Goal: Task Accomplishment & Management: Manage account settings

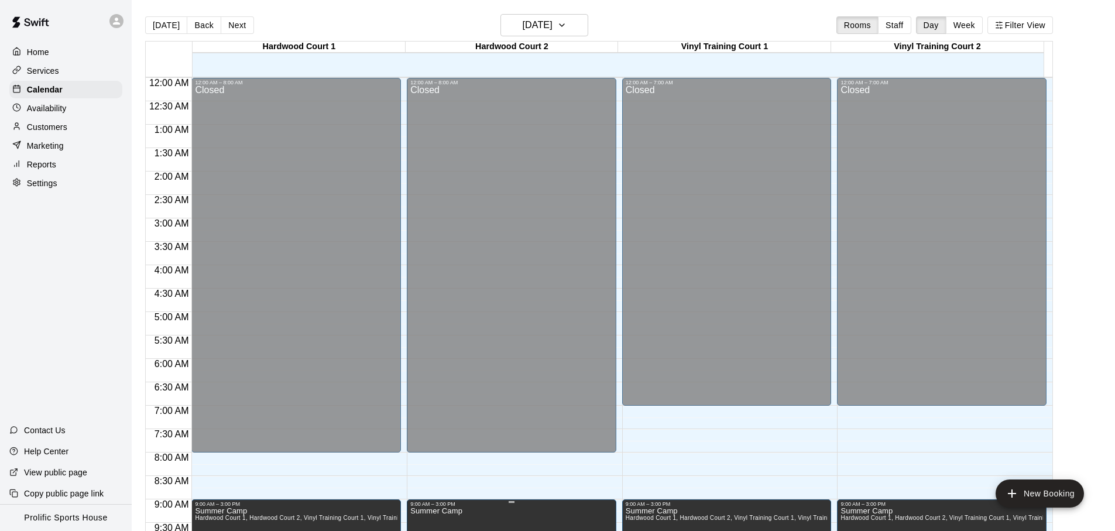
scroll to position [622, 0]
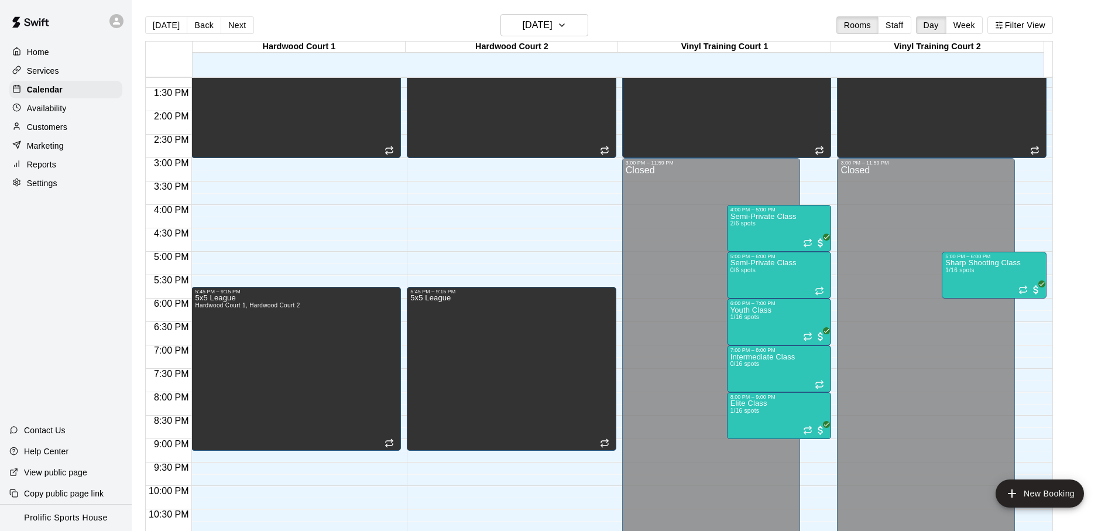
click at [651, 18] on div "Today Back Next Monday Aug 11 Rooms Staff Day Week Filter View" at bounding box center [599, 27] width 908 height 27
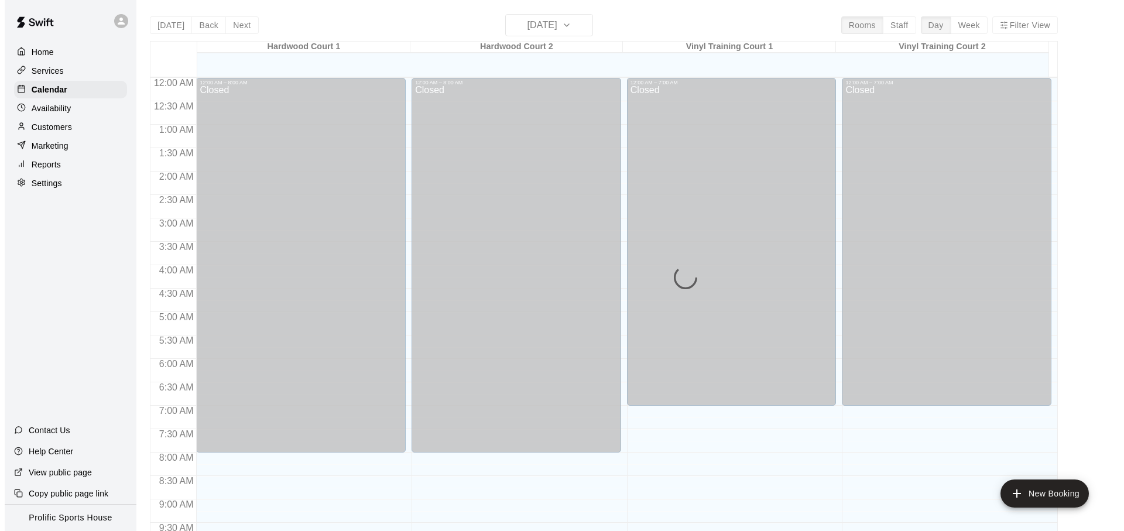
scroll to position [618, 0]
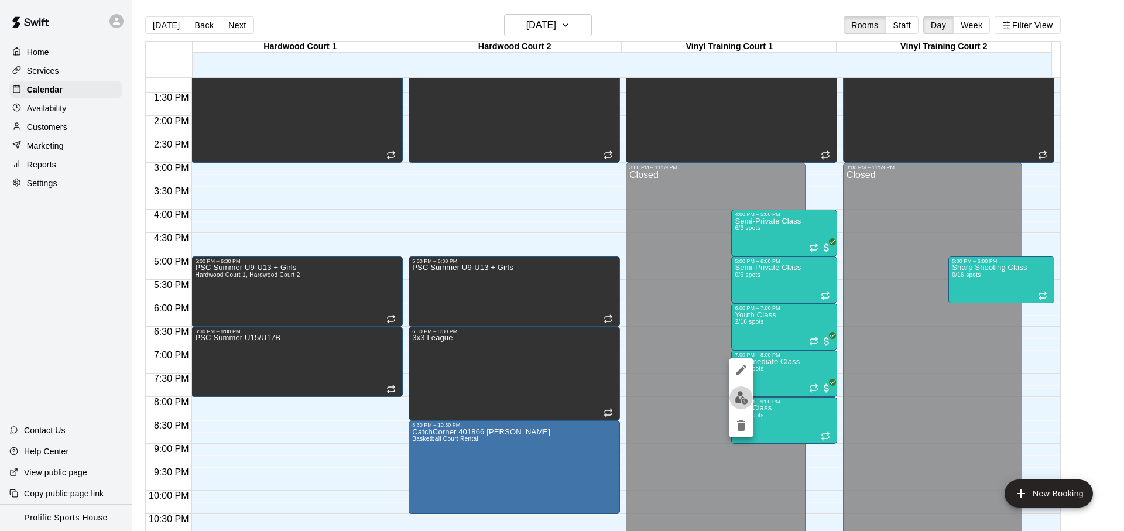
click at [748, 392] on img "edit" at bounding box center [741, 397] width 13 height 13
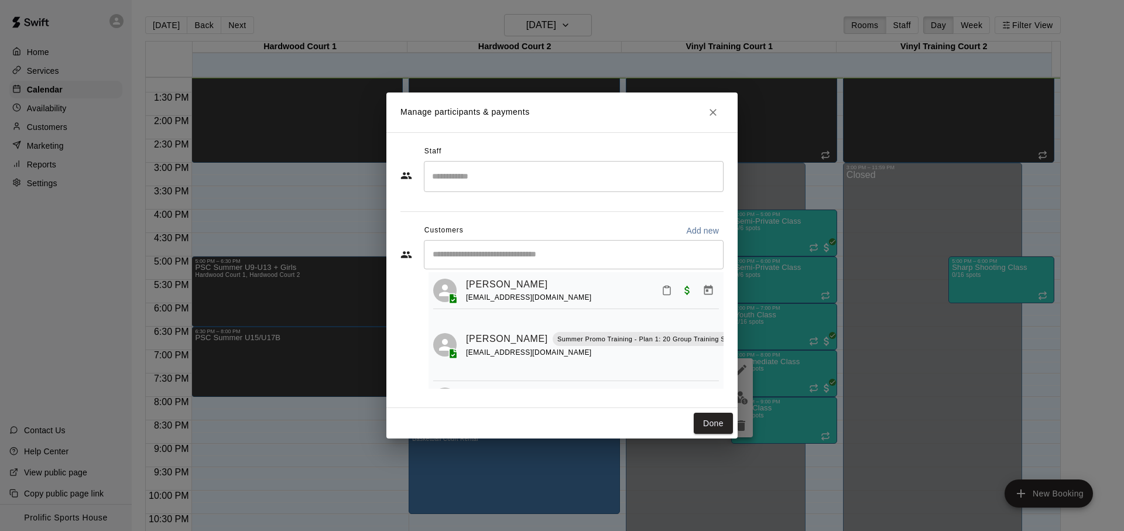
scroll to position [72, 0]
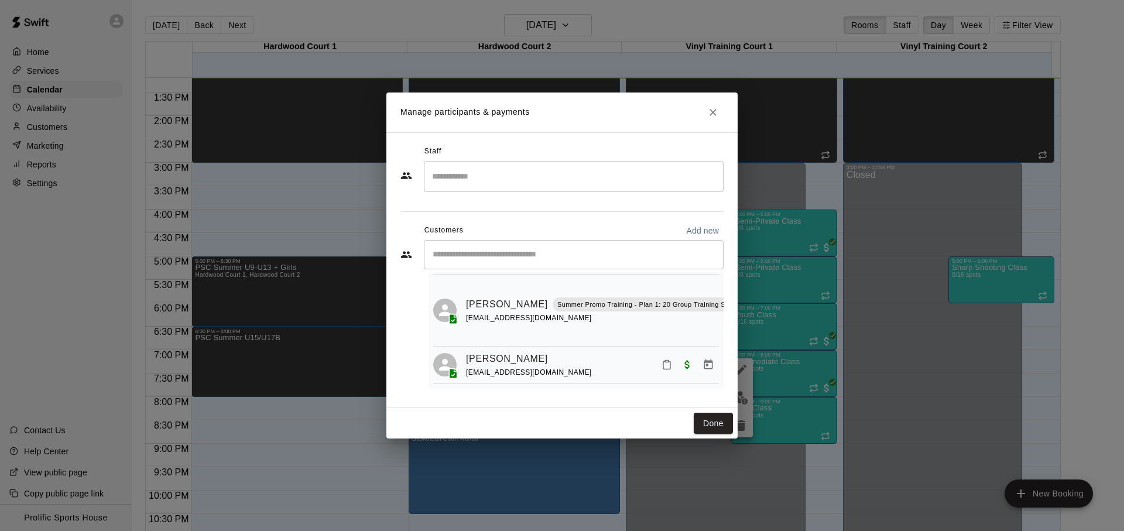
click at [701, 114] on h2 "Manage participants & payments" at bounding box center [561, 113] width 351 height 40
click at [720, 110] on button "Close" at bounding box center [713, 112] width 21 height 21
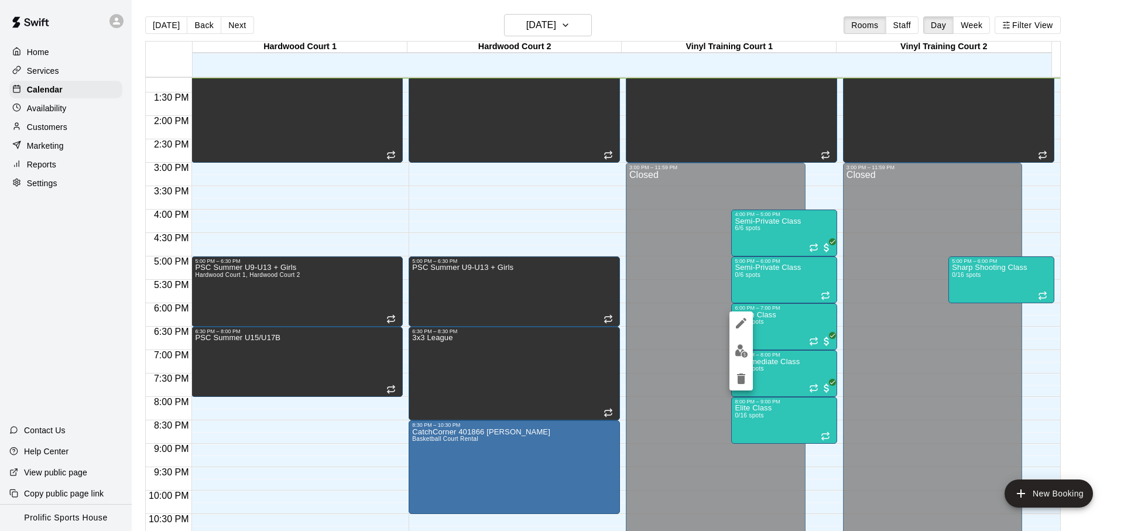
click at [733, 345] on button "edit" at bounding box center [741, 351] width 23 height 23
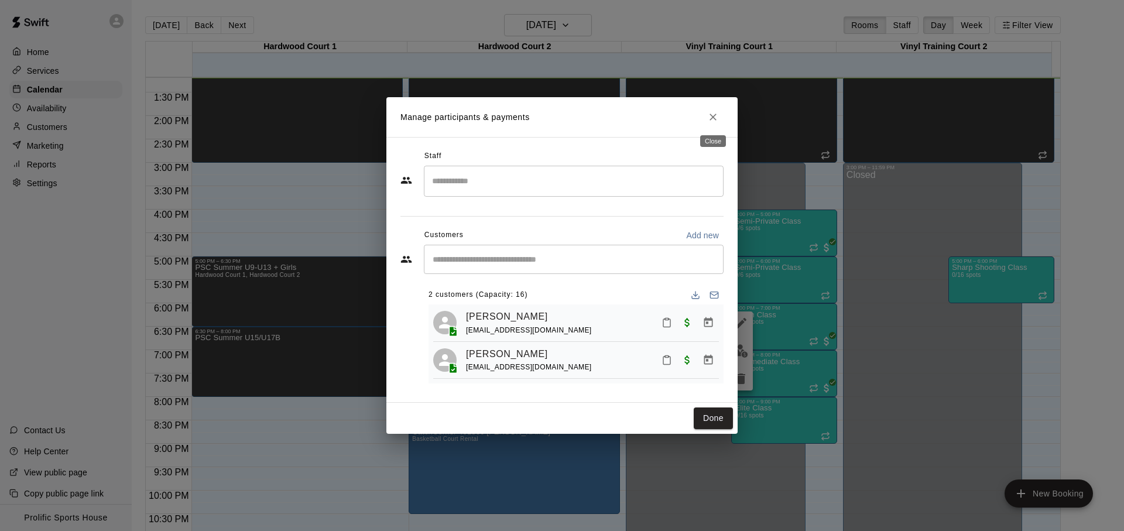
click at [712, 115] on icon "Close" at bounding box center [713, 117] width 7 height 7
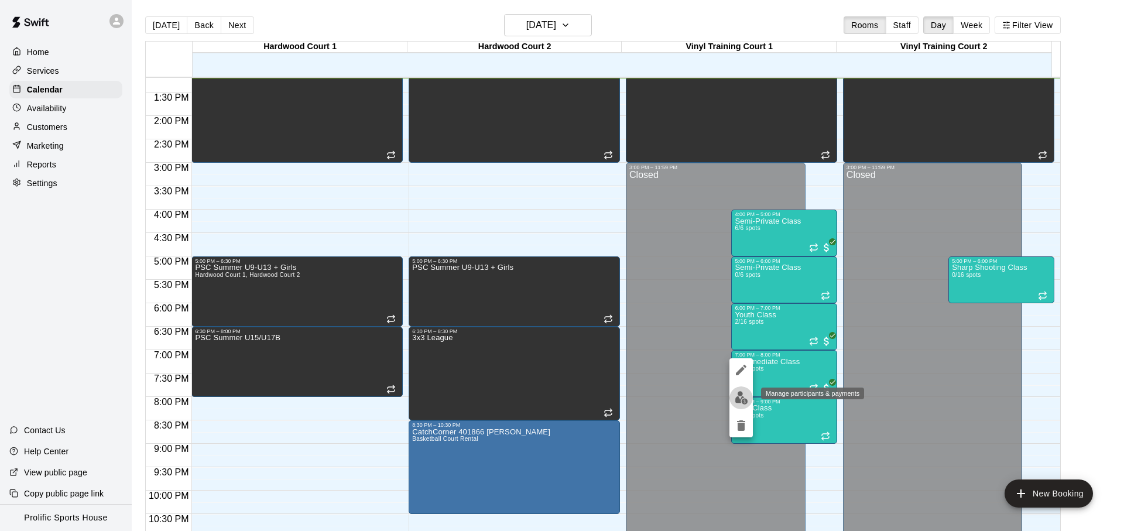
click at [747, 402] on img "edit" at bounding box center [741, 397] width 13 height 13
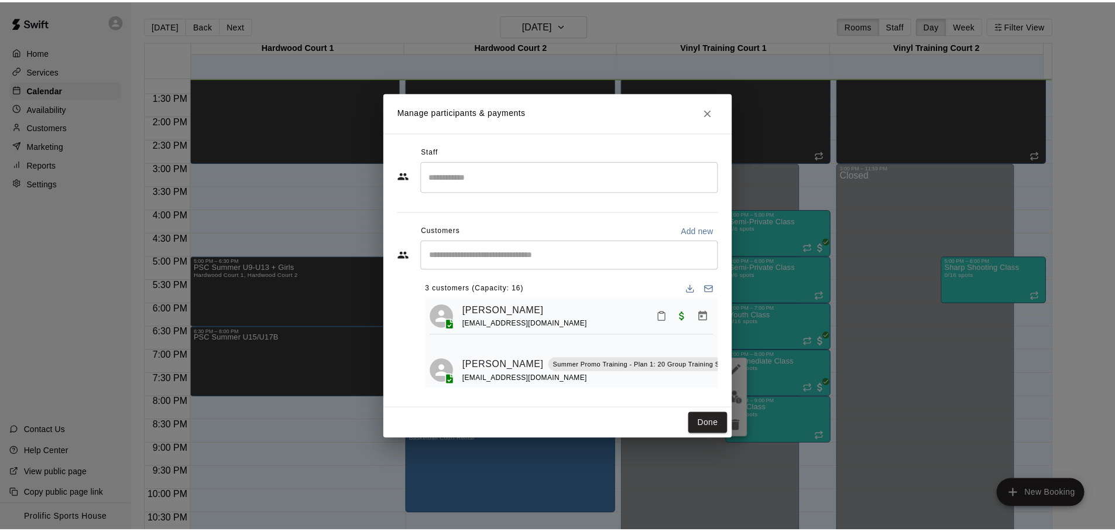
scroll to position [0, 0]
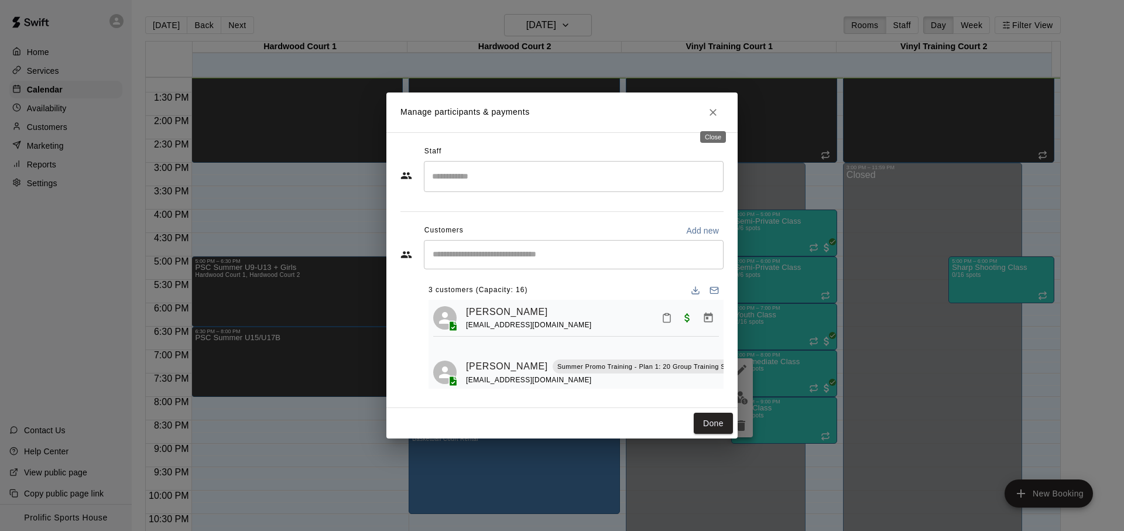
click at [714, 114] on icon "Close" at bounding box center [713, 113] width 12 height 12
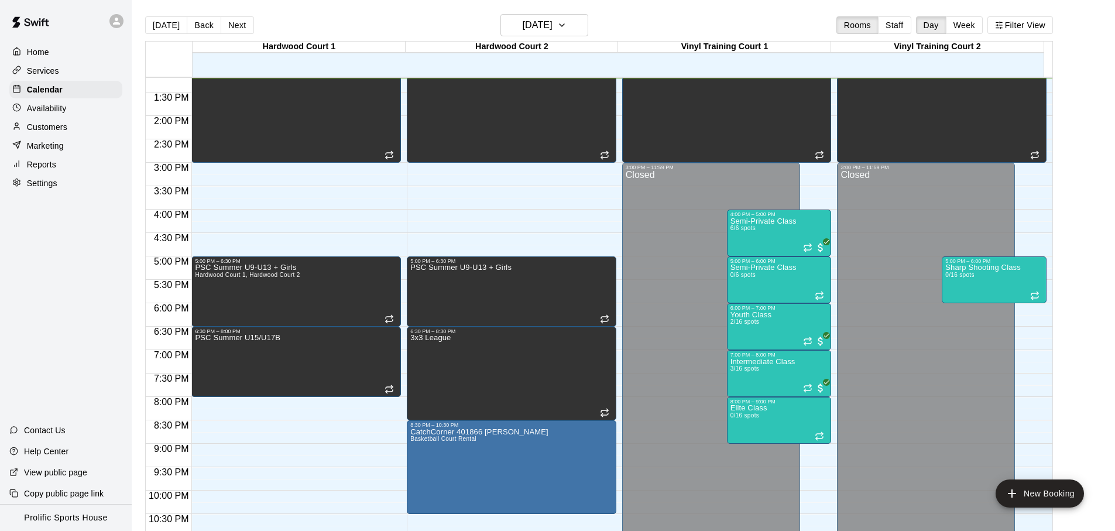
click at [649, 31] on div "[DATE] Back [DATE][DATE] Rooms Staff Day Week Filter View" at bounding box center [599, 27] width 908 height 27
click at [50, 133] on div "Customers" at bounding box center [65, 127] width 113 height 18
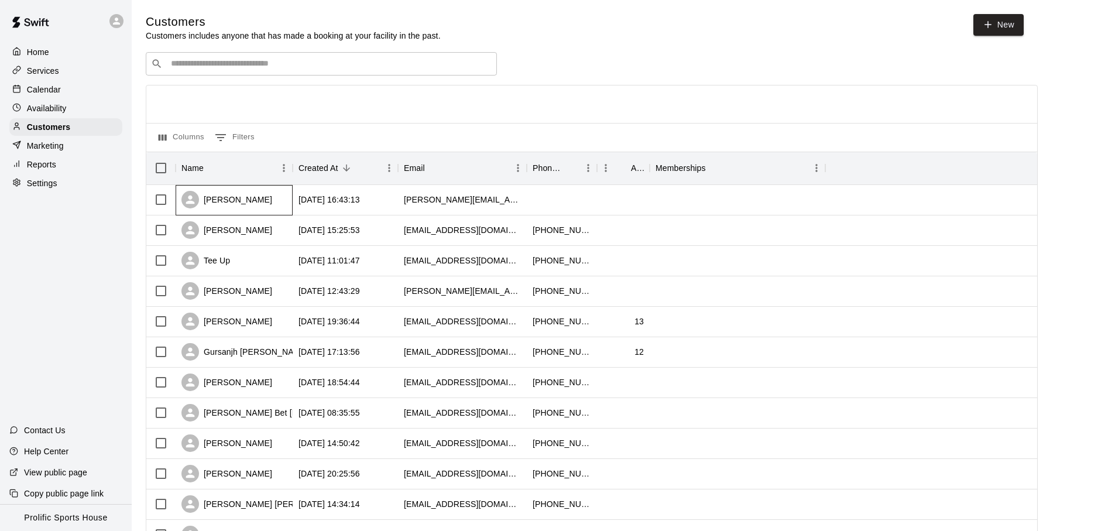
click at [274, 201] on div "[PERSON_NAME]" at bounding box center [234, 200] width 117 height 30
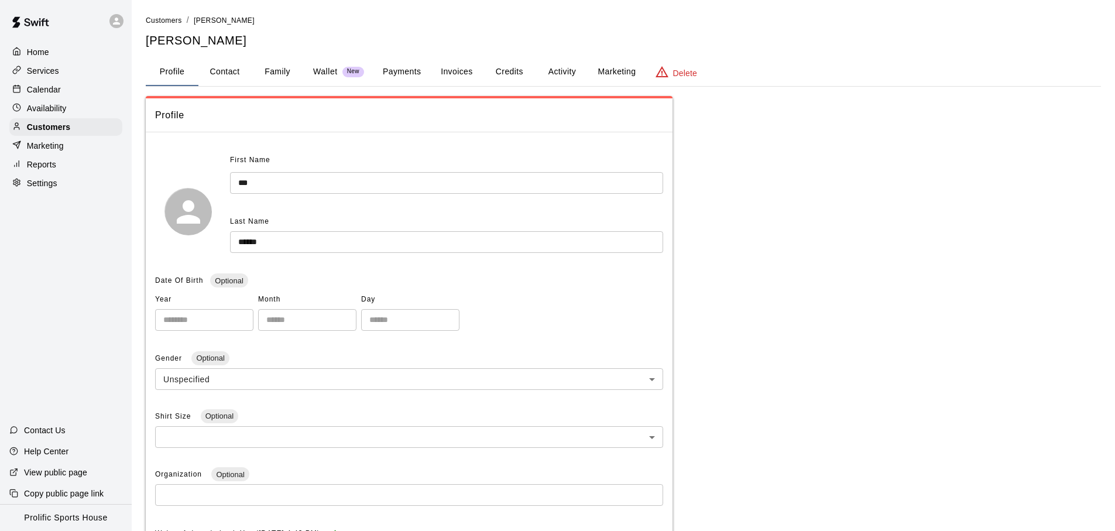
click at [305, 69] on button "Wallet New" at bounding box center [339, 72] width 70 height 28
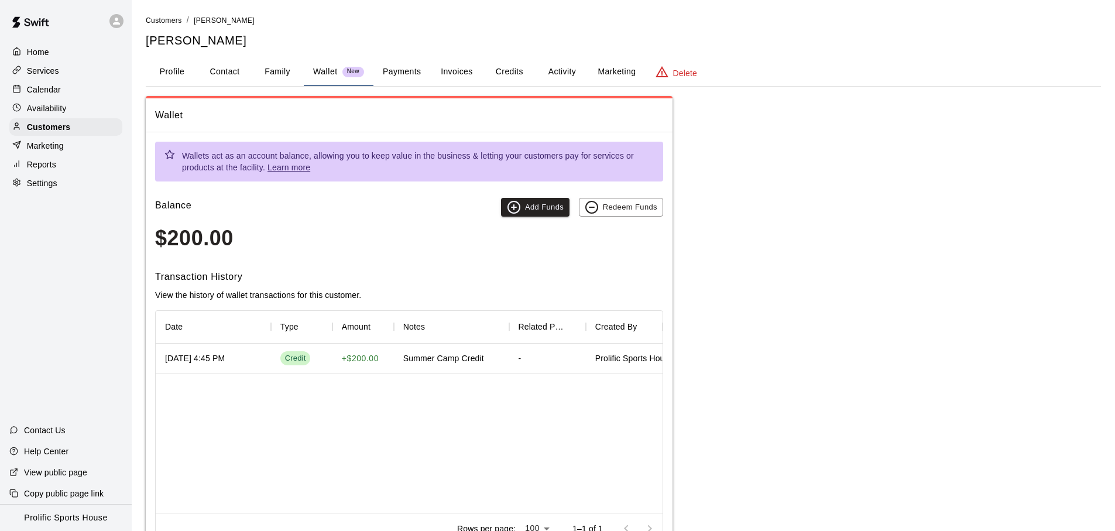
click at [293, 71] on button "Family" at bounding box center [277, 72] width 53 height 28
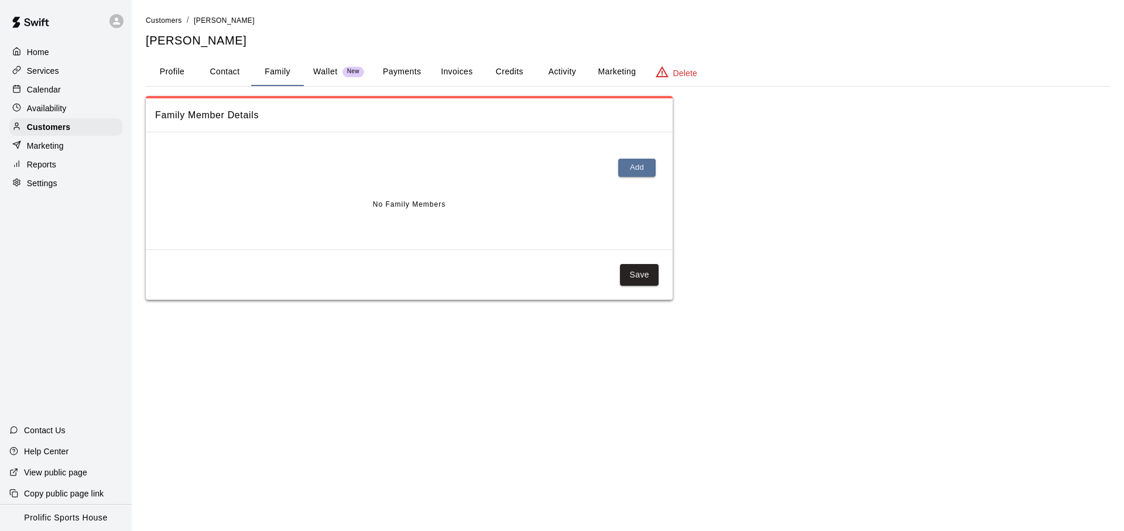
click at [310, 73] on button "Wallet New" at bounding box center [339, 72] width 70 height 28
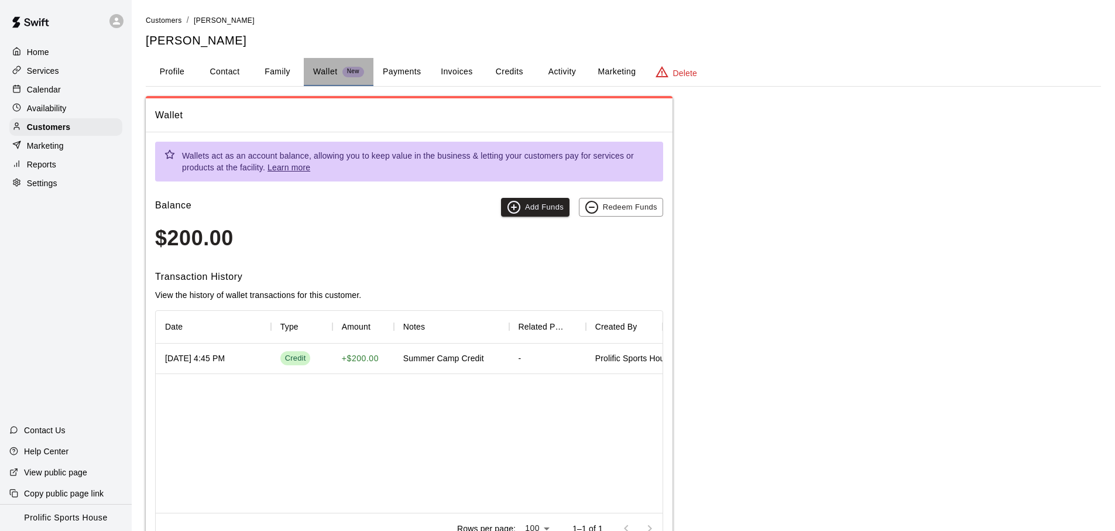
click at [310, 73] on button "Wallet New" at bounding box center [339, 72] width 70 height 28
click at [262, 74] on button "Family" at bounding box center [277, 72] width 53 height 28
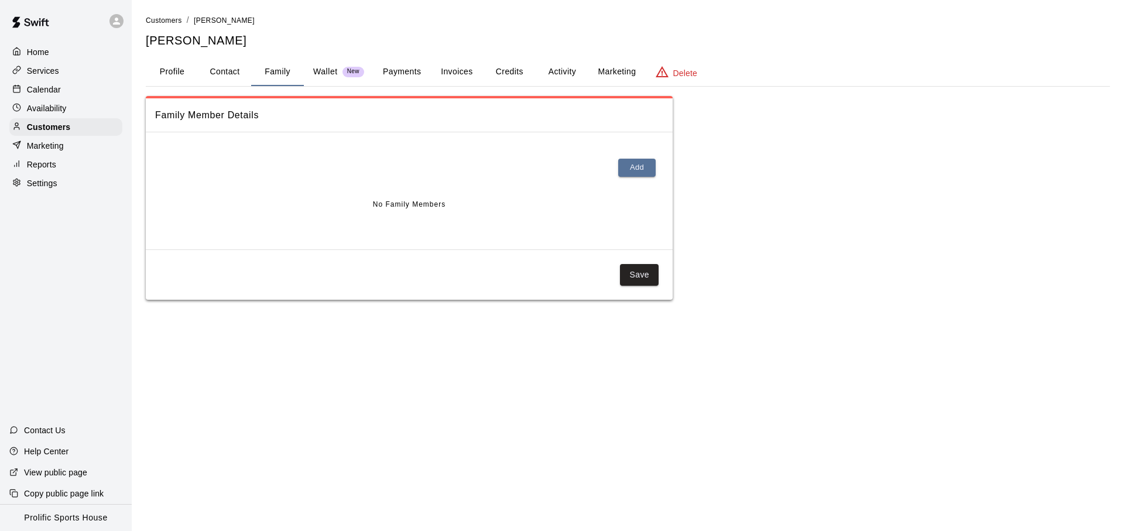
click at [353, 75] on span "New" at bounding box center [354, 72] width 22 height 8
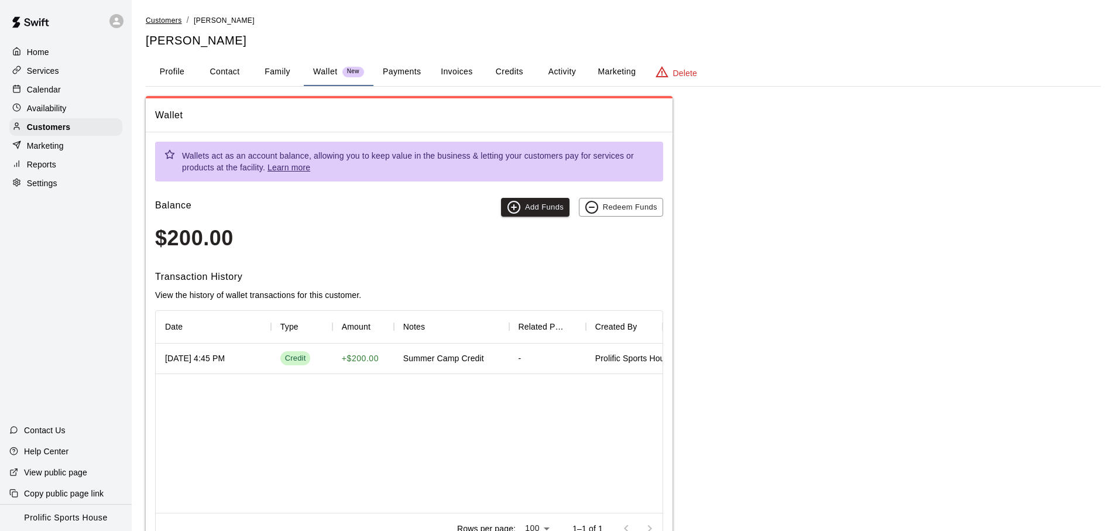
click at [154, 23] on span "Customers" at bounding box center [164, 20] width 36 height 8
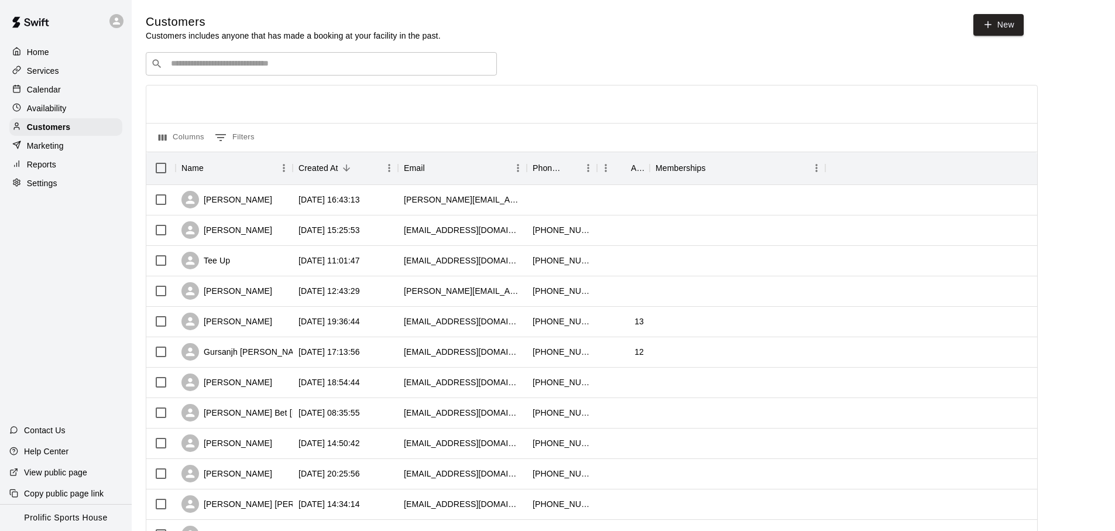
click at [248, 71] on div "​ ​" at bounding box center [321, 63] width 351 height 23
paste input "**********"
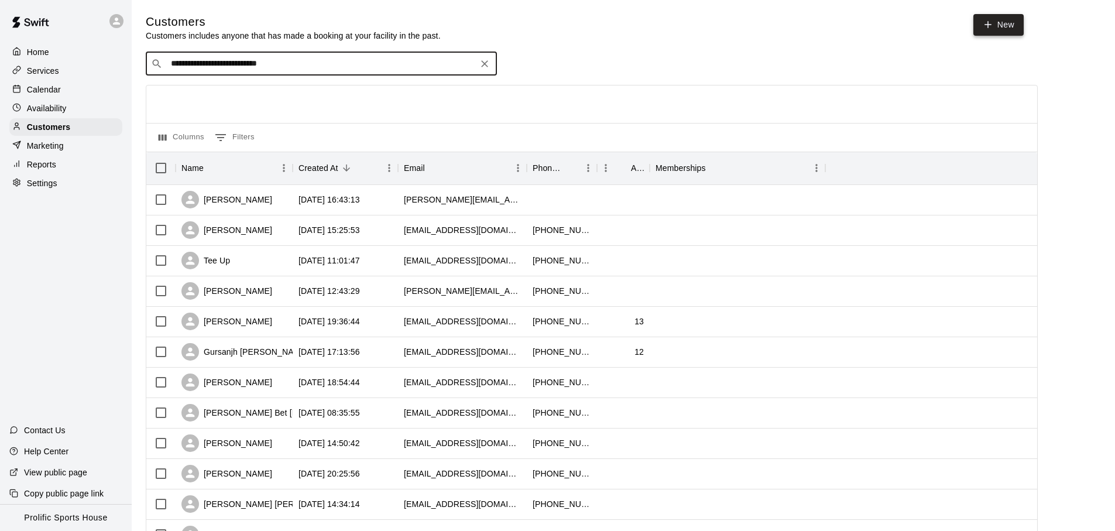
type input "**********"
click at [991, 22] on icon at bounding box center [988, 24] width 11 height 11
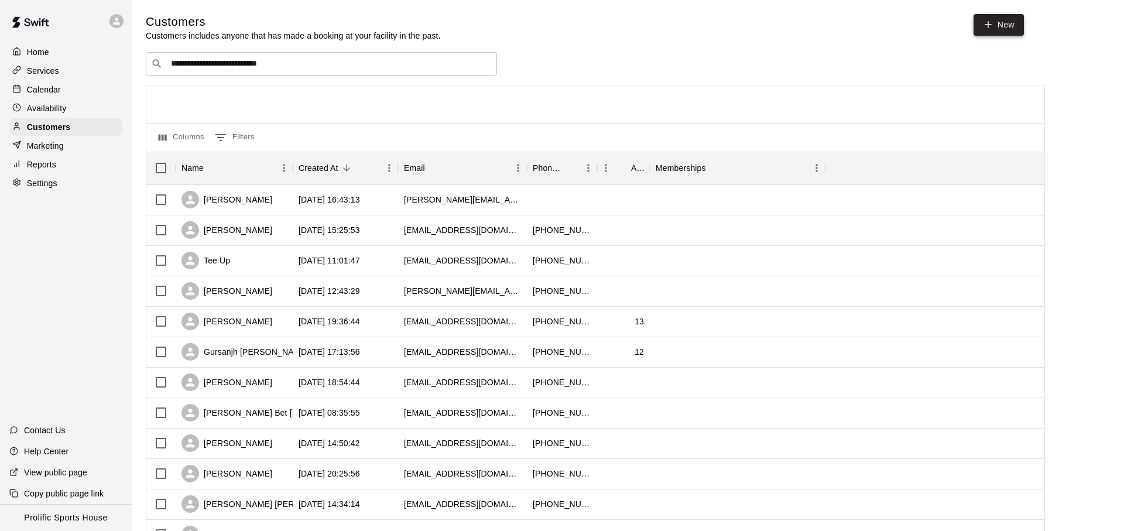
select select "**"
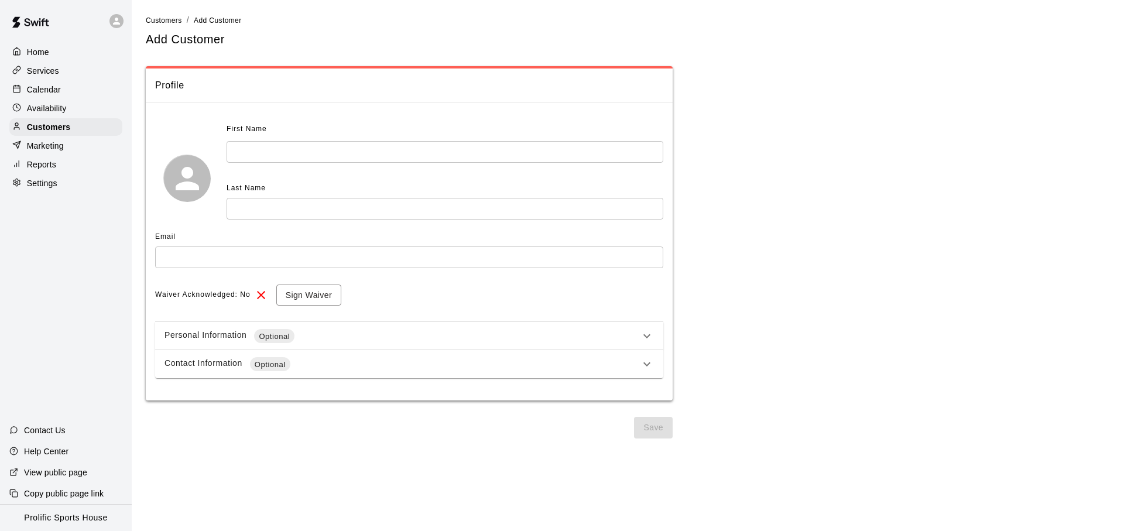
click at [296, 158] on input "text" at bounding box center [445, 152] width 437 height 22
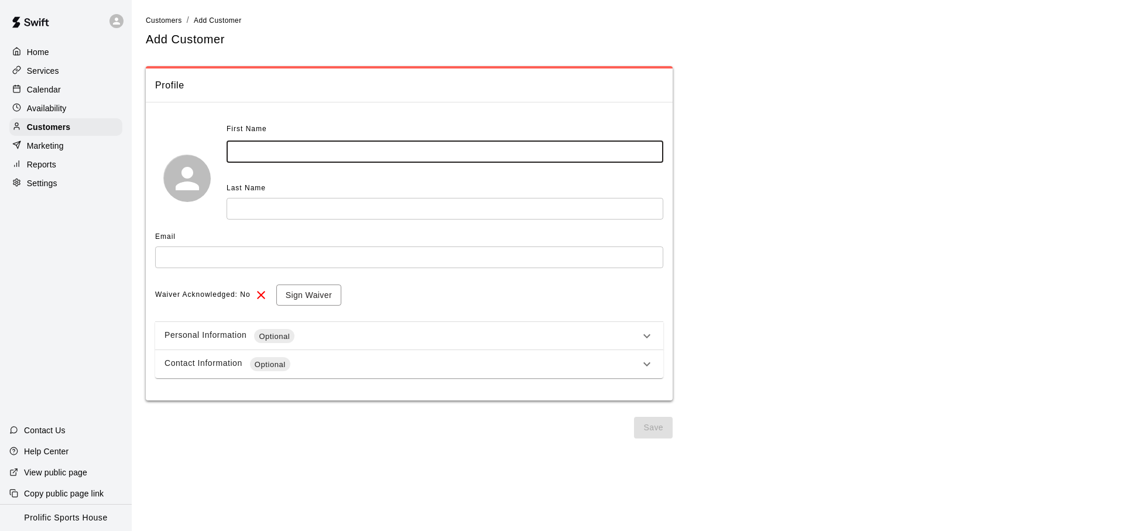
click at [261, 261] on input "text" at bounding box center [409, 258] width 508 height 22
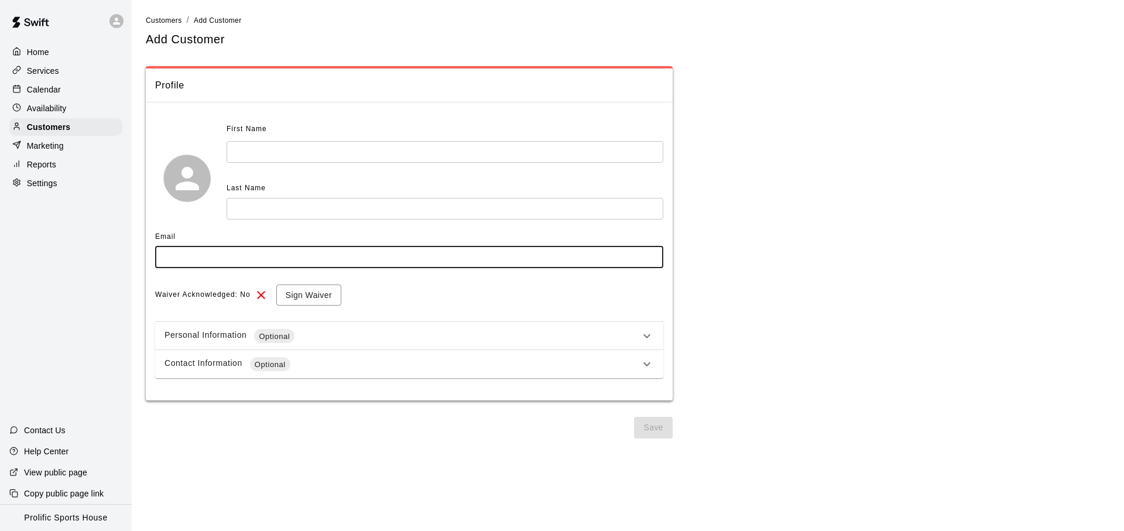
paste input "**********"
type input "**********"
click at [303, 157] on input "text" at bounding box center [445, 152] width 437 height 22
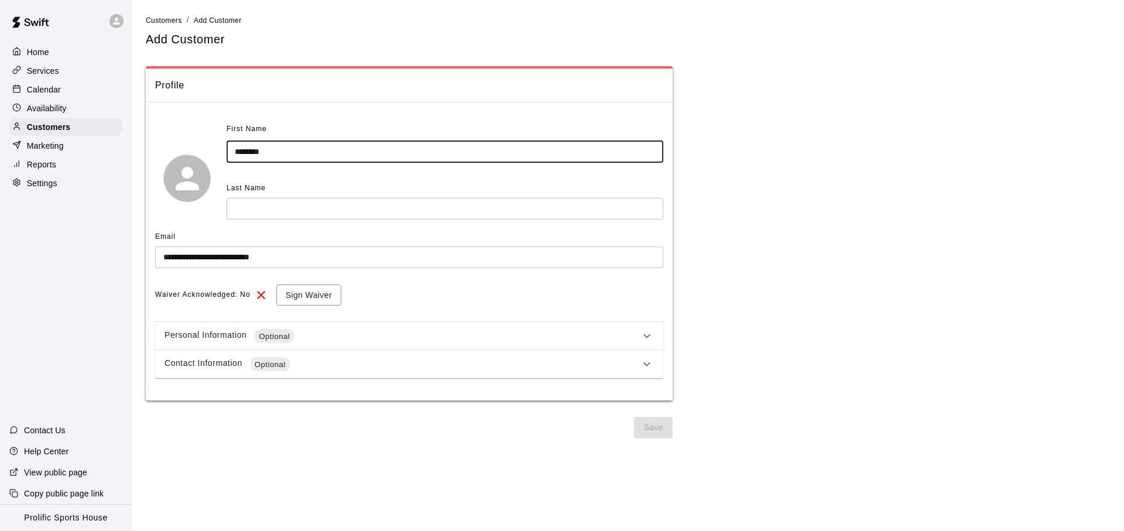
type input "********"
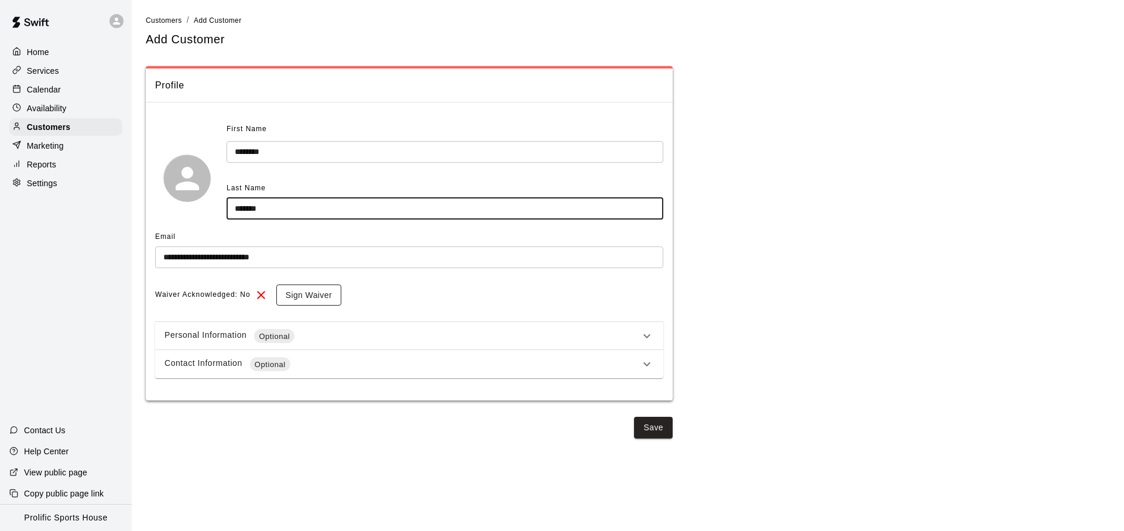
type input "*******"
click at [288, 298] on button "Sign Waiver" at bounding box center [308, 296] width 65 height 22
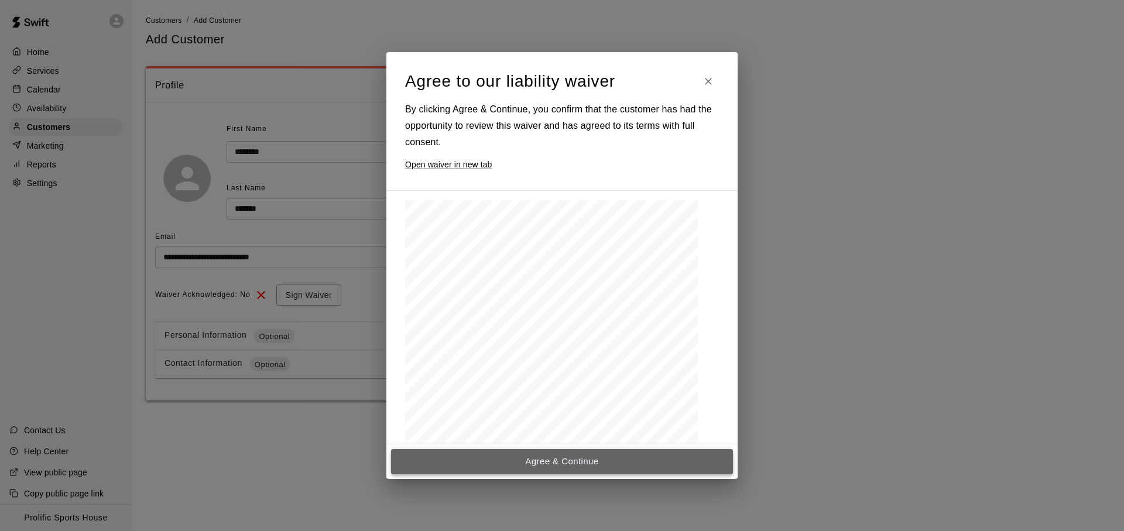
click at [535, 458] on button "Agree & Continue" at bounding box center [562, 461] width 342 height 25
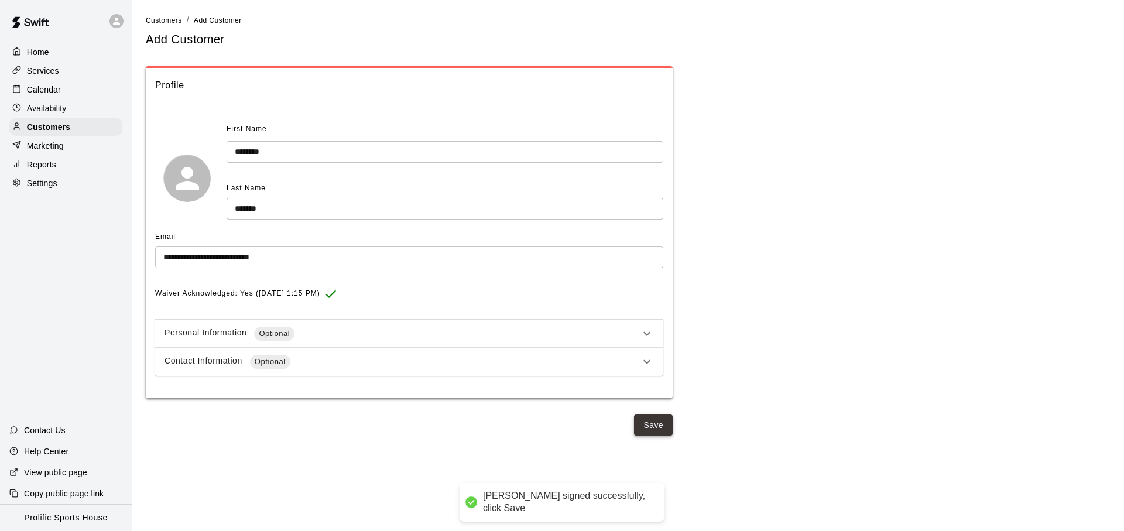
click at [655, 431] on button "Save" at bounding box center [653, 426] width 39 height 22
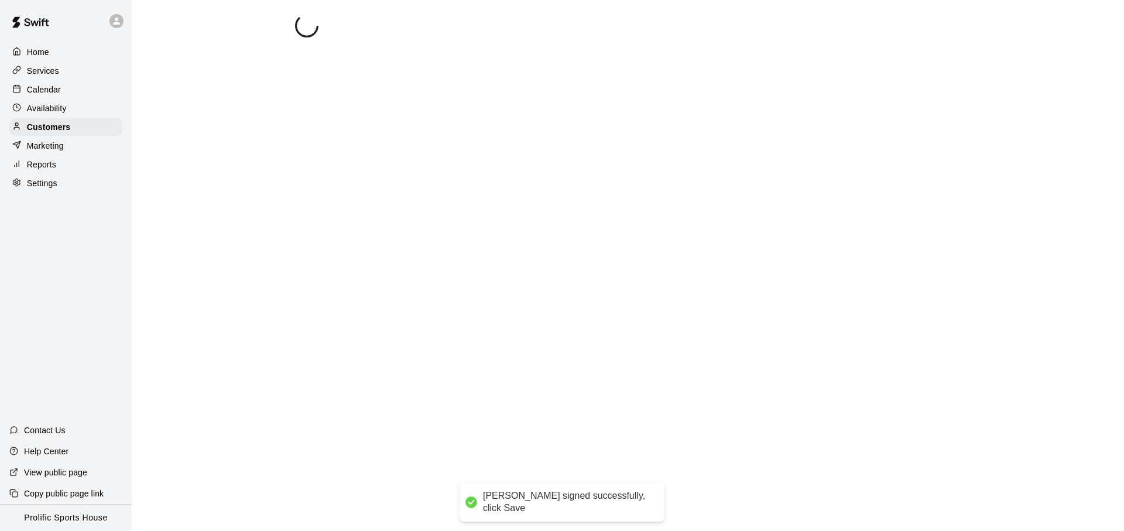
select select "**"
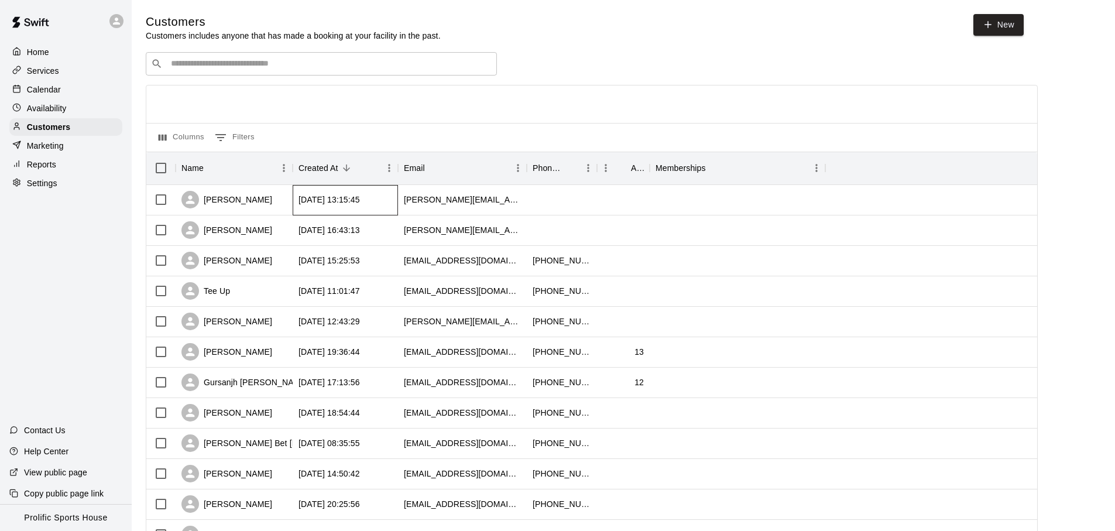
click at [293, 206] on div "[DATE] 13:15:45" at bounding box center [345, 200] width 105 height 30
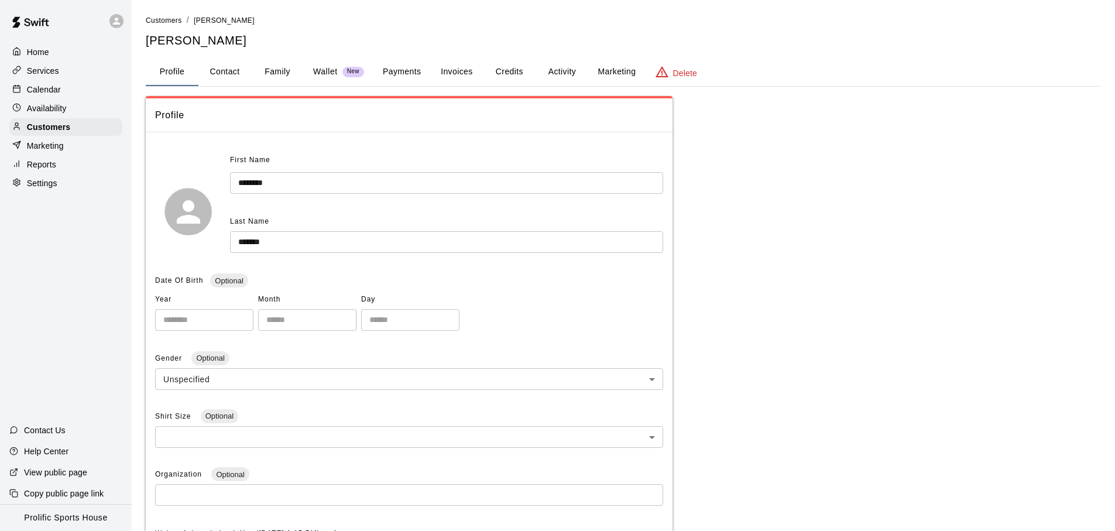
click at [319, 79] on button "Wallet New" at bounding box center [339, 72] width 70 height 28
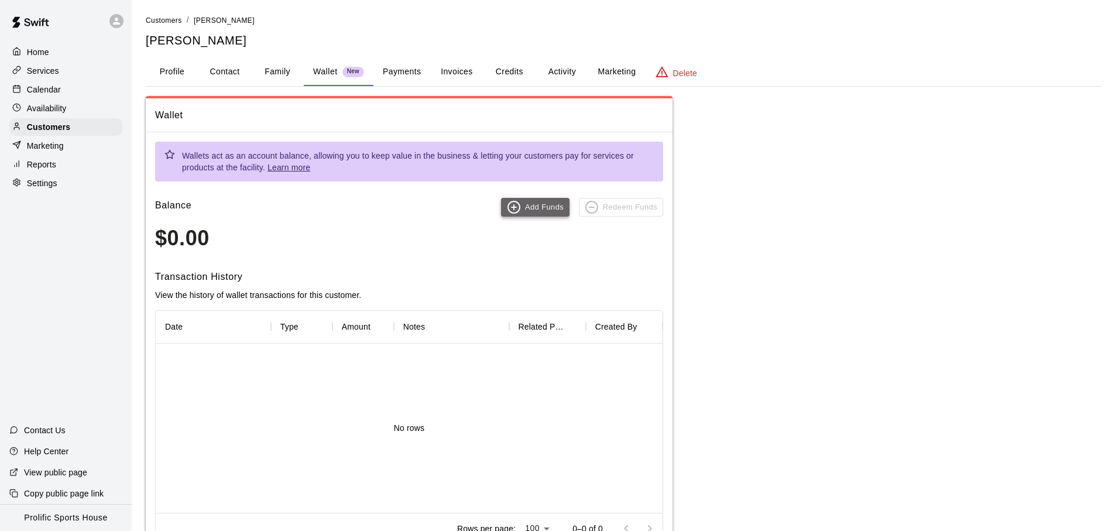
click at [536, 199] on button "Add Funds" at bounding box center [535, 207] width 69 height 19
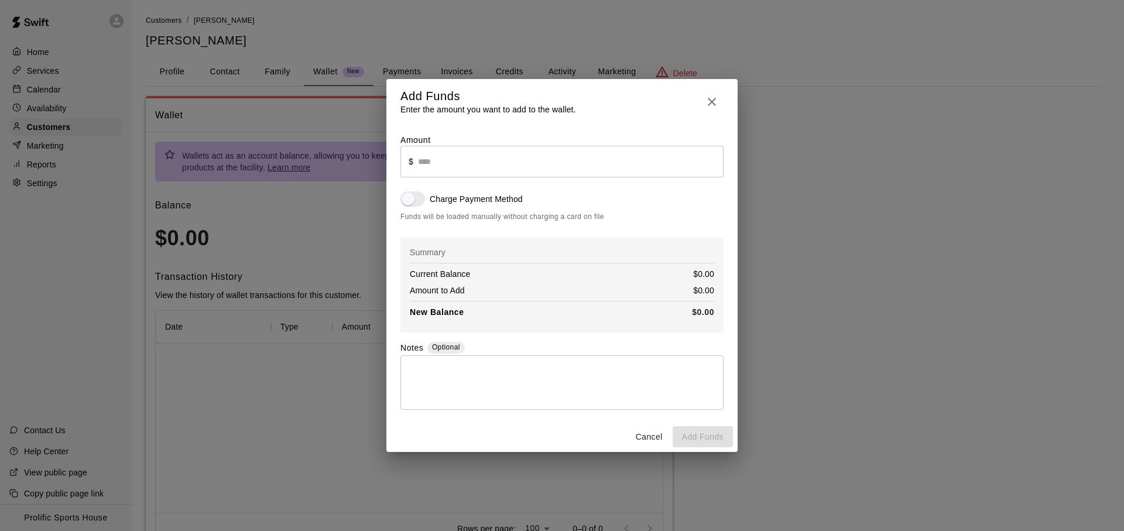
click at [456, 160] on input "text" at bounding box center [571, 161] width 306 height 31
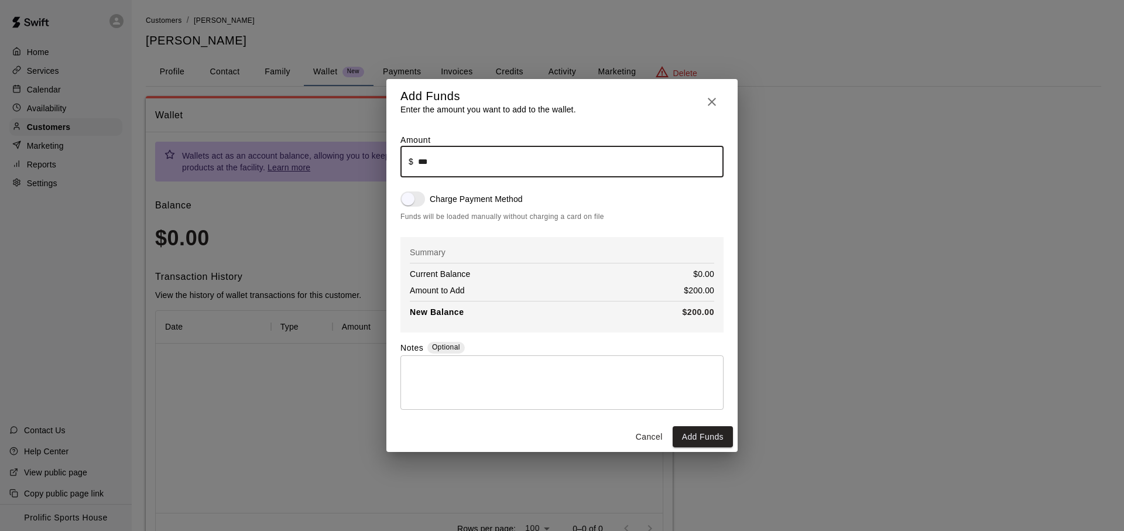
type input "******"
click at [481, 379] on textarea at bounding box center [562, 382] width 307 height 35
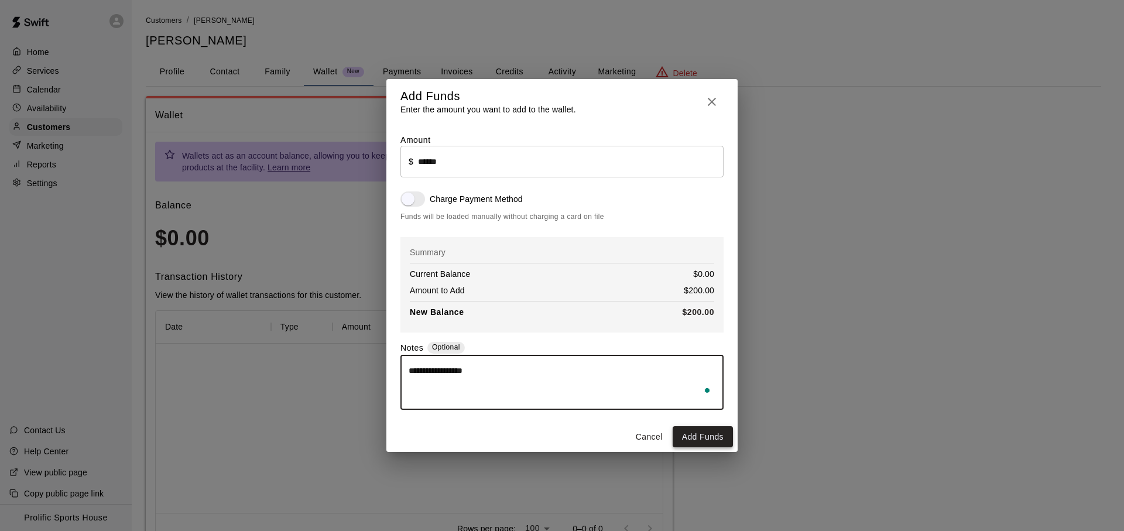
type textarea "**********"
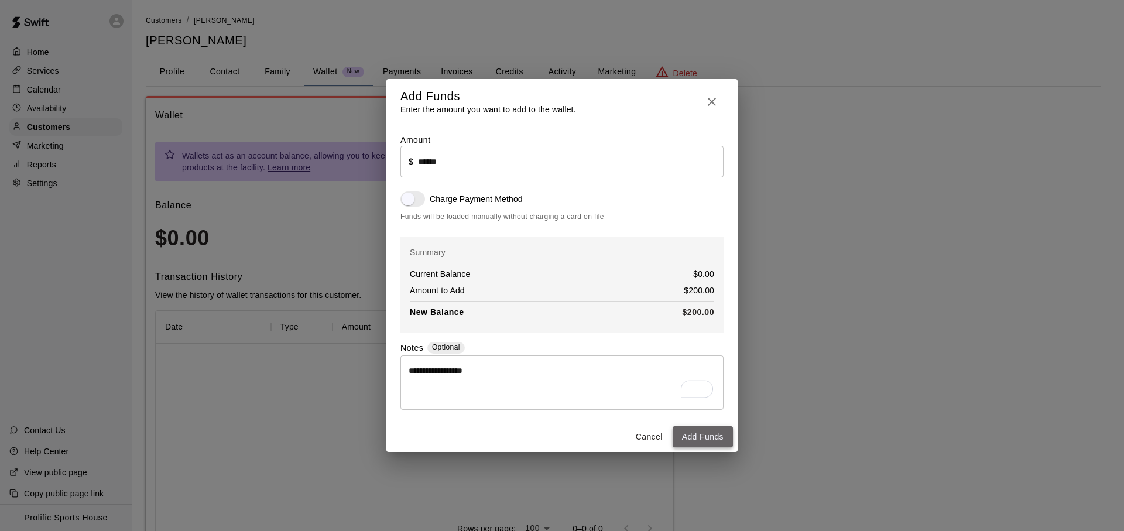
click at [714, 440] on button "Add Funds" at bounding box center [703, 437] width 60 height 22
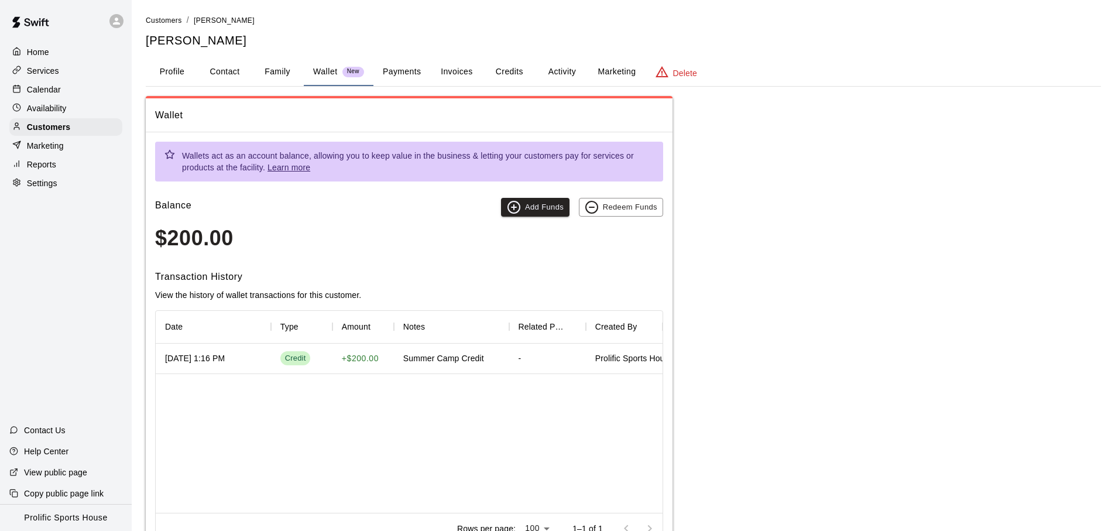
click at [775, 295] on div "Wallet Wallets act as an account balance, allowing you to keep value in the bus…" at bounding box center [624, 326] width 956 height 460
click at [776, 295] on div "Wallet Wallets act as an account balance, allowing you to keep value in the bus…" at bounding box center [624, 326] width 956 height 460
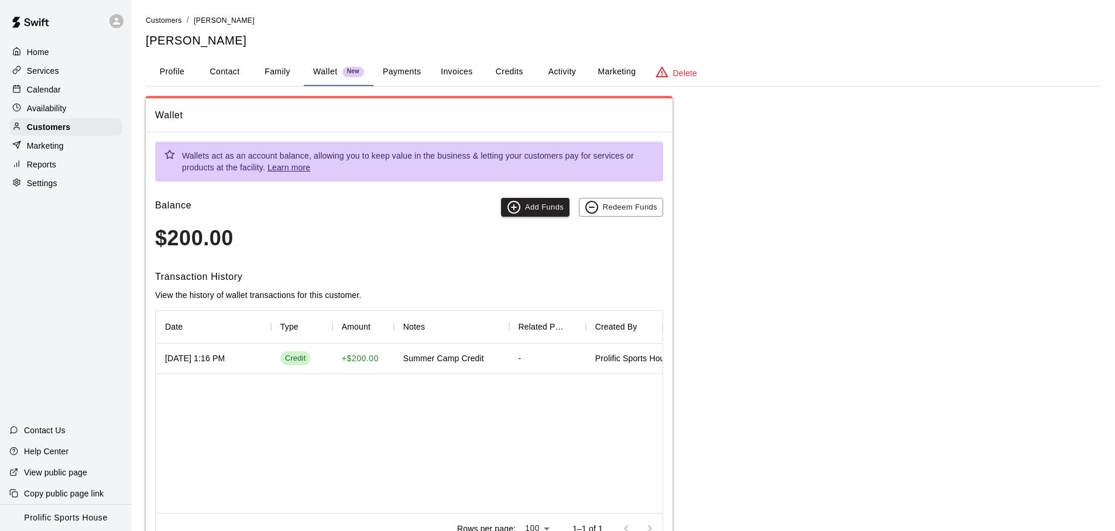
click at [171, 27] on div "Customers / [PERSON_NAME] [PERSON_NAME]" at bounding box center [624, 31] width 956 height 35
click at [168, 23] on span "Customers" at bounding box center [164, 20] width 36 height 8
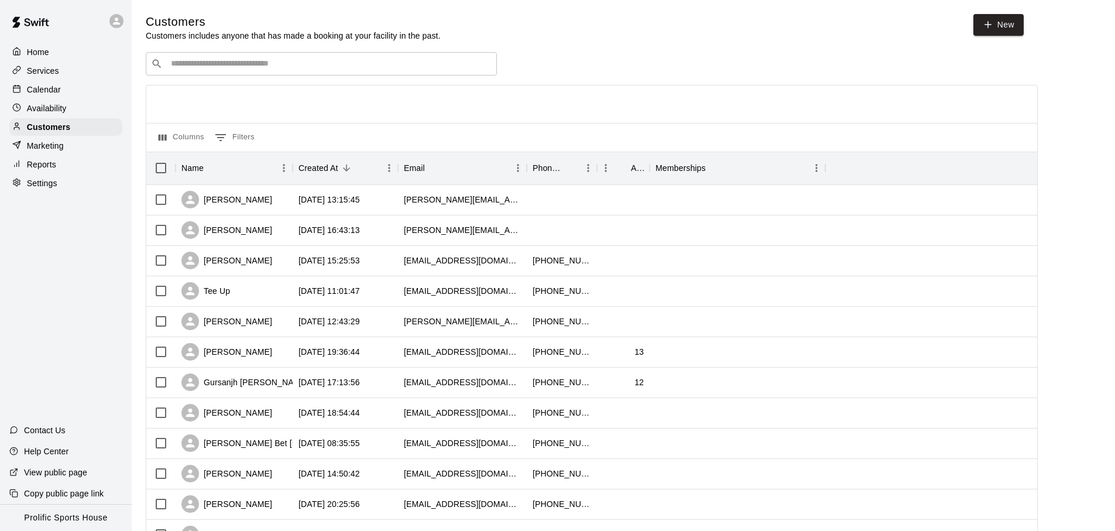
click at [69, 88] on div "Calendar" at bounding box center [65, 90] width 113 height 18
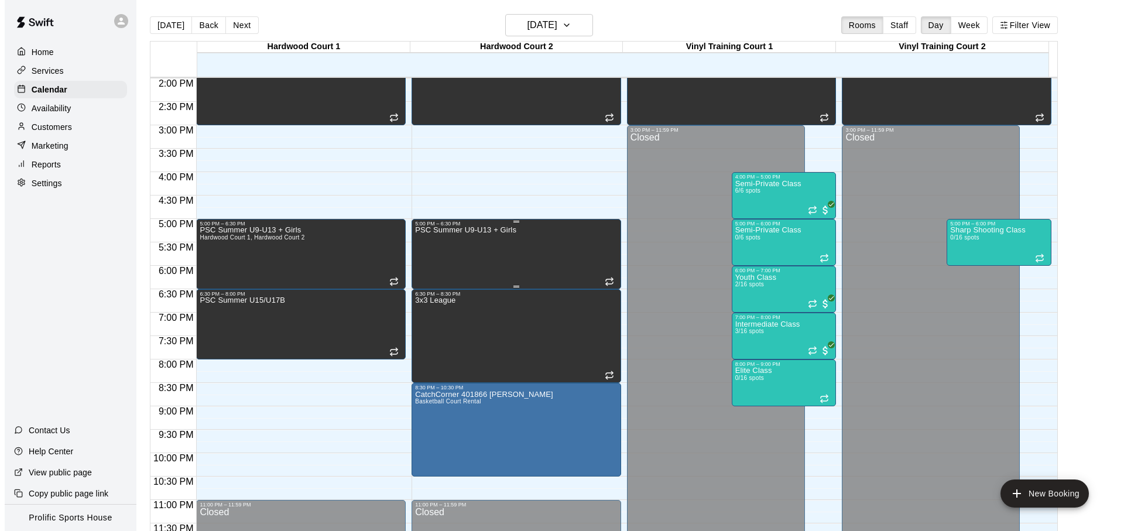
scroll to position [658, 0]
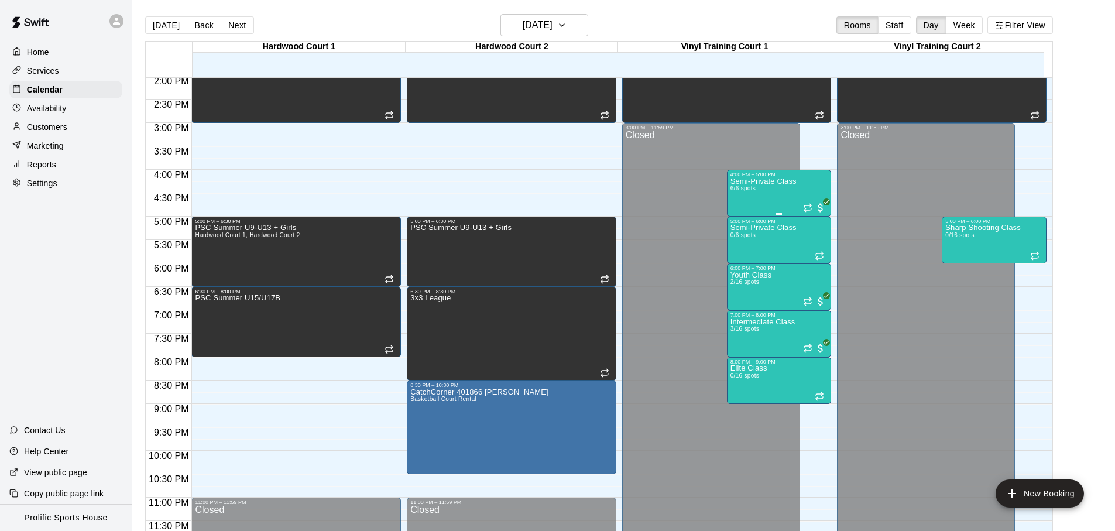
click at [754, 175] on div "4:00 PM – 5:00 PM" at bounding box center [780, 175] width 98 height 6
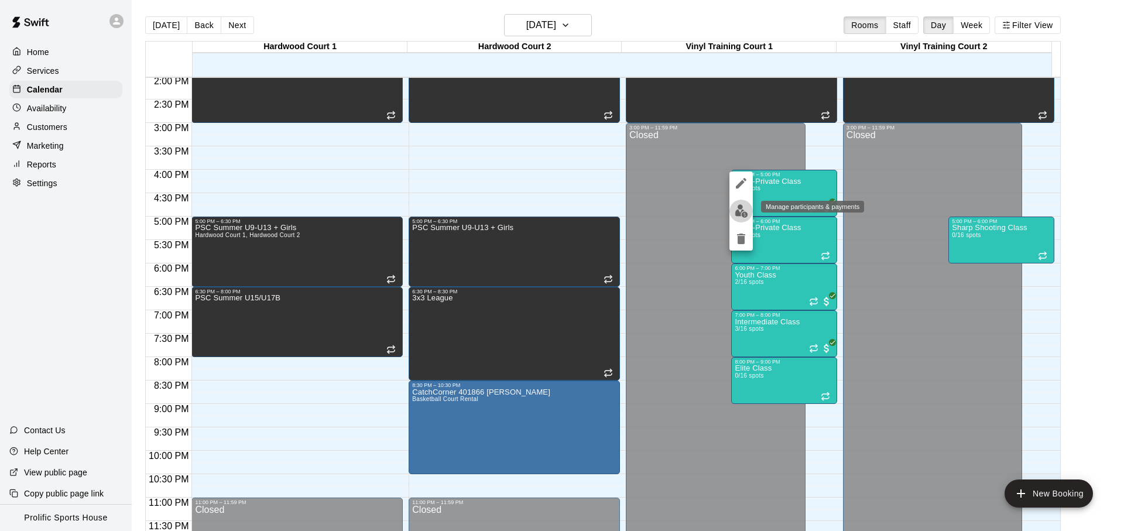
click at [744, 213] on img "edit" at bounding box center [741, 210] width 13 height 13
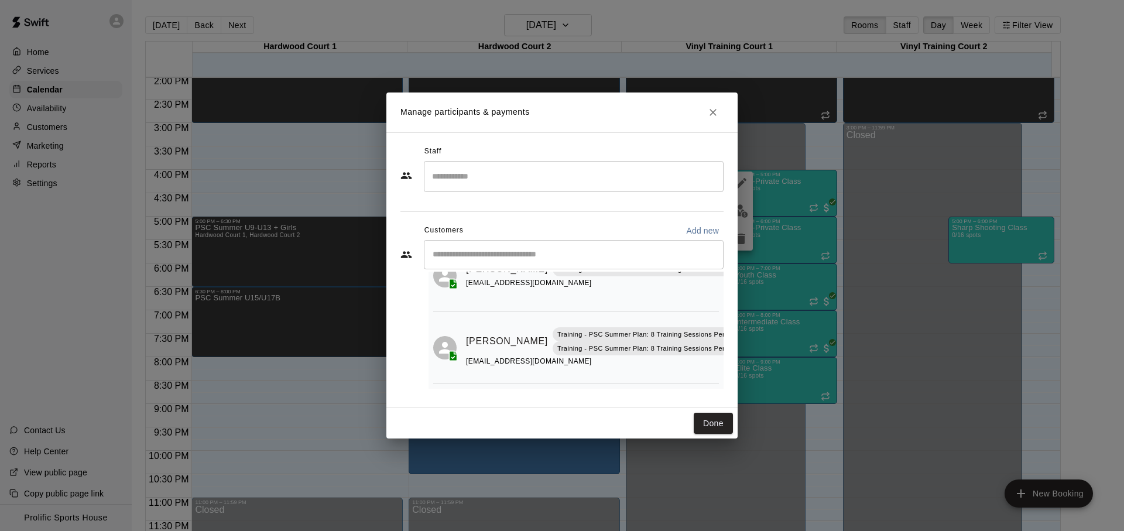
scroll to position [357, 0]
click at [703, 427] on button "Done" at bounding box center [713, 424] width 39 height 22
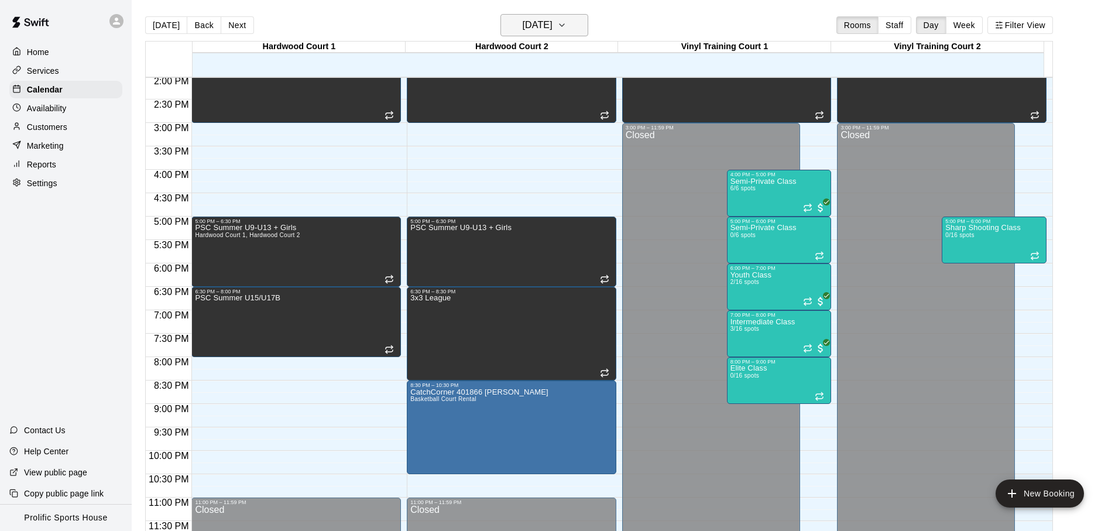
click at [541, 27] on h6 "[DATE]" at bounding box center [538, 25] width 30 height 16
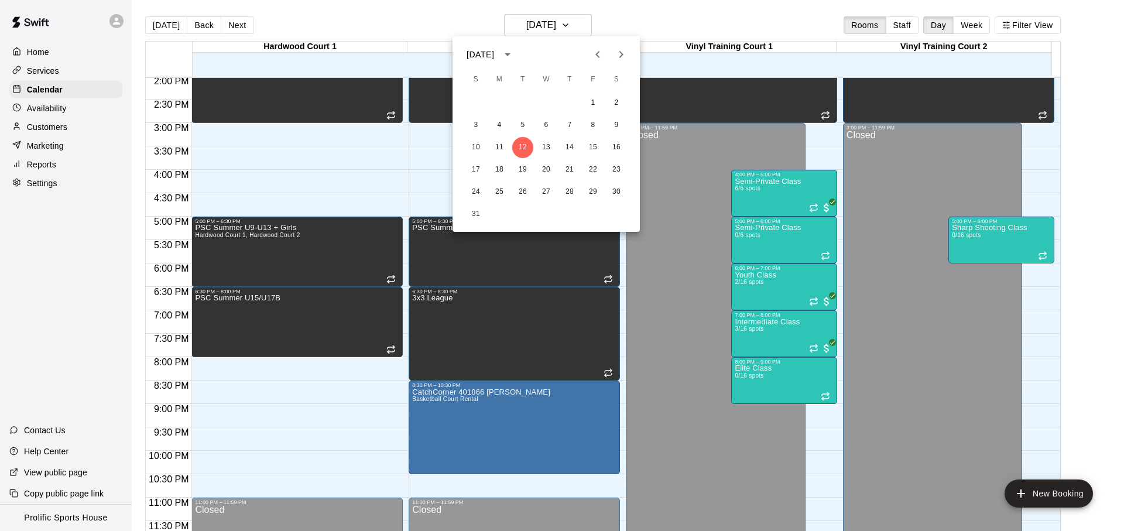
drag, startPoint x: 632, startPoint y: 56, endPoint x: 620, endPoint y: 63, distance: 13.7
click at [631, 56] on button "Next month" at bounding box center [621, 54] width 23 height 23
click at [594, 126] on button "12" at bounding box center [593, 125] width 21 height 21
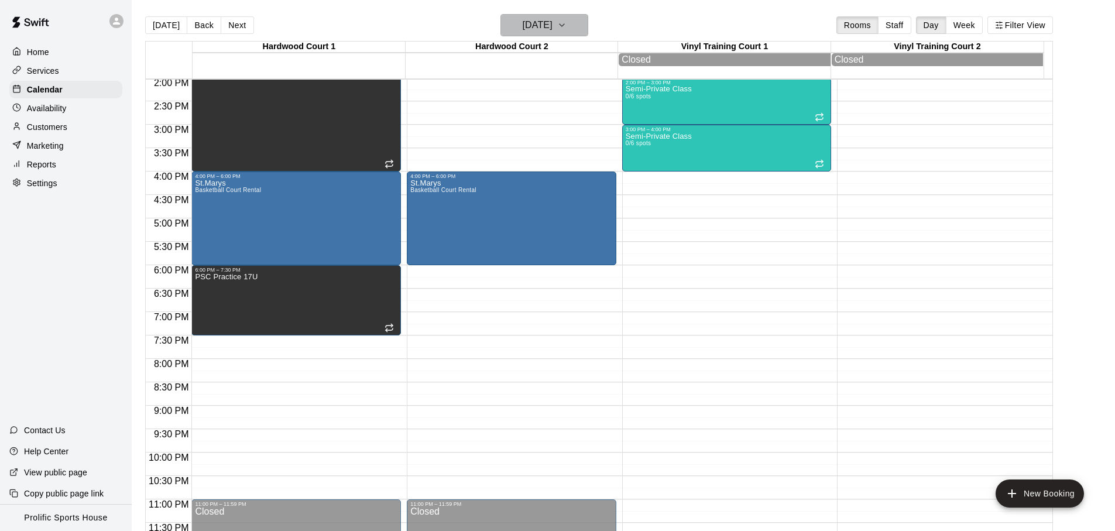
click at [553, 31] on h6 "[DATE]" at bounding box center [538, 25] width 30 height 16
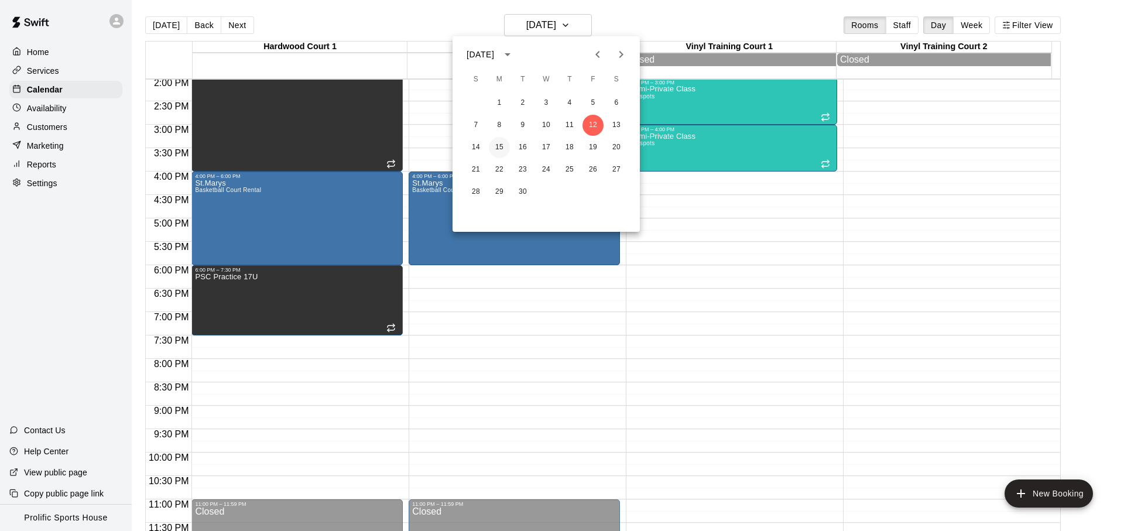
click at [501, 150] on button "15" at bounding box center [499, 147] width 21 height 21
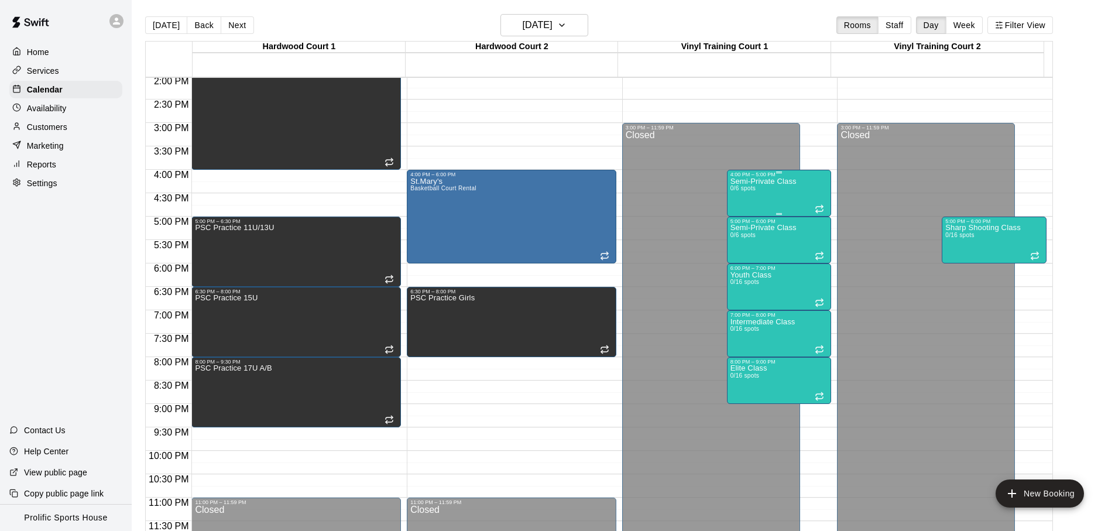
click at [789, 197] on div "Semi-Private Class 0/6 spots" at bounding box center [764, 442] width 66 height 531
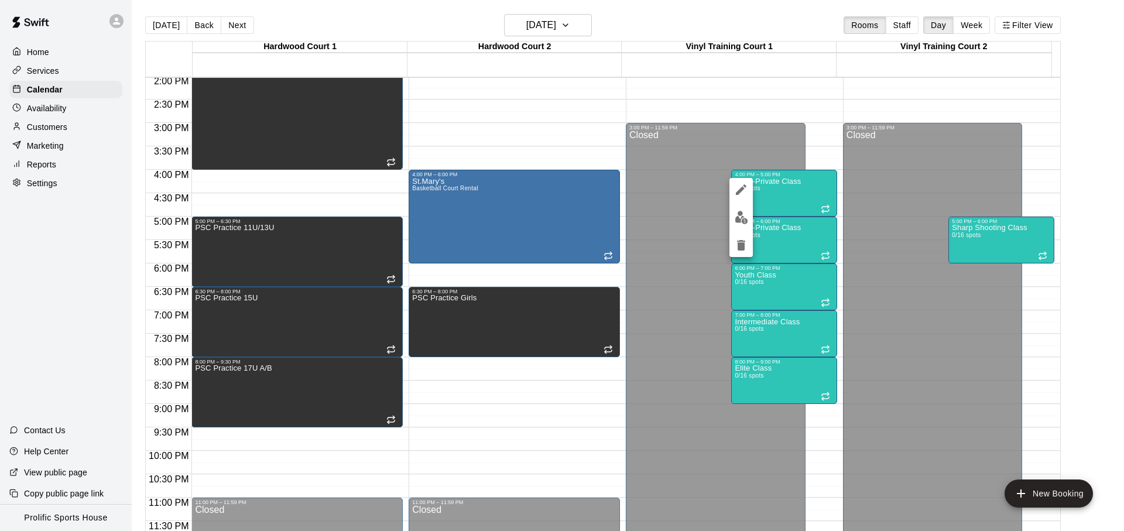
click at [416, 30] on div at bounding box center [562, 265] width 1124 height 531
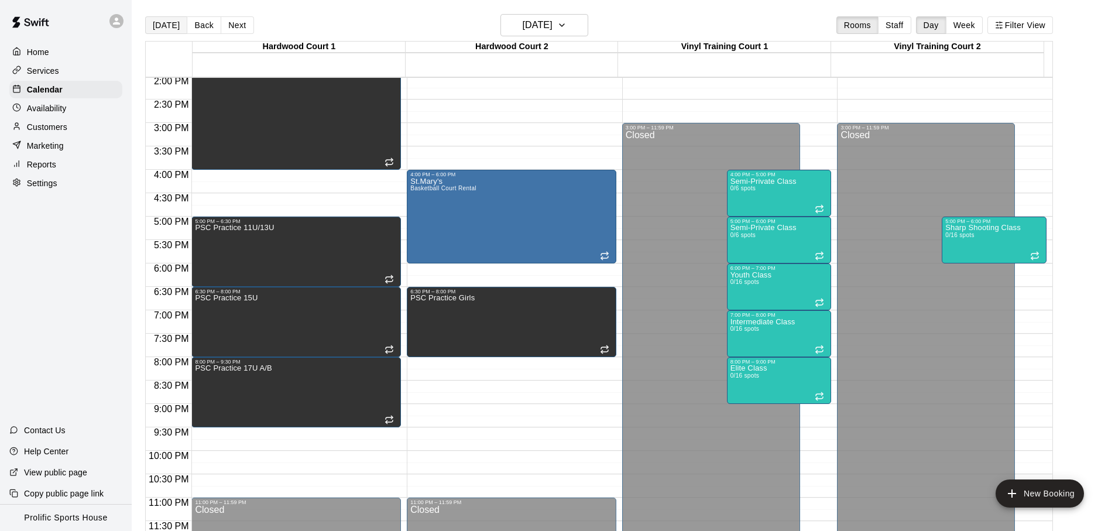
click at [170, 26] on button "[DATE]" at bounding box center [166, 25] width 42 height 18
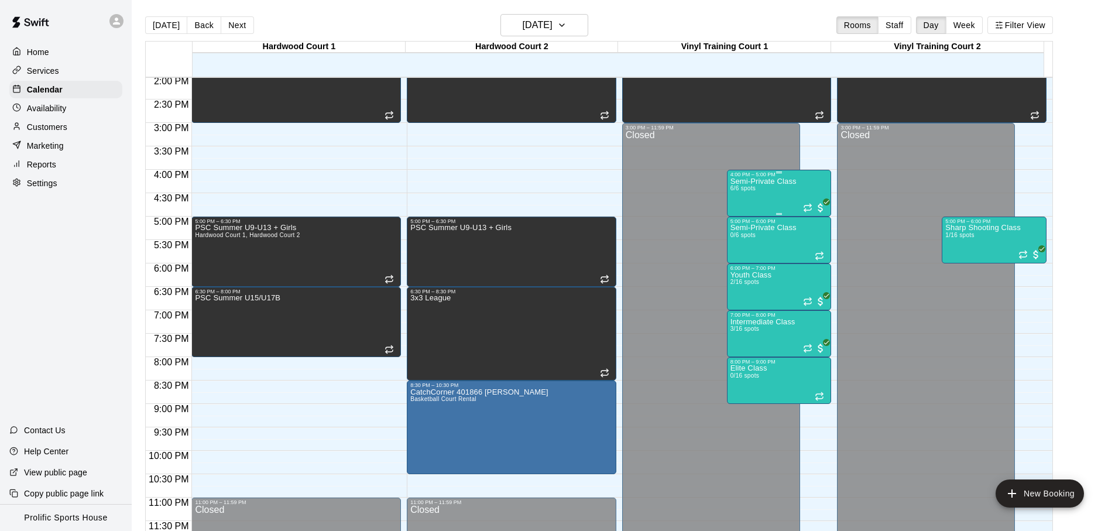
click at [742, 193] on div "Semi-Private Class 6/6 spots" at bounding box center [764, 442] width 66 height 531
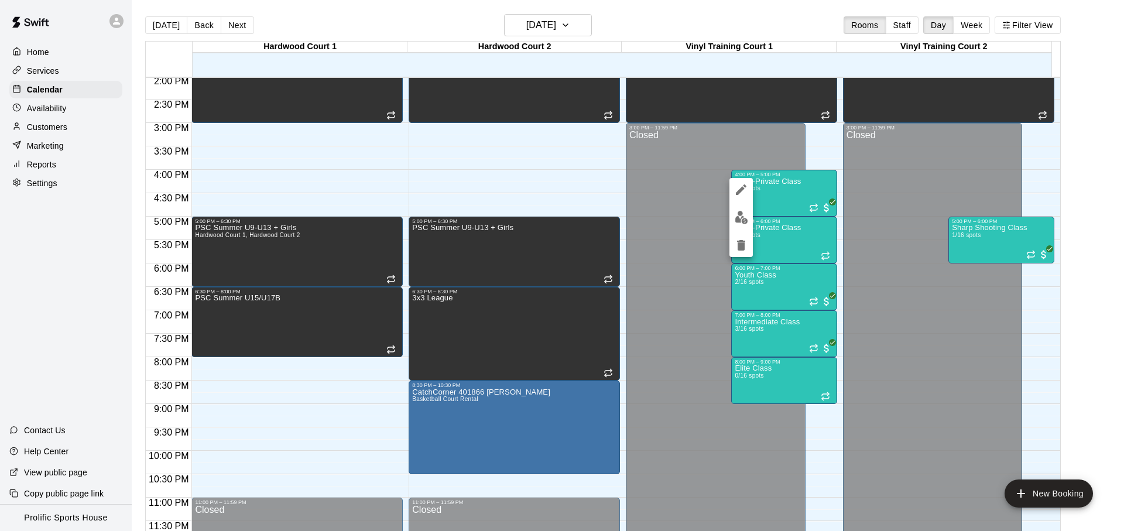
click at [737, 210] on button "edit" at bounding box center [741, 217] width 23 height 23
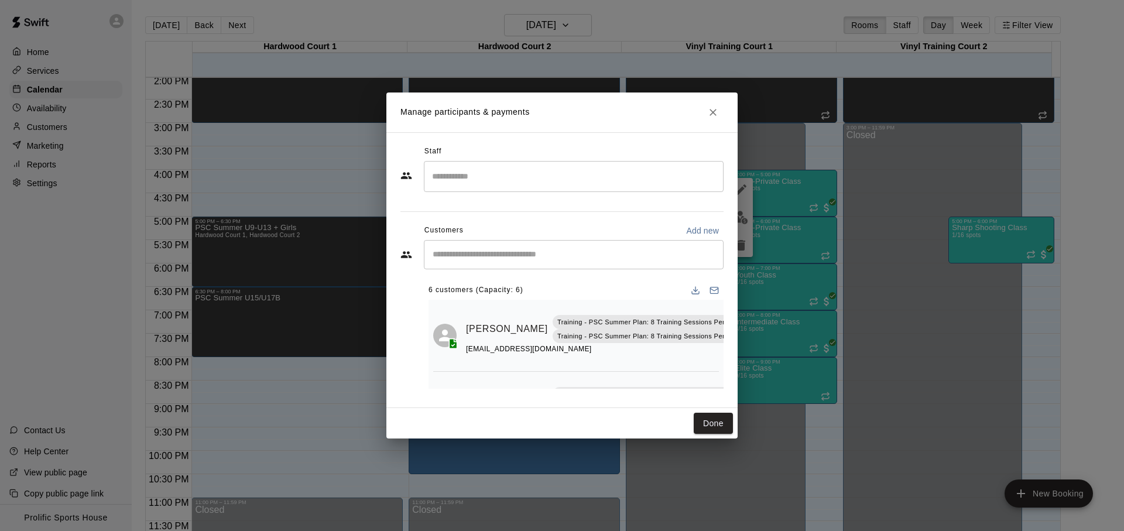
click at [725, 282] on div "Staff ​ Customers Add new ​ 6 customers (Capacity: 6) [PERSON_NAME] Training - …" at bounding box center [561, 270] width 351 height 276
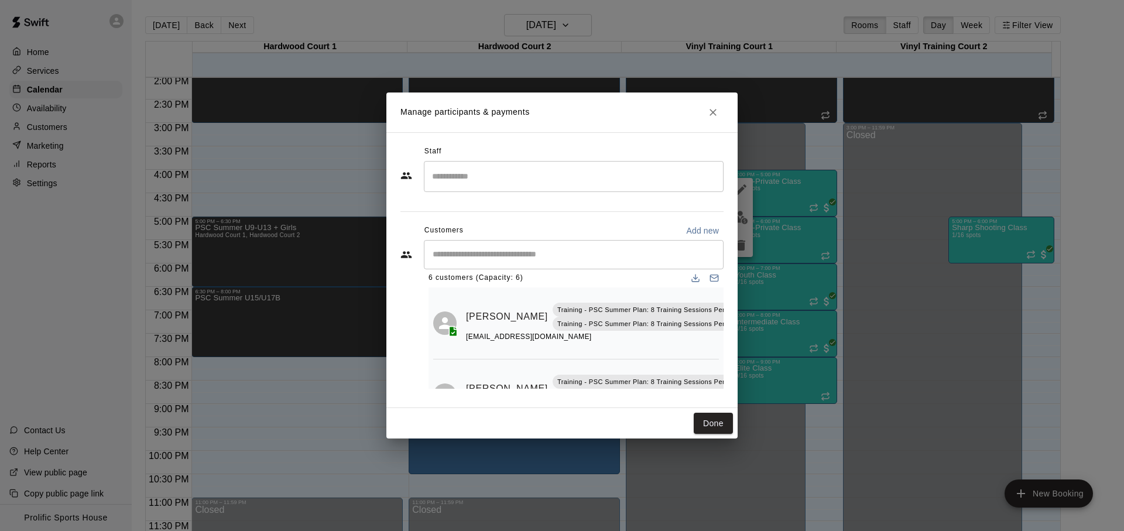
scroll to position [0, 0]
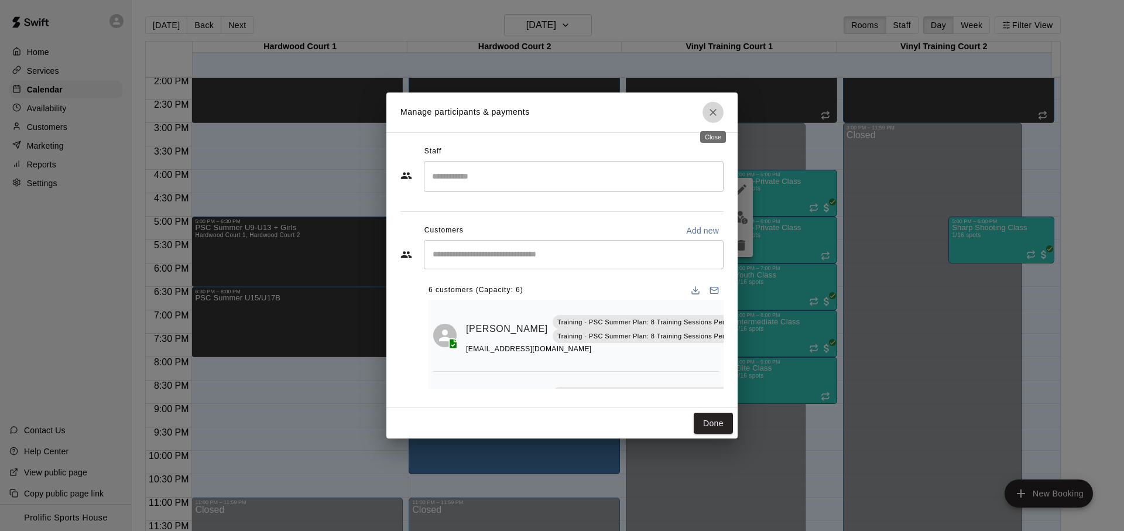
click at [712, 117] on icon "Close" at bounding box center [713, 113] width 12 height 12
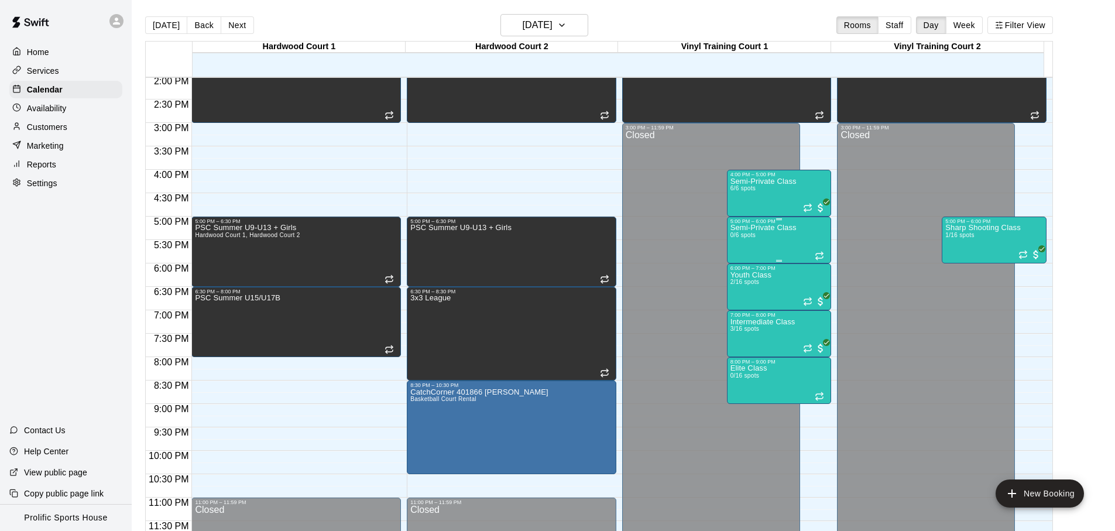
click at [793, 239] on div "Semi-Private Class 0/6 spots" at bounding box center [764, 489] width 66 height 531
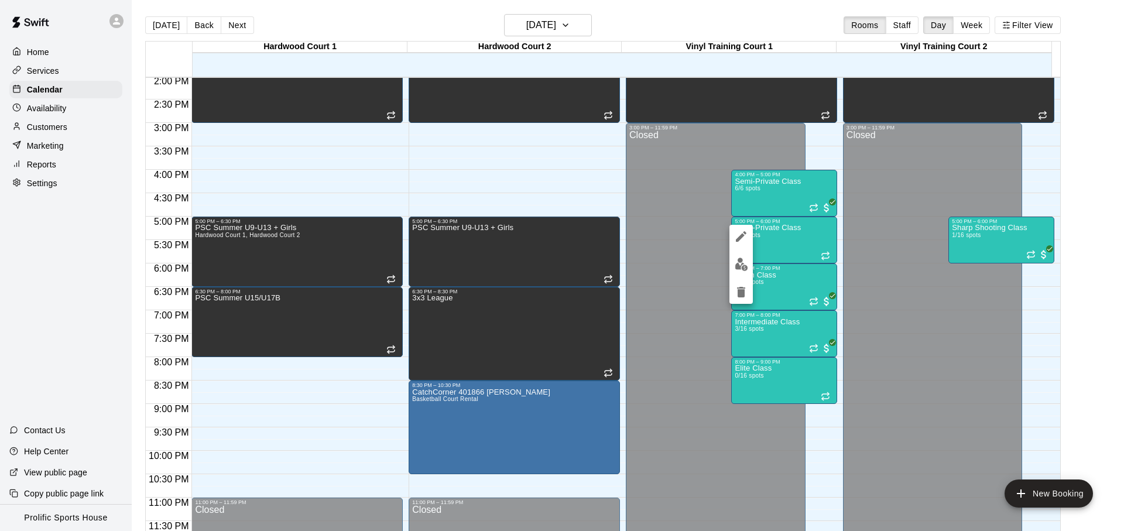
click at [803, 229] on div at bounding box center [562, 265] width 1124 height 531
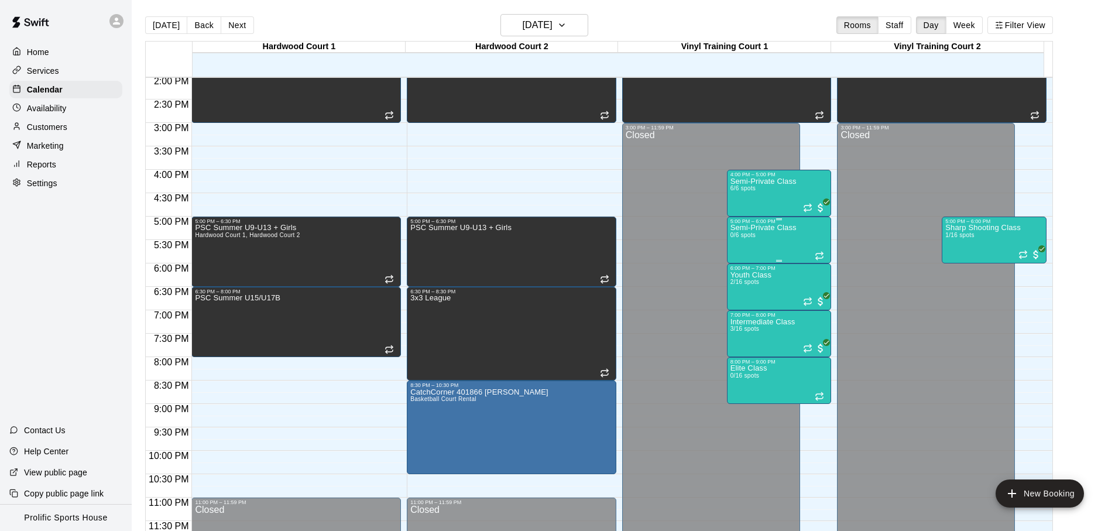
click at [762, 247] on div "Semi-Private Class 0/6 spots" at bounding box center [764, 489] width 66 height 531
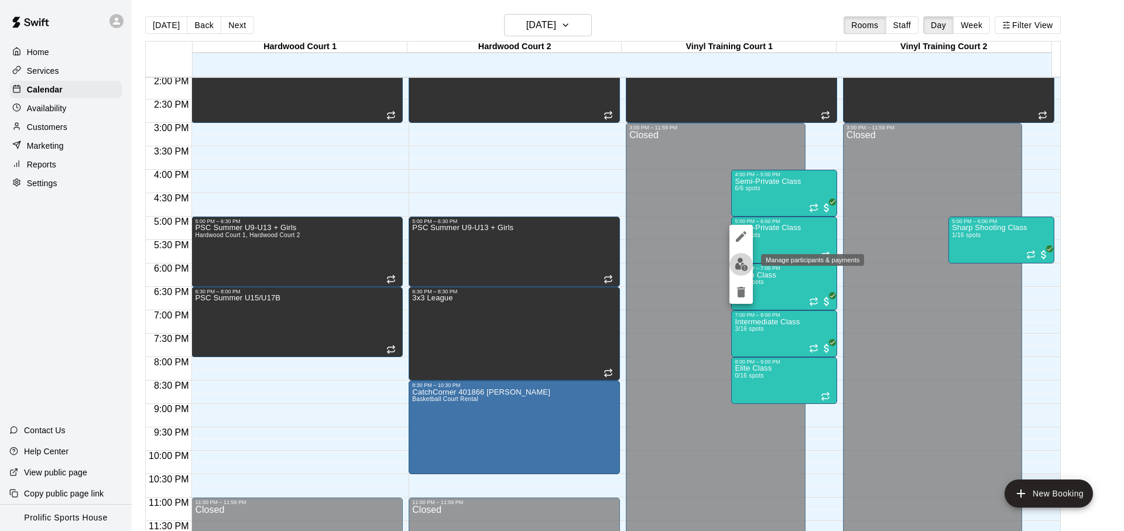
click at [736, 263] on img "edit" at bounding box center [741, 264] width 13 height 13
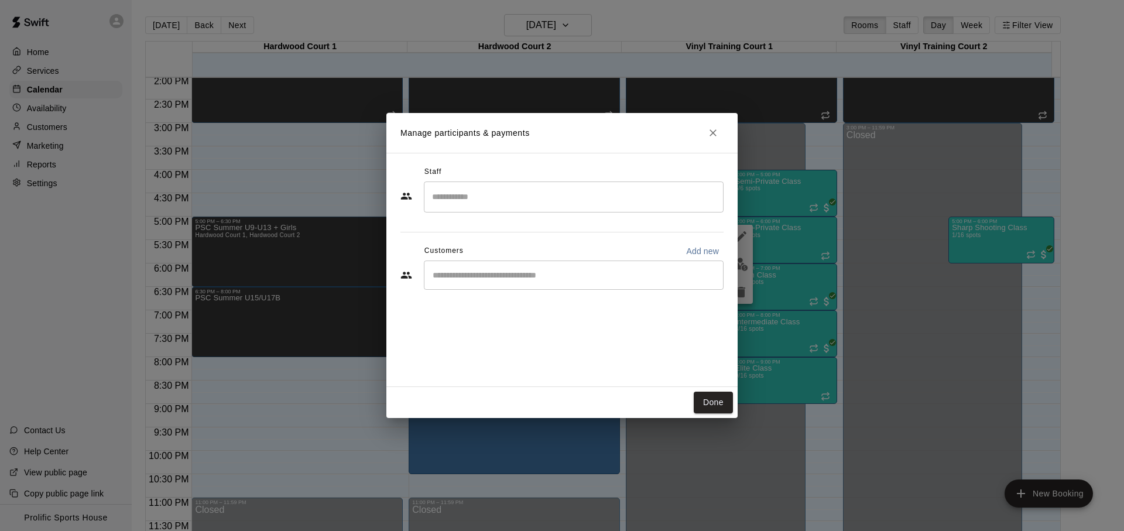
click at [480, 263] on div "​" at bounding box center [574, 275] width 300 height 29
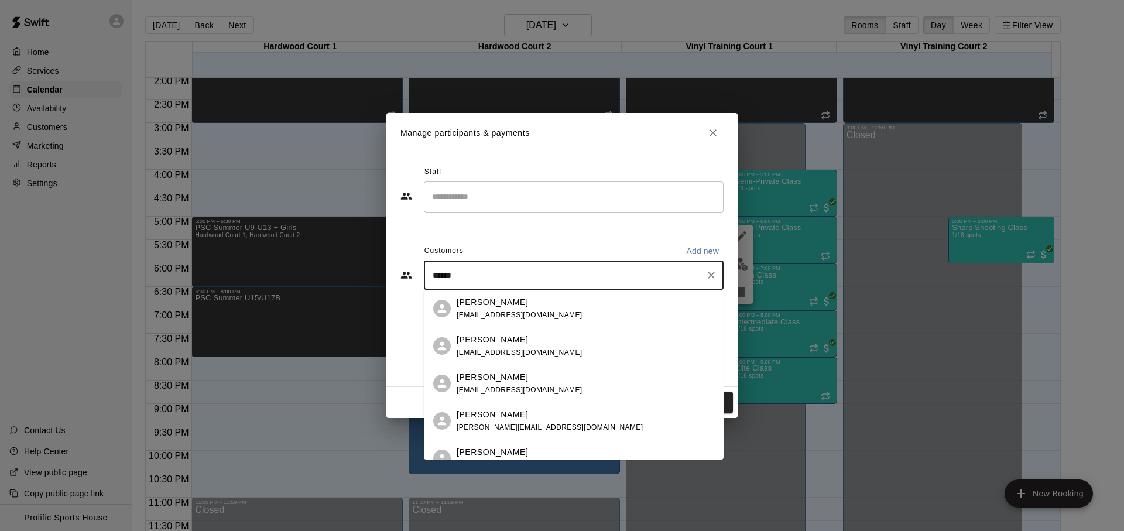
type input "*******"
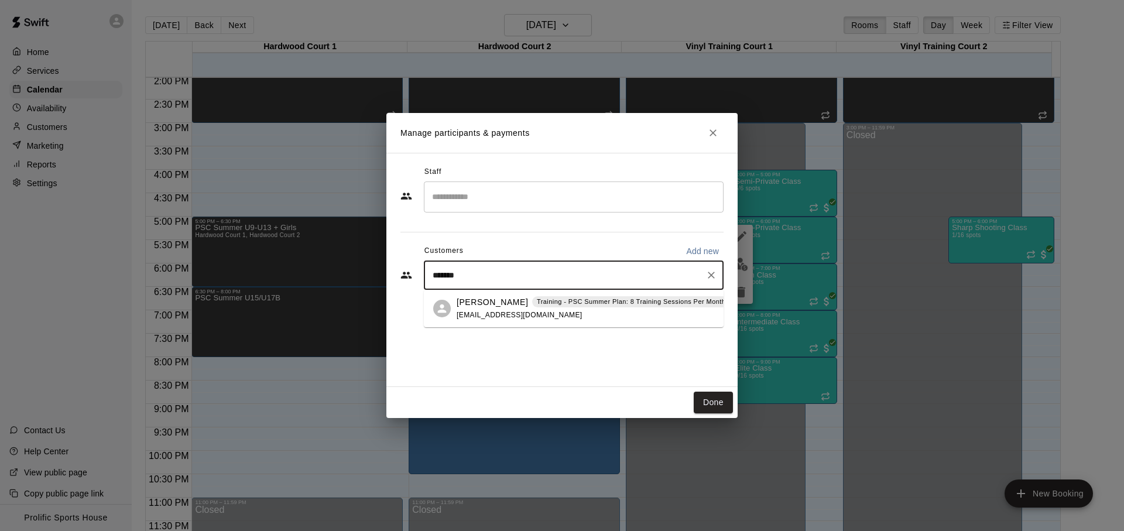
click at [509, 311] on span "[EMAIL_ADDRESS][DOMAIN_NAME]" at bounding box center [520, 315] width 126 height 8
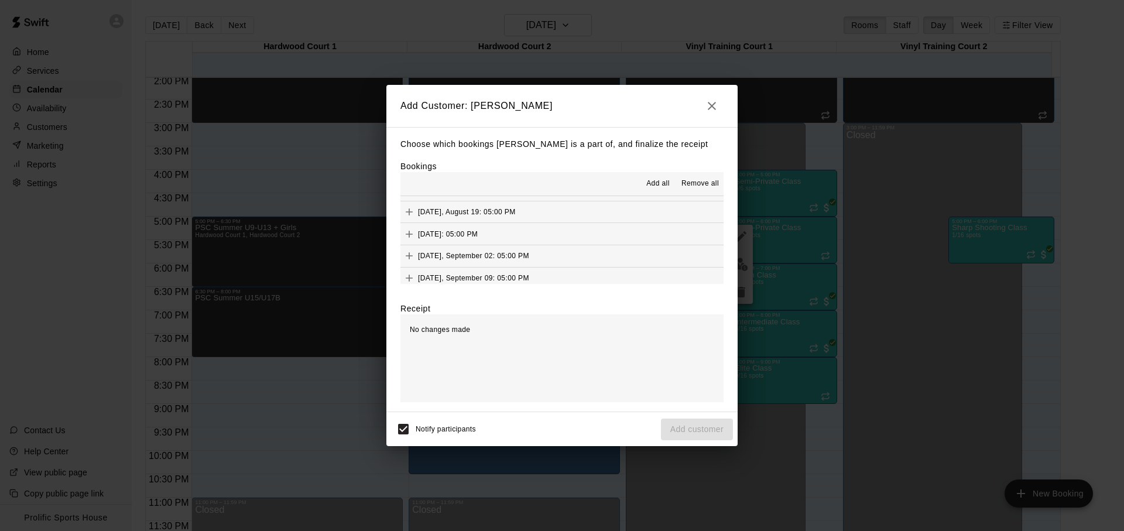
scroll to position [273, 0]
click at [593, 203] on button "[DATE], August 12: 05:00 PM (Current)" at bounding box center [562, 199] width 323 height 22
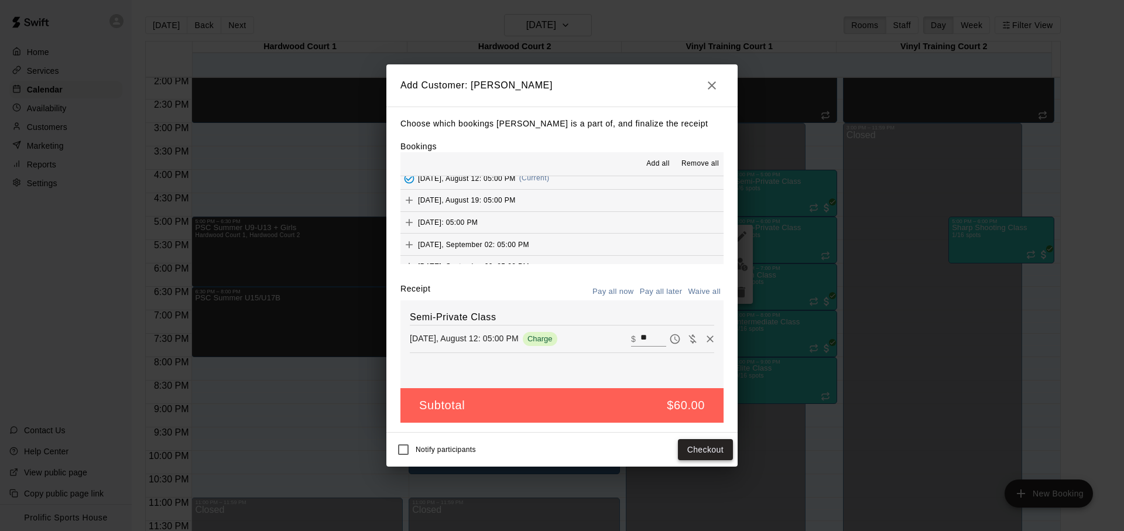
click at [682, 457] on button "Checkout" at bounding box center [705, 450] width 55 height 22
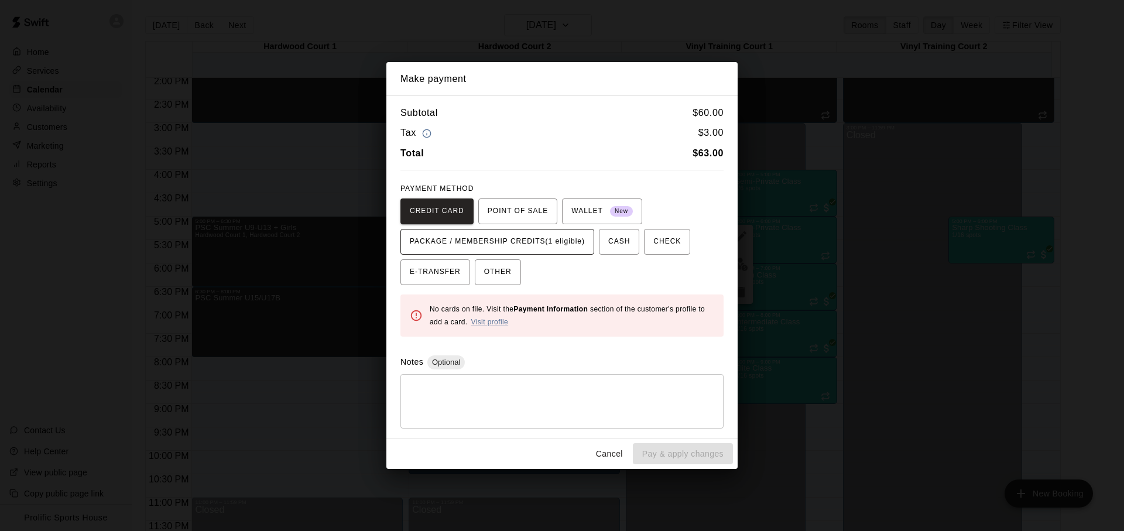
click at [495, 239] on span "PACKAGE / MEMBERSHIP CREDITS (1 eligible)" at bounding box center [497, 241] width 175 height 19
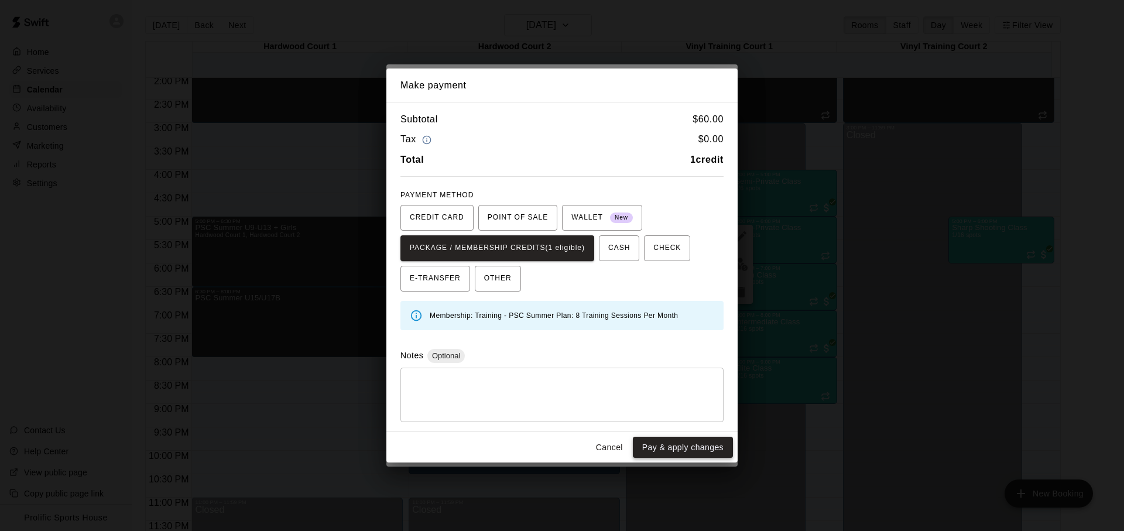
click at [655, 447] on button "Pay & apply changes" at bounding box center [683, 448] width 100 height 22
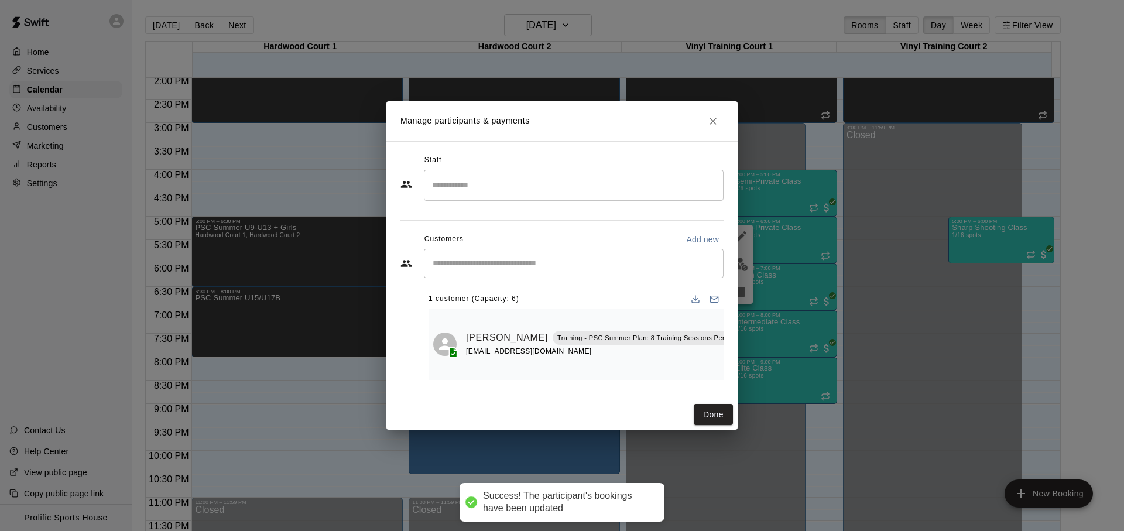
click at [755, 323] on icon "Mark attendance" at bounding box center [760, 323] width 11 height 11
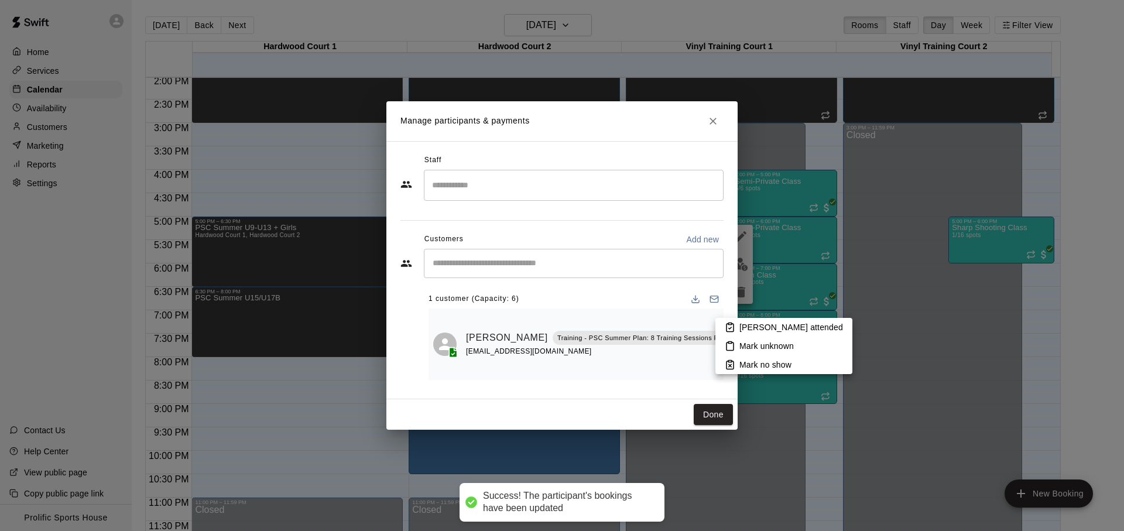
click at [731, 326] on icon at bounding box center [730, 327] width 11 height 11
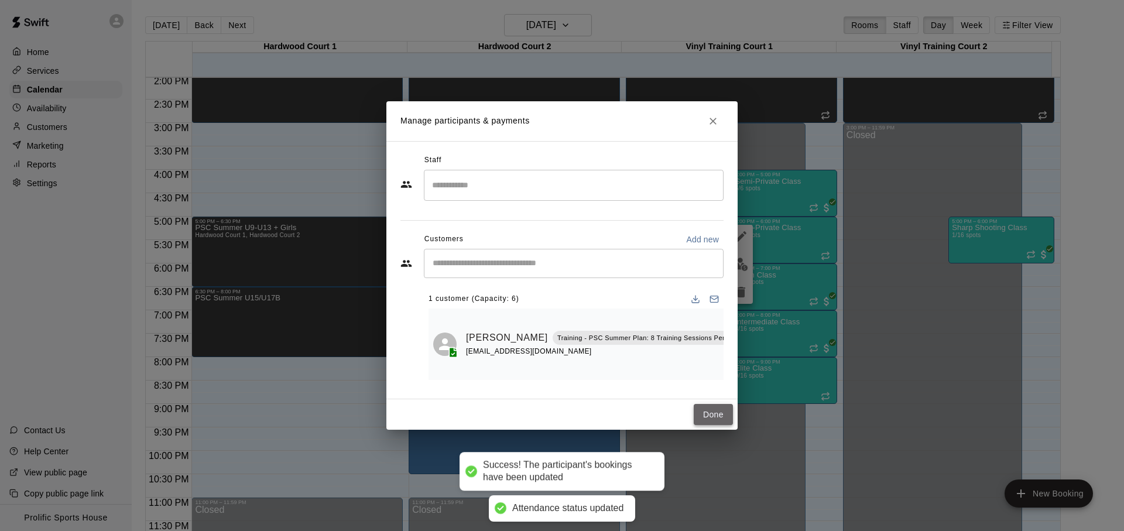
click at [711, 417] on button "Done" at bounding box center [713, 415] width 39 height 22
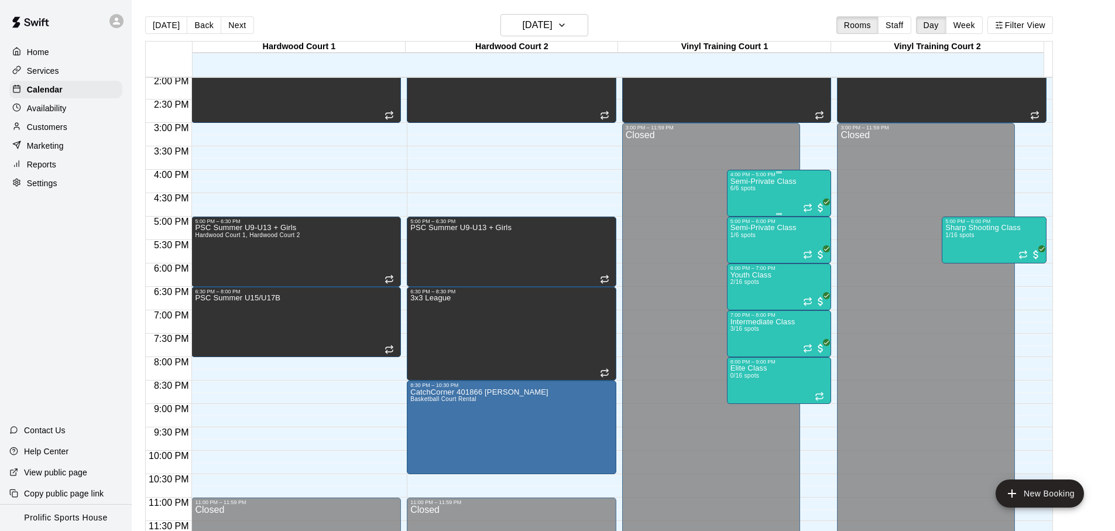
click at [792, 198] on div "Semi-Private Class 6/6 spots" at bounding box center [764, 442] width 66 height 531
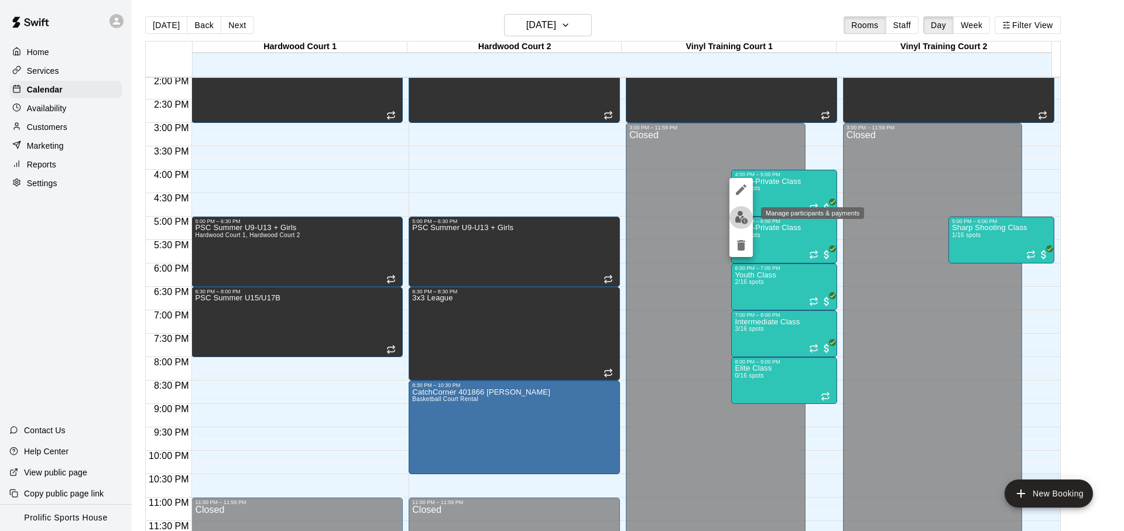
click at [739, 217] on img "edit" at bounding box center [741, 217] width 13 height 13
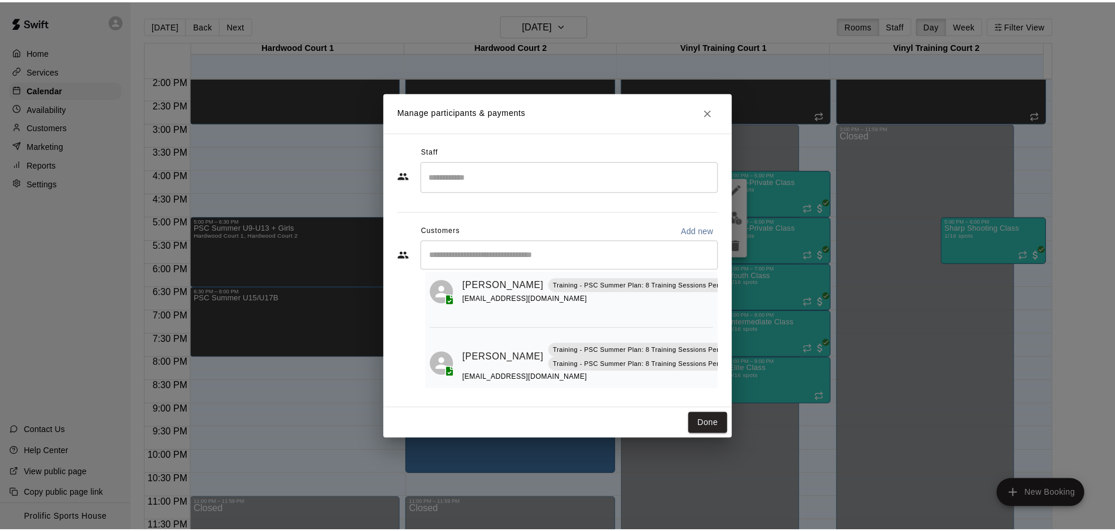
scroll to position [0, 0]
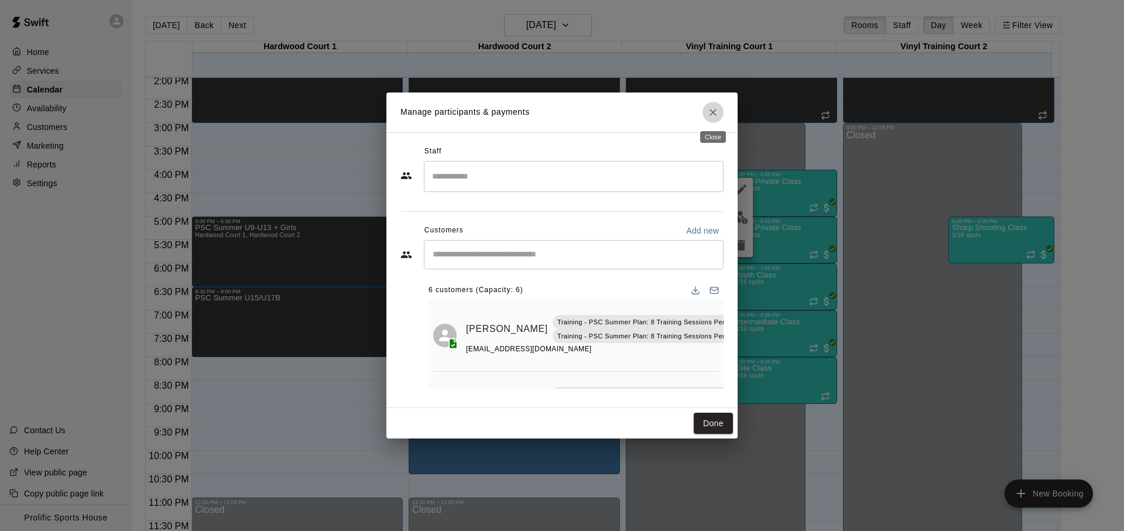
click at [714, 109] on icon "Close" at bounding box center [713, 113] width 12 height 12
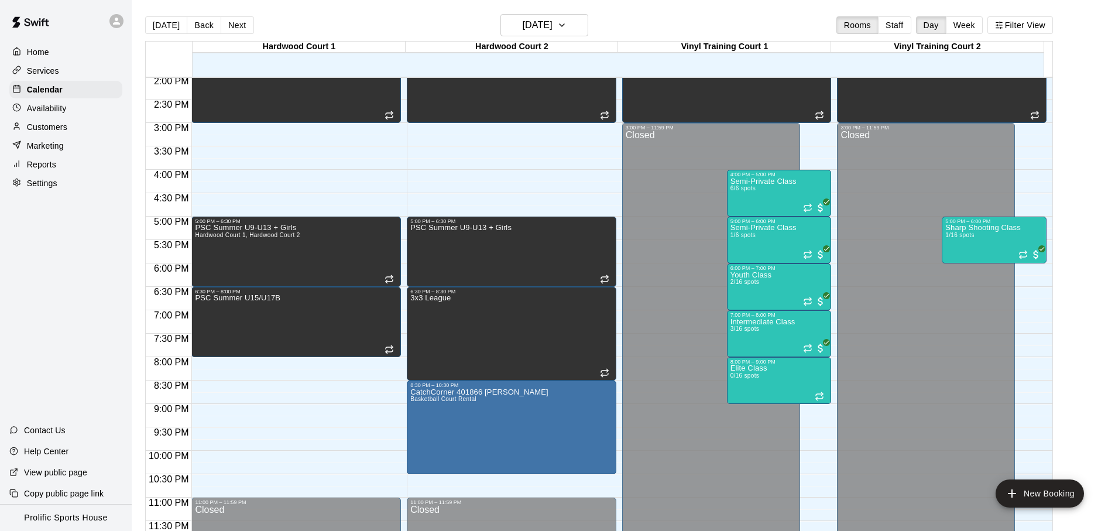
click at [697, 16] on div "[DATE] Back [DATE][DATE] Rooms Staff Day Week Filter View" at bounding box center [599, 27] width 908 height 27
click at [819, 271] on div "Youth Class 2/16 spots" at bounding box center [780, 536] width 98 height 531
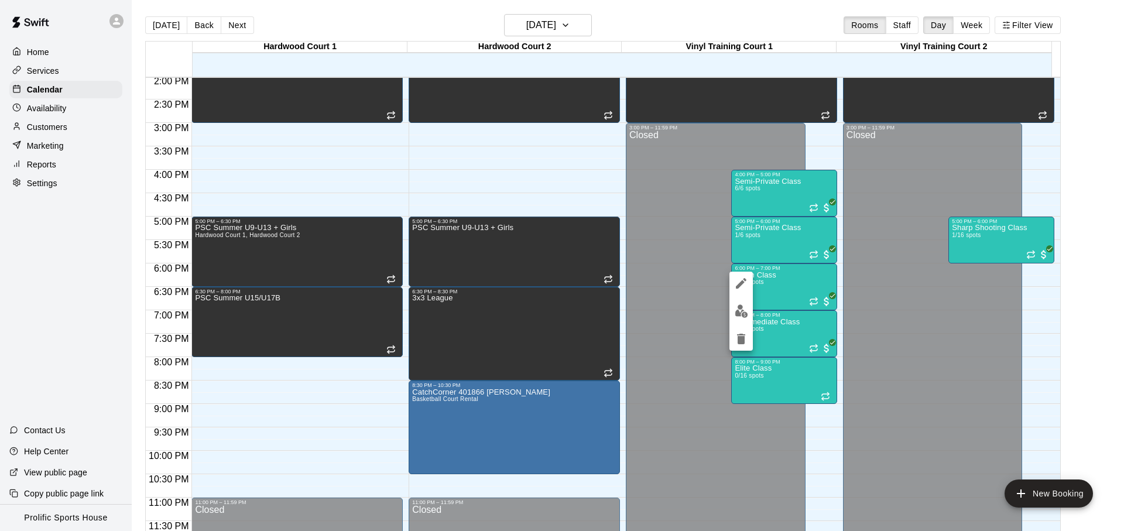
click at [743, 310] on img "edit" at bounding box center [741, 310] width 13 height 13
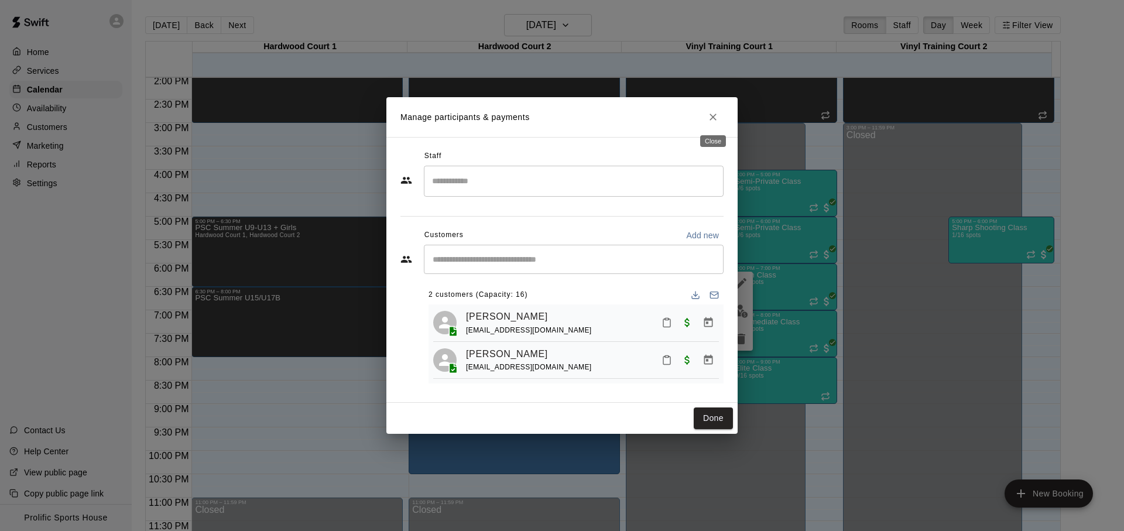
click at [721, 118] on button "Close" at bounding box center [713, 117] width 21 height 21
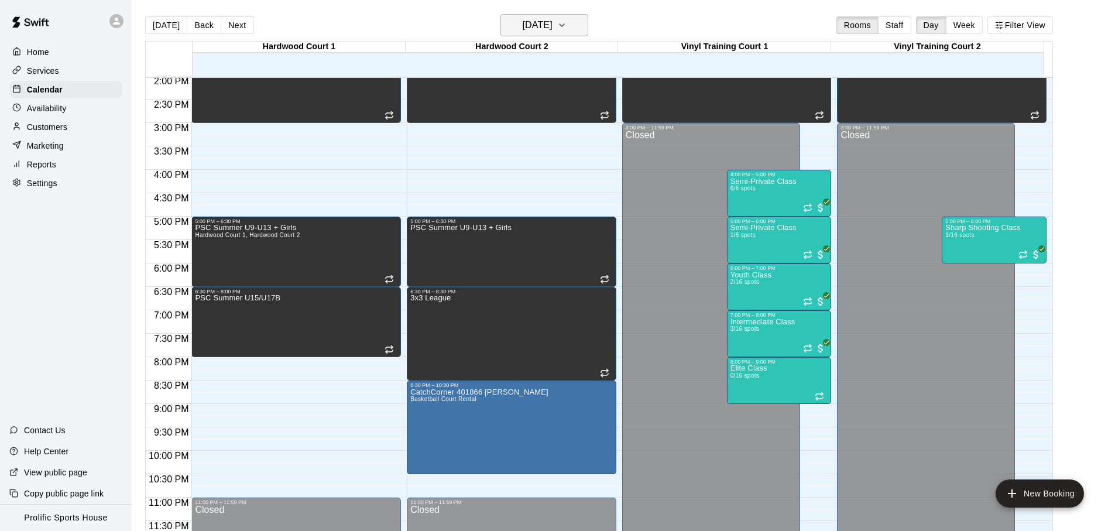
click at [523, 28] on h6 "[DATE]" at bounding box center [538, 25] width 30 height 16
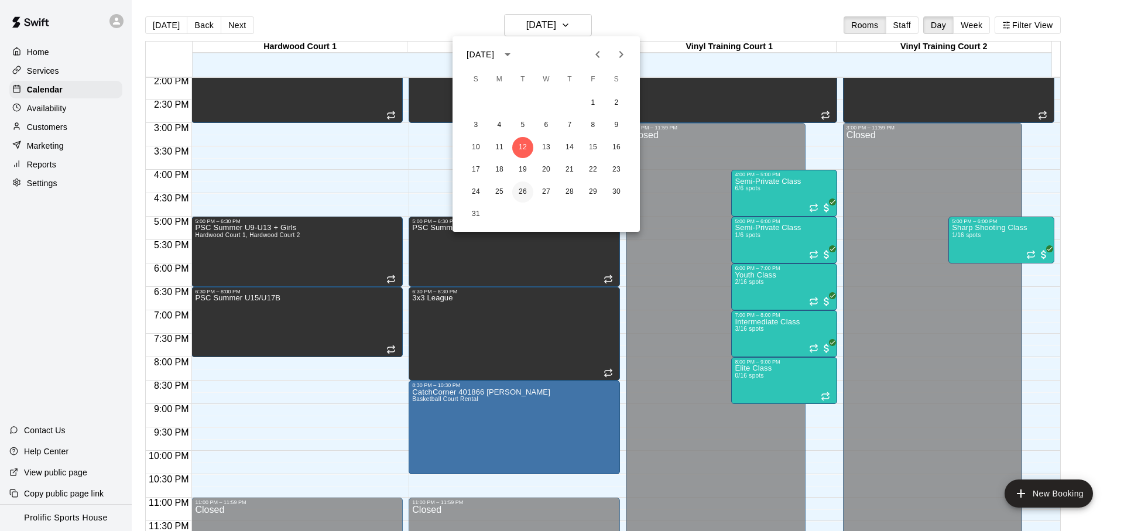
click at [525, 195] on button "26" at bounding box center [522, 192] width 21 height 21
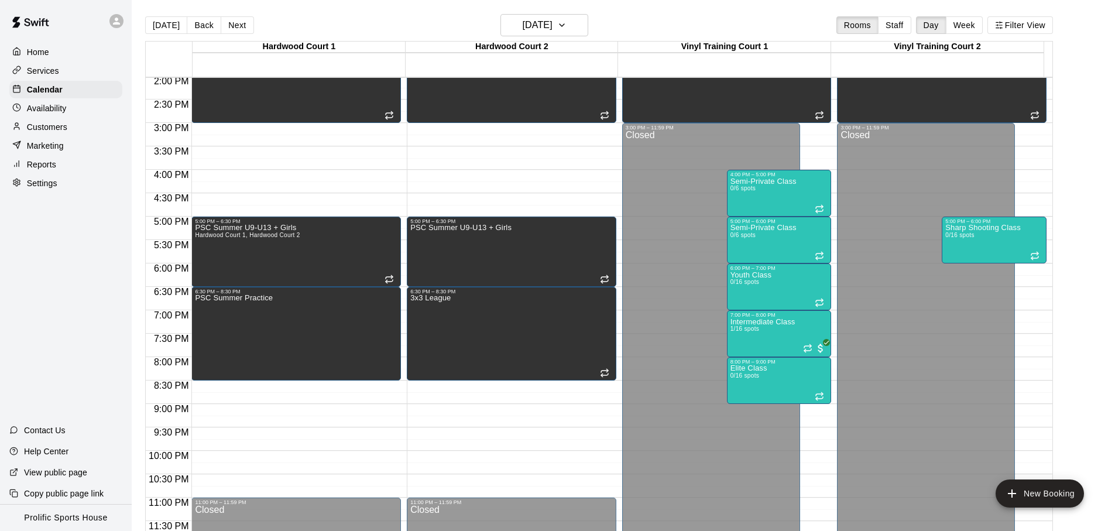
click at [118, 23] on icon at bounding box center [116, 21] width 7 height 7
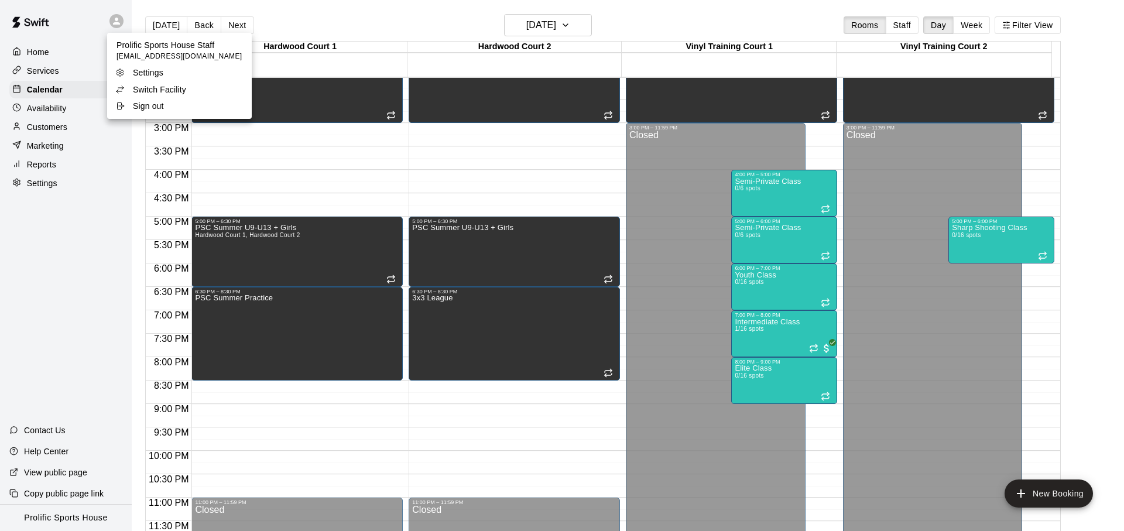
click at [195, 93] on li "Switch Facility" at bounding box center [179, 89] width 145 height 16
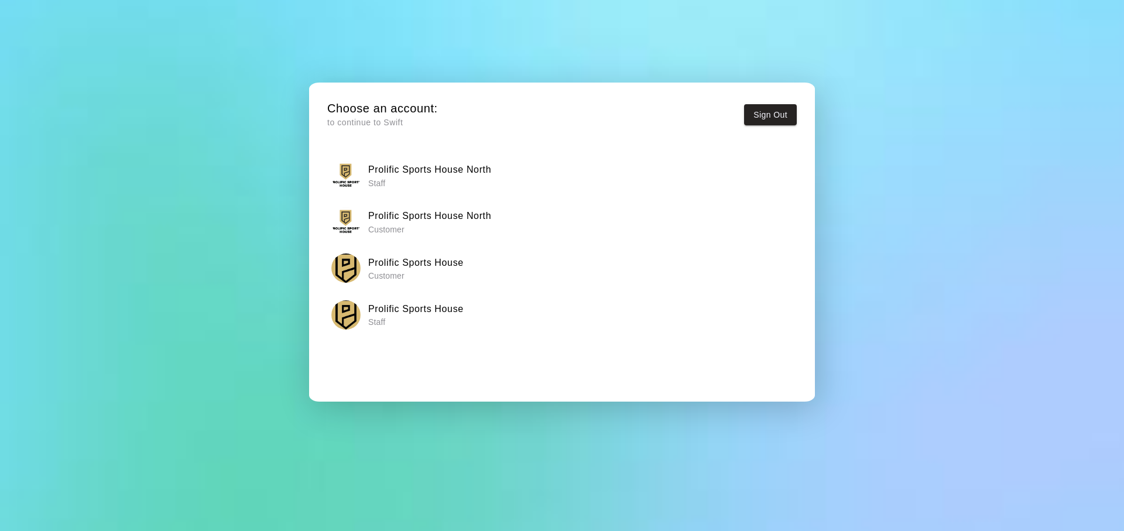
click at [433, 181] on p "Staff" at bounding box center [429, 183] width 123 height 12
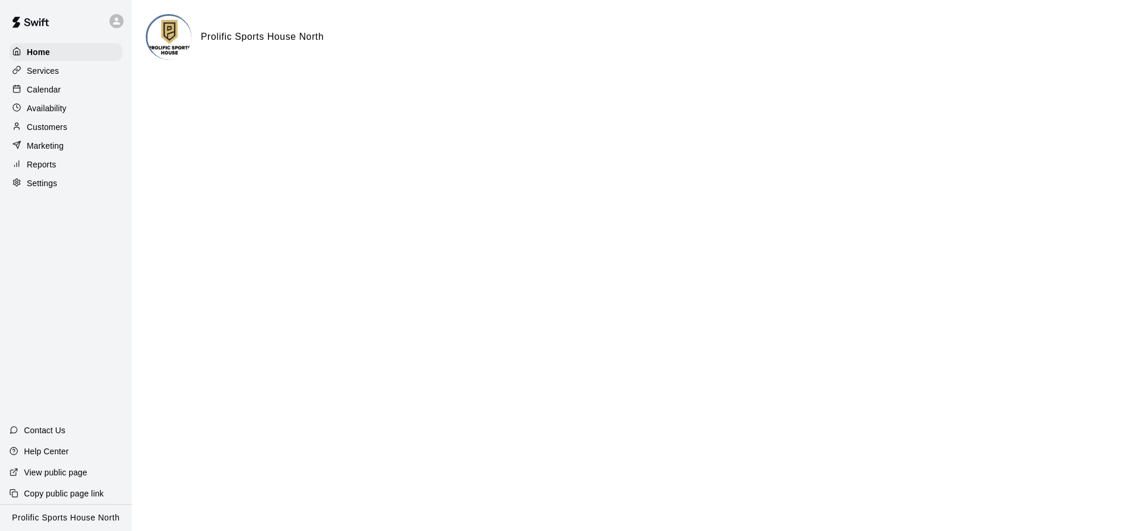
click at [77, 88] on div "Calendar" at bounding box center [65, 90] width 113 height 18
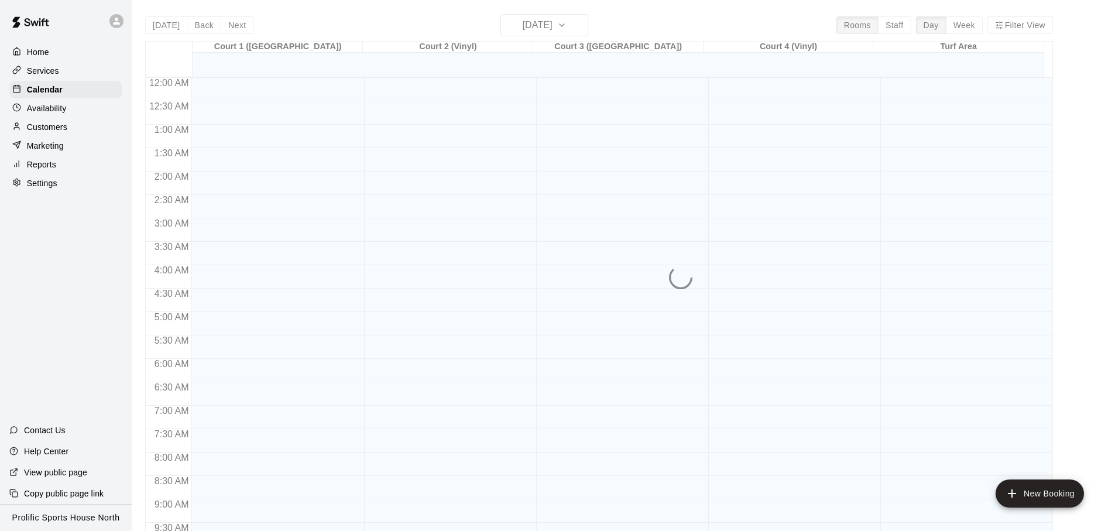
scroll to position [622, 0]
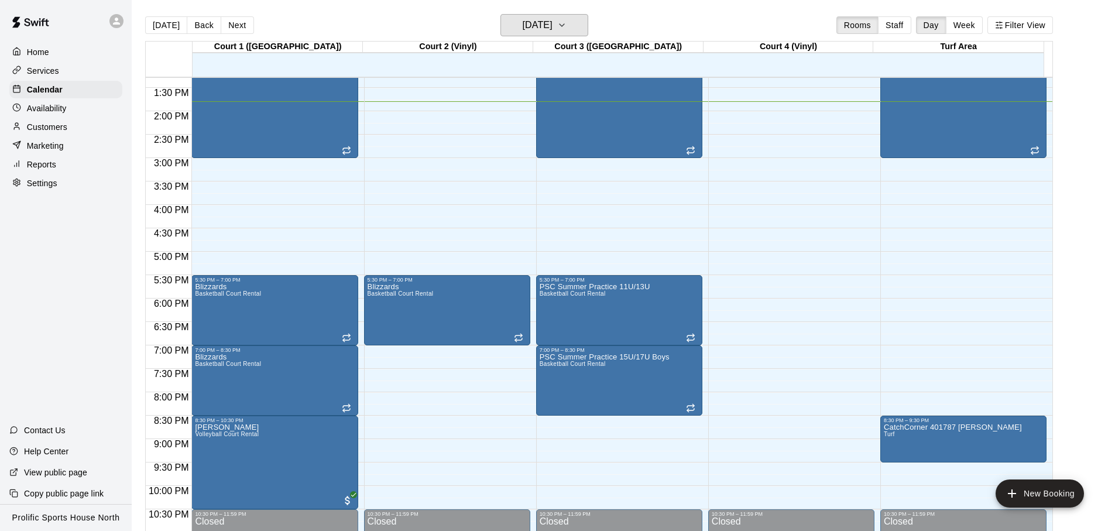
click at [536, 25] on h6 "[DATE]" at bounding box center [538, 25] width 30 height 16
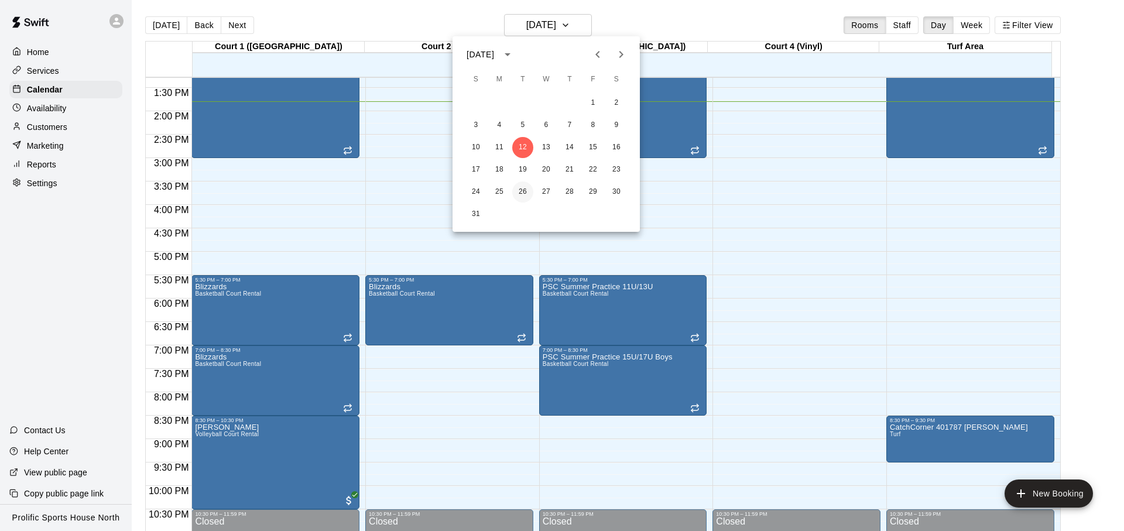
click at [525, 189] on button "26" at bounding box center [522, 192] width 21 height 21
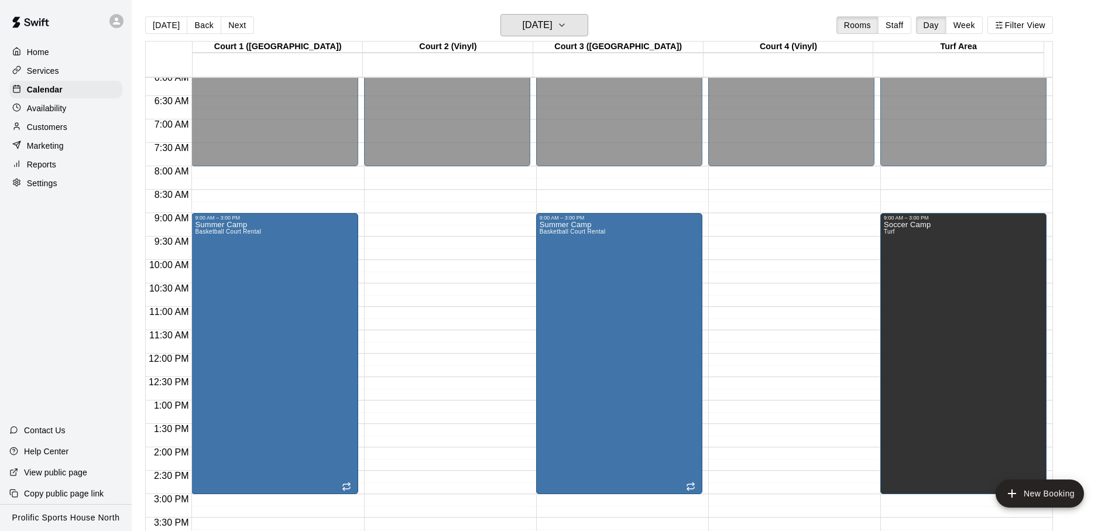
scroll to position [433, 0]
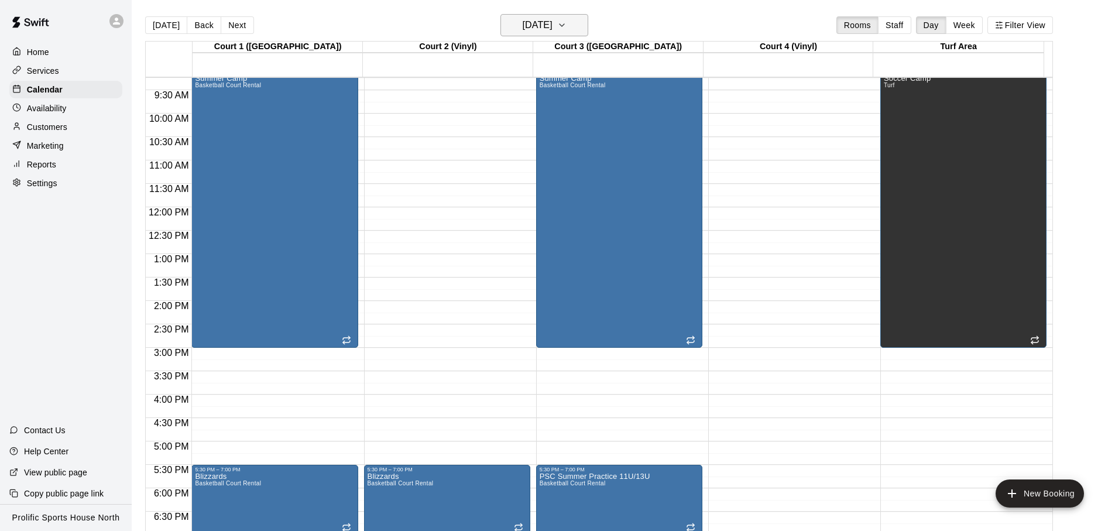
click at [502, 26] on button "[DATE]" at bounding box center [545, 25] width 88 height 22
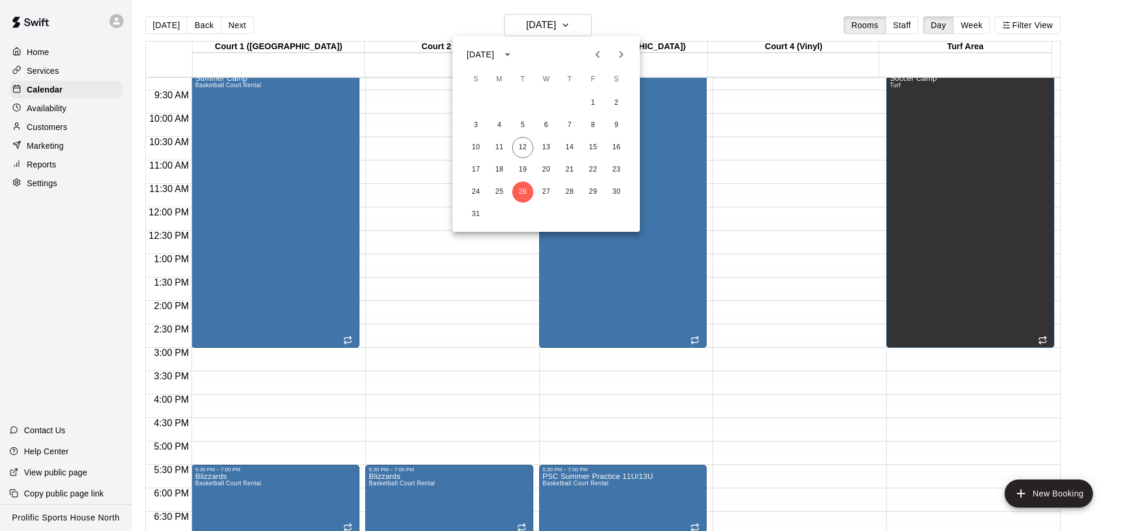
click at [454, 30] on div at bounding box center [562, 265] width 1124 height 531
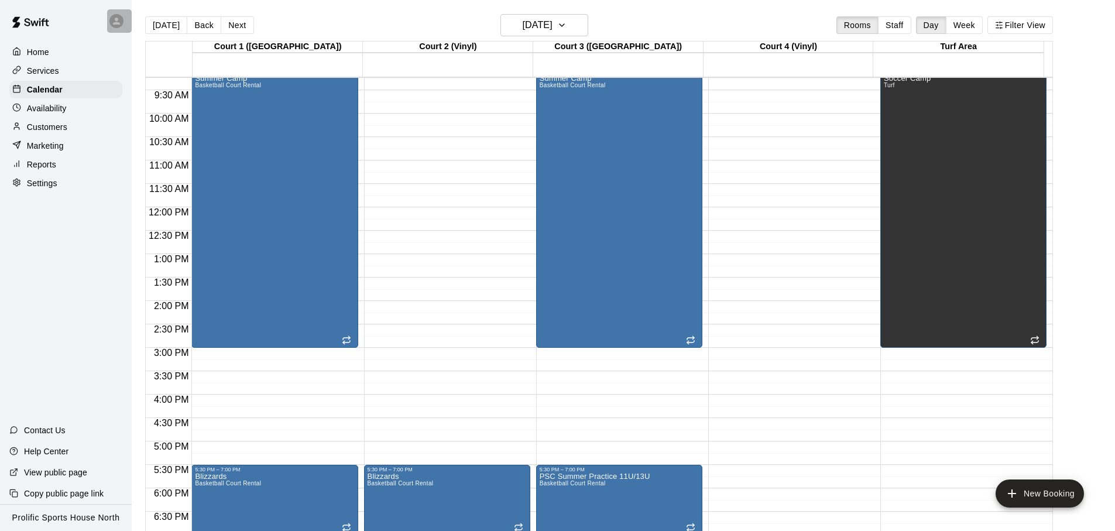
click at [117, 22] on icon at bounding box center [116, 21] width 7 height 7
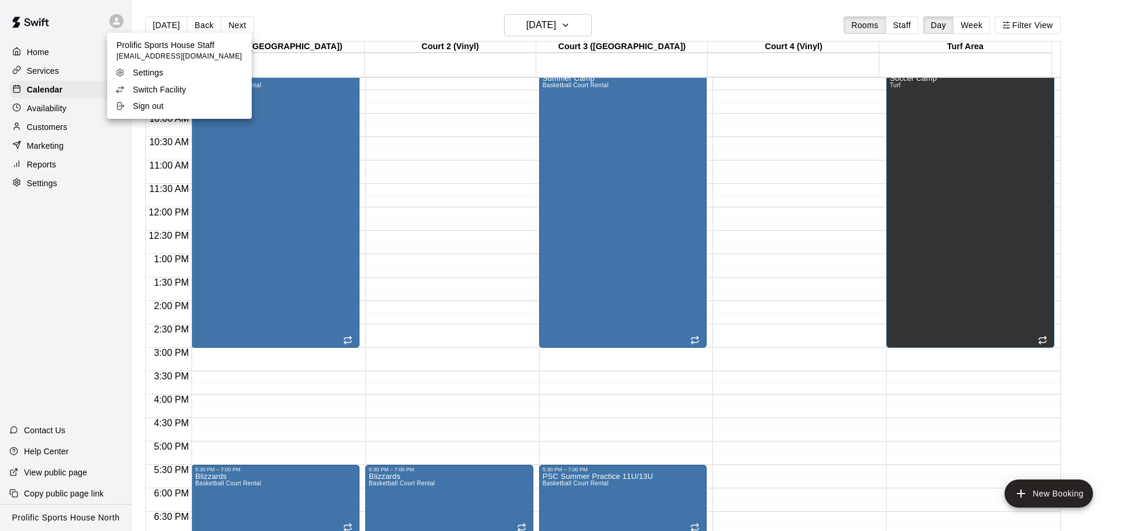
click at [193, 96] on li "Switch Facility" at bounding box center [179, 89] width 145 height 16
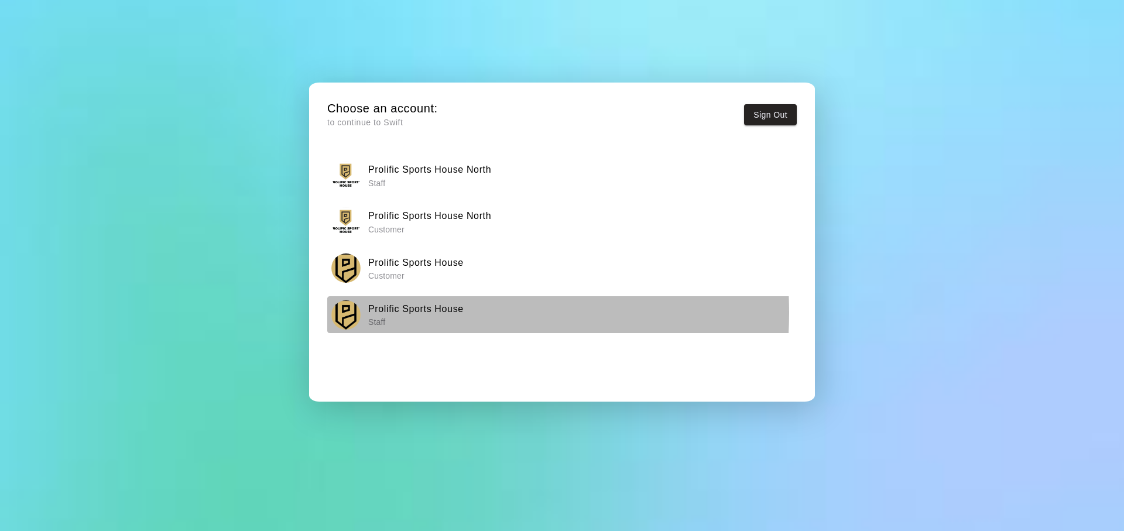
click at [408, 313] on h6 "Prolific Sports House" at bounding box center [415, 309] width 95 height 15
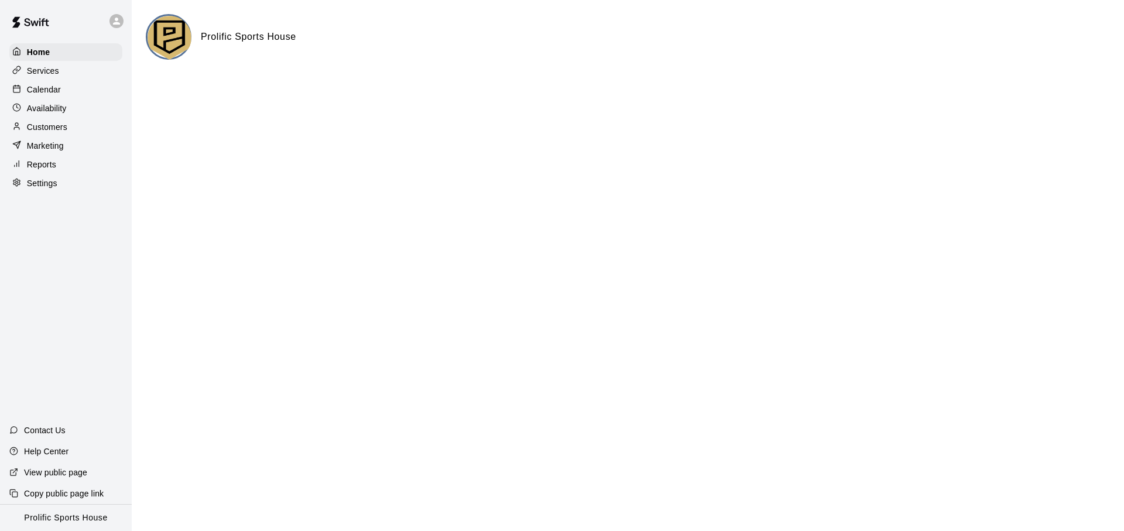
click at [80, 91] on div "Calendar" at bounding box center [65, 90] width 113 height 18
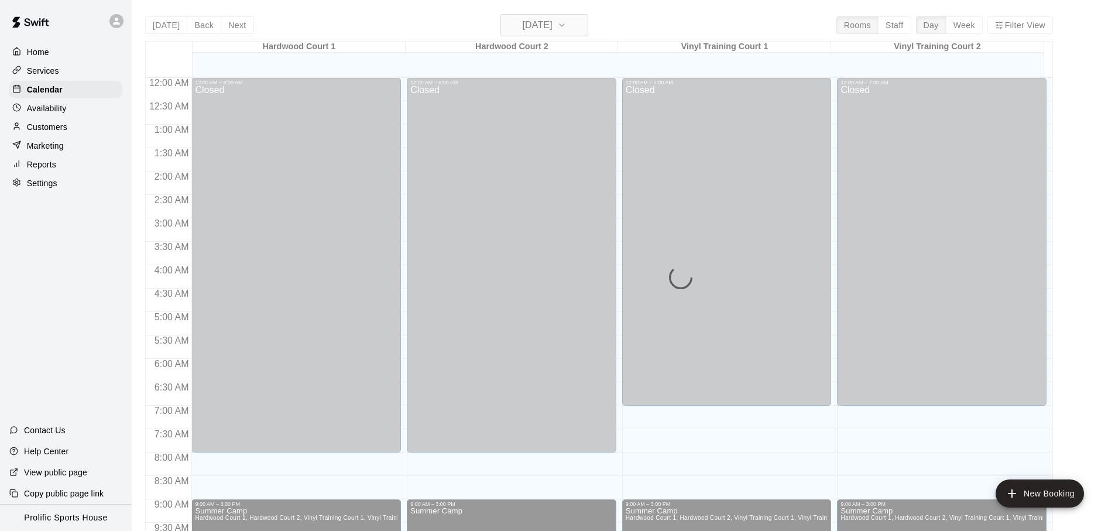
scroll to position [622, 0]
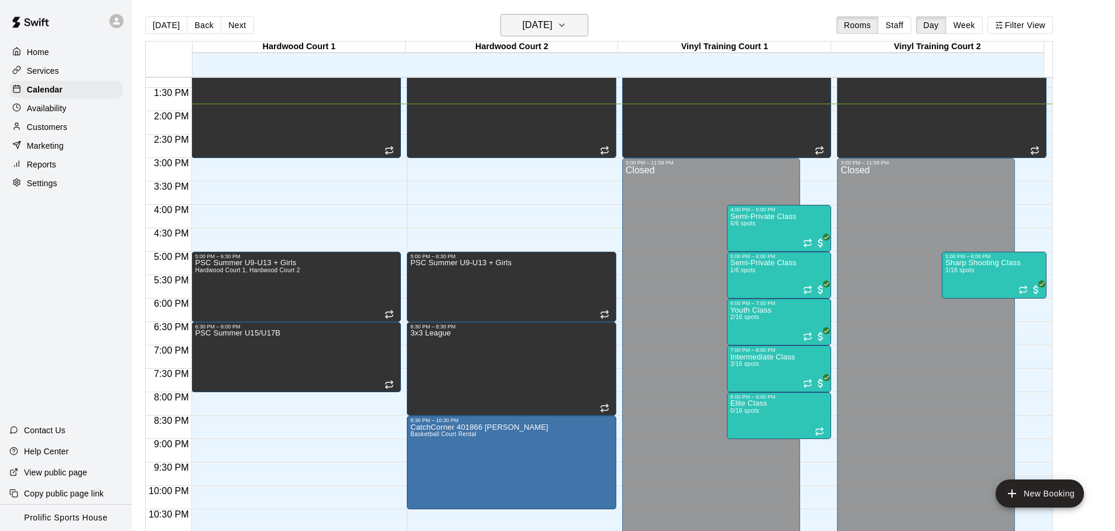
click at [553, 26] on h6 "[DATE]" at bounding box center [538, 25] width 30 height 16
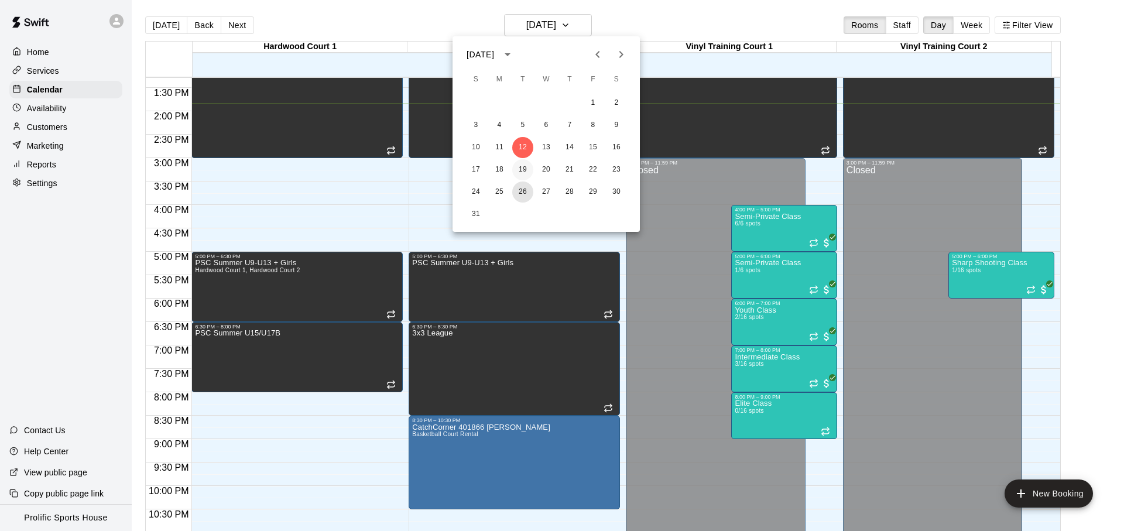
click at [519, 186] on button "26" at bounding box center [522, 192] width 21 height 21
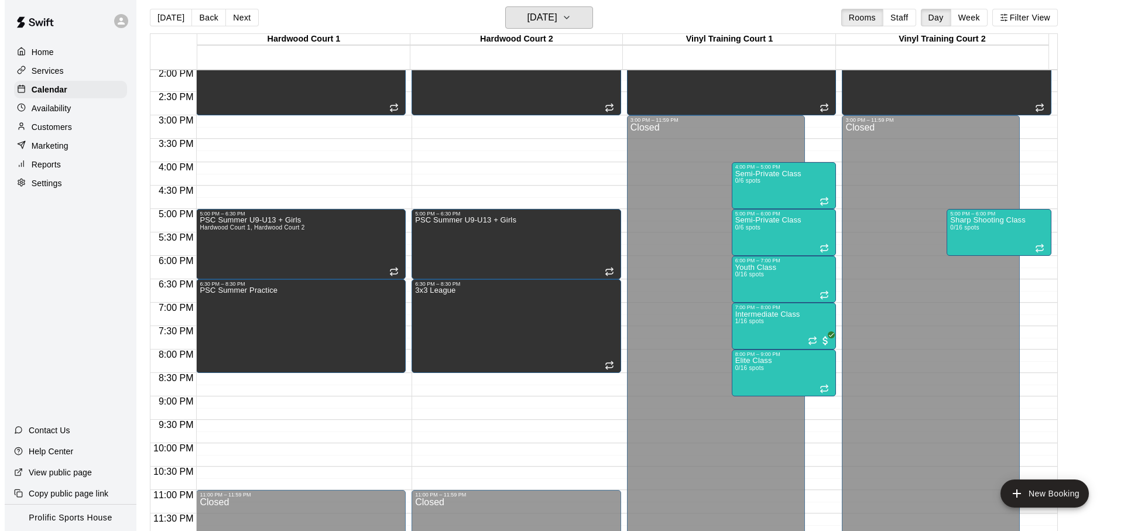
scroll to position [19, 0]
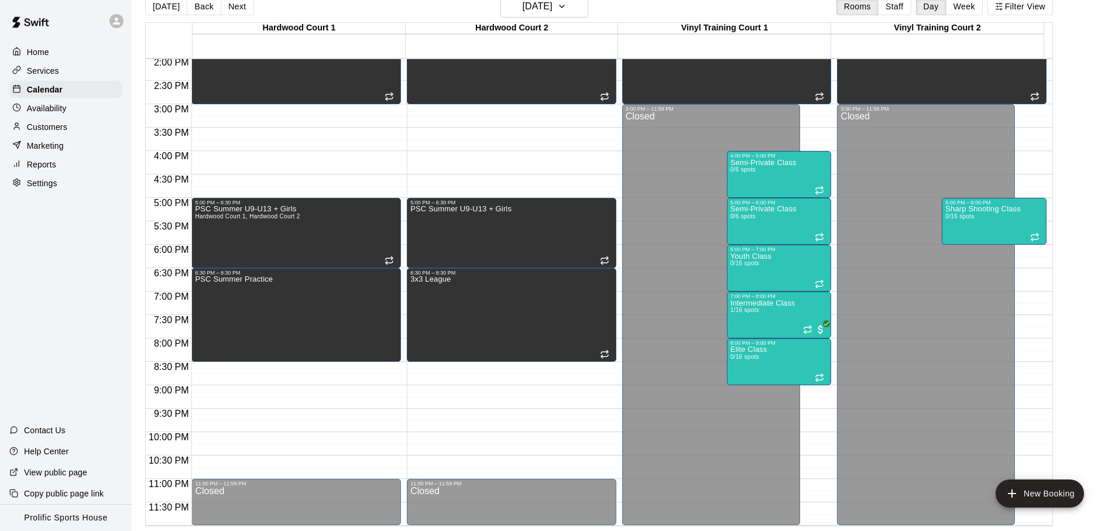
click at [117, 34] on div at bounding box center [66, 21] width 132 height 42
click at [117, 28] on div at bounding box center [116, 21] width 14 height 14
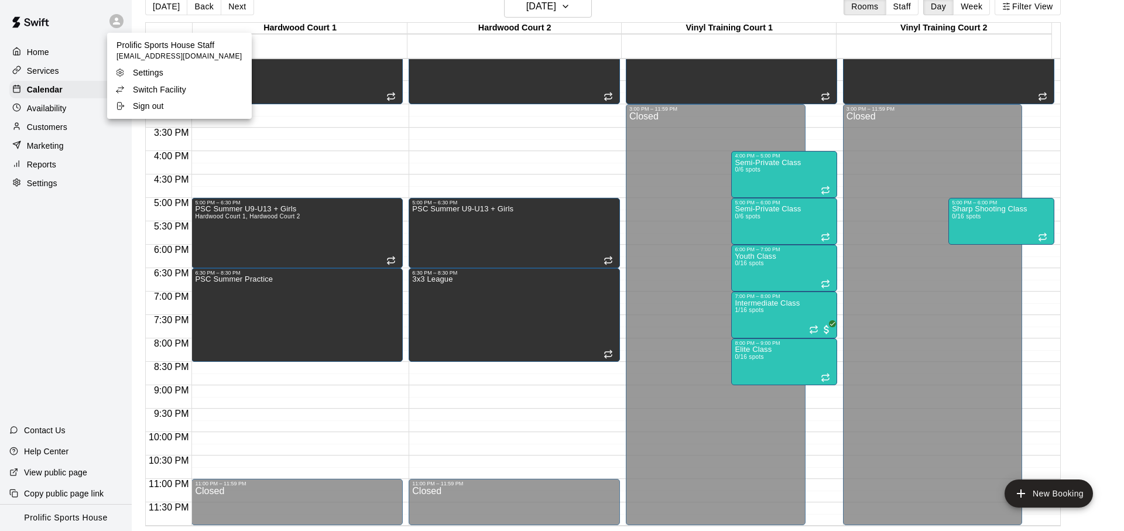
click at [158, 86] on p "Switch Facility" at bounding box center [159, 90] width 53 height 12
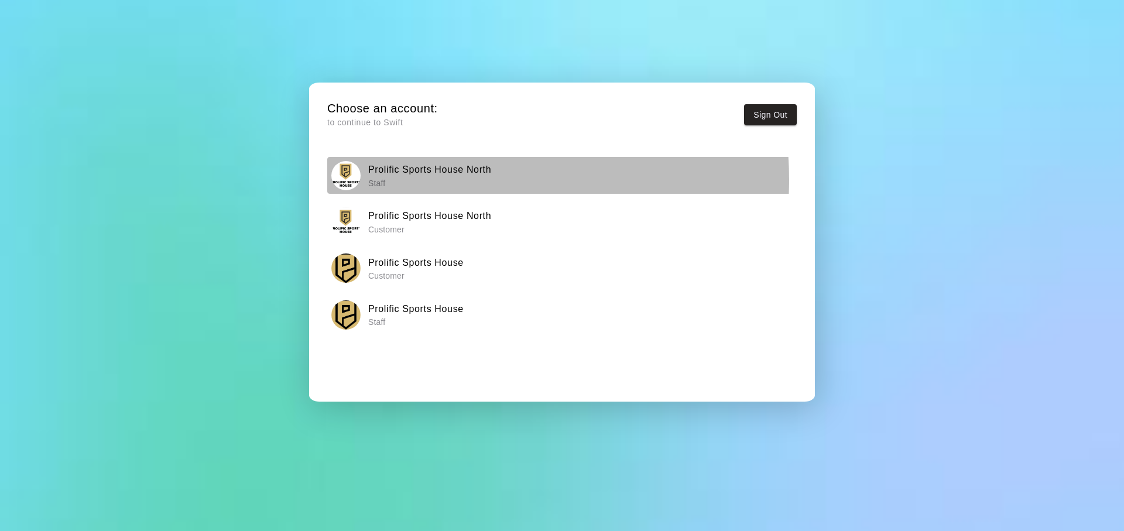
click at [450, 180] on p "Staff" at bounding box center [429, 183] width 123 height 12
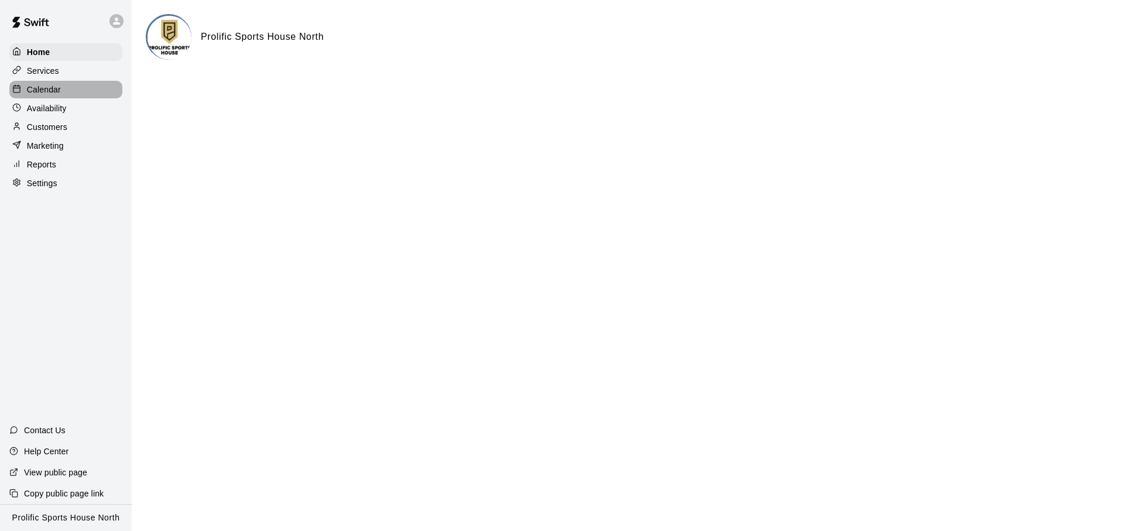
click at [71, 94] on div "Calendar" at bounding box center [65, 90] width 113 height 18
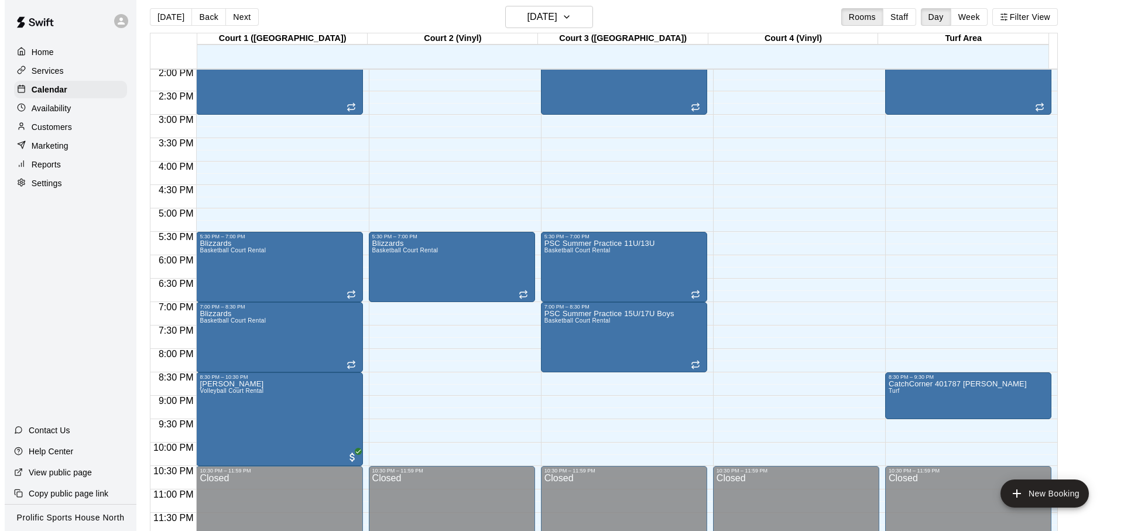
scroll to position [19, 0]
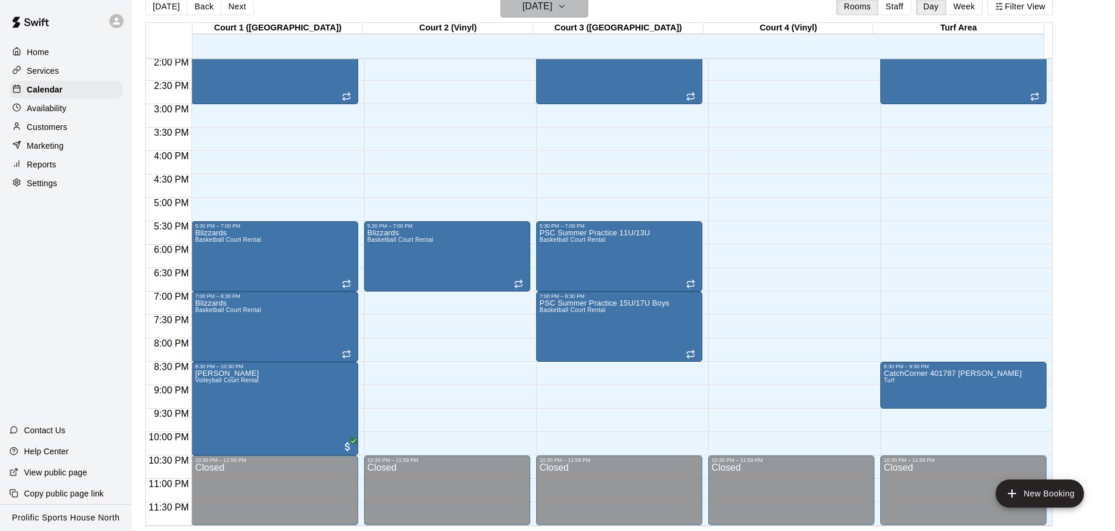
click at [553, 11] on h6 "[DATE]" at bounding box center [538, 6] width 30 height 16
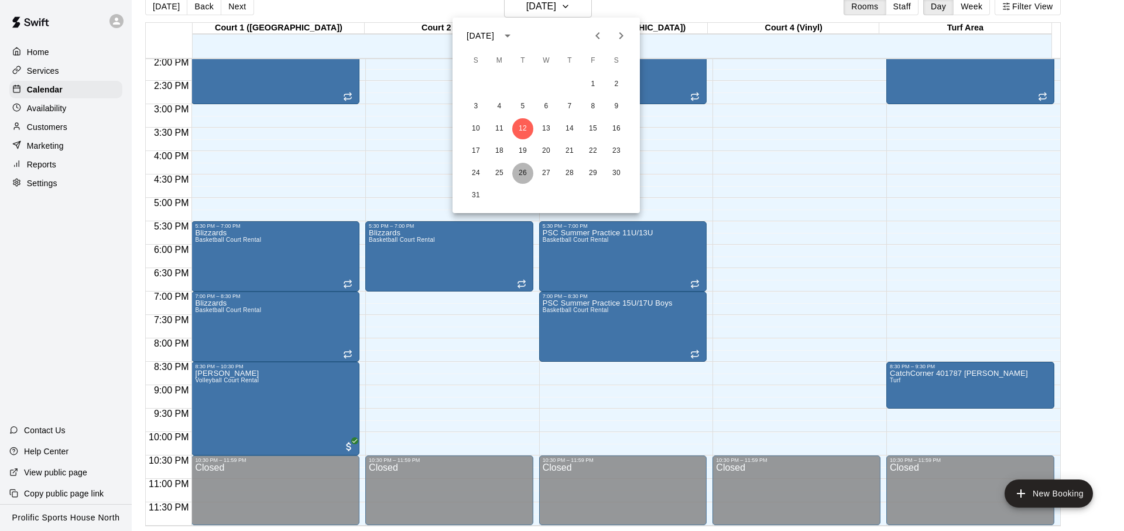
click at [522, 169] on button "26" at bounding box center [522, 173] width 21 height 21
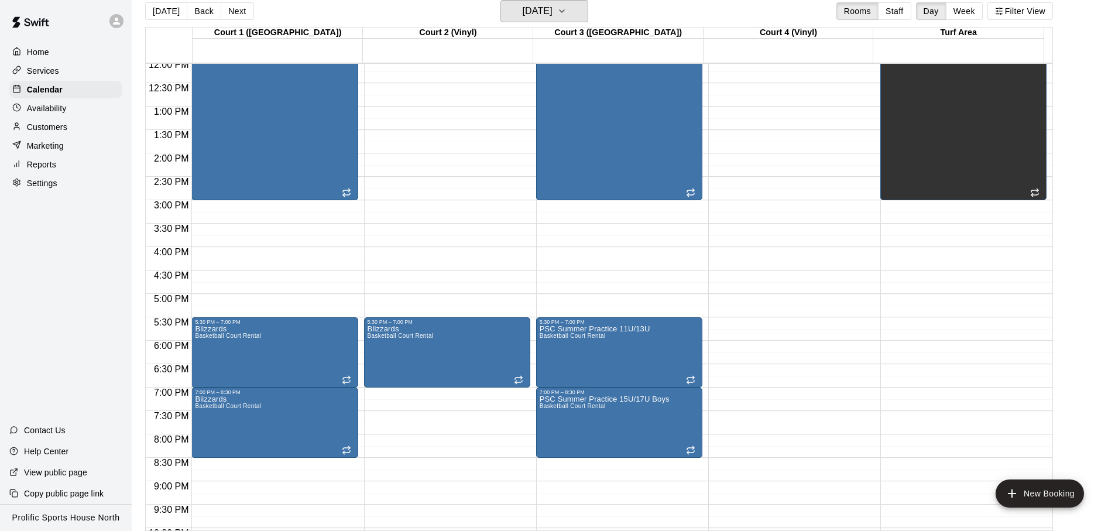
scroll to position [633, 0]
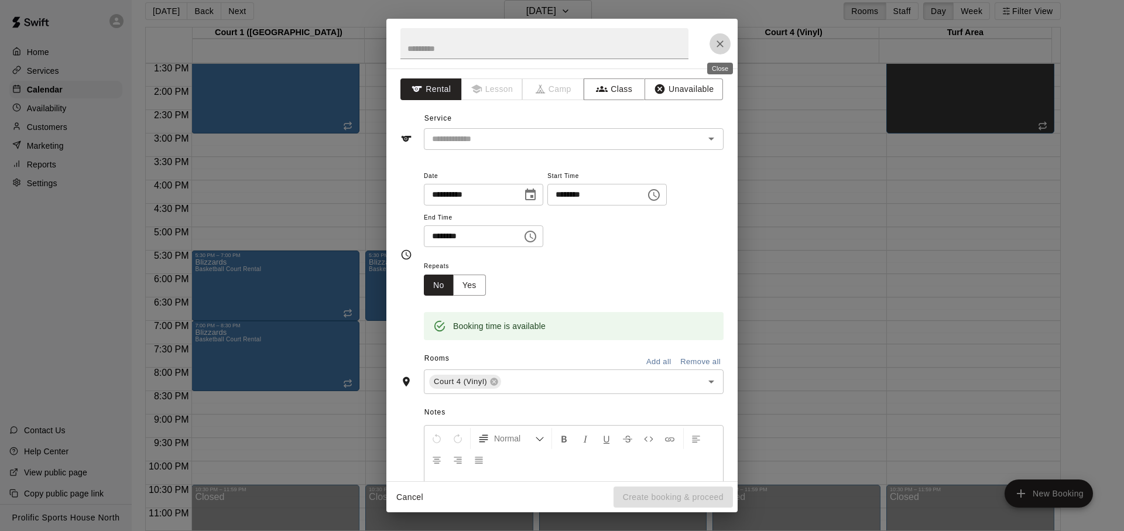
click at [730, 40] on button "Close" at bounding box center [720, 43] width 21 height 21
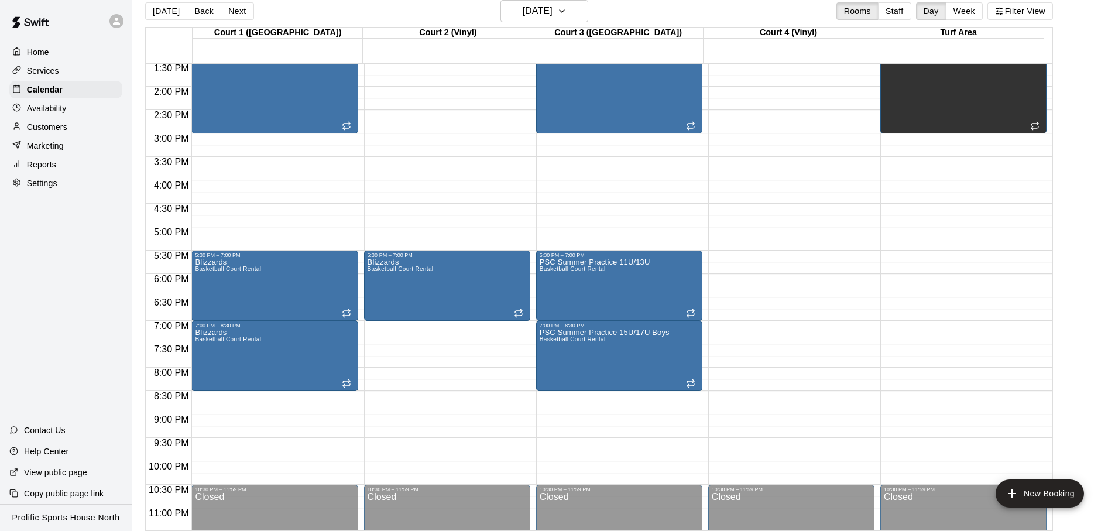
click at [417, 23] on div "[DATE] Back [DATE][DATE] Rooms Staff Day Week Filter View" at bounding box center [599, 13] width 908 height 27
click at [246, 18] on button "Next" at bounding box center [237, 11] width 33 height 18
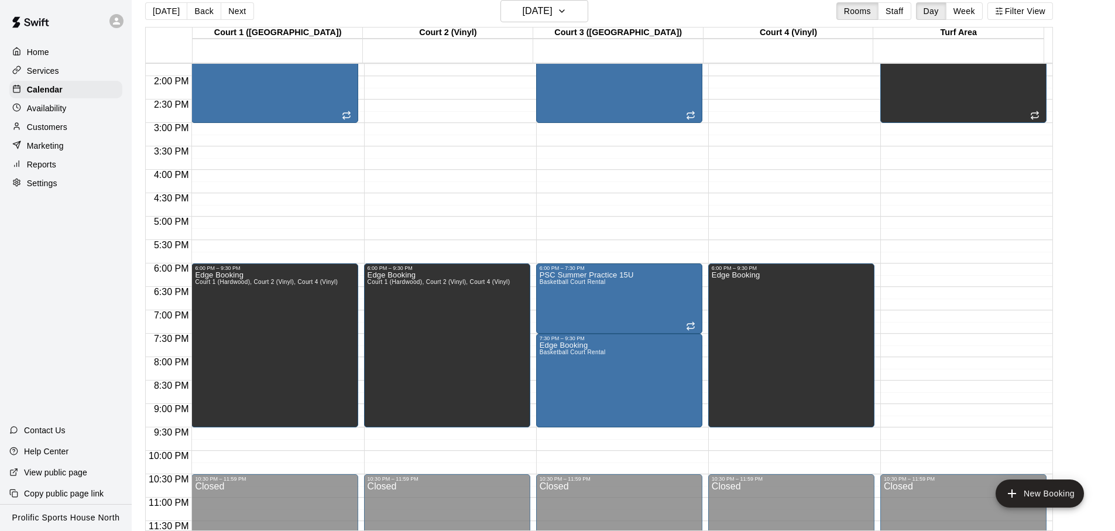
scroll to position [628, 0]
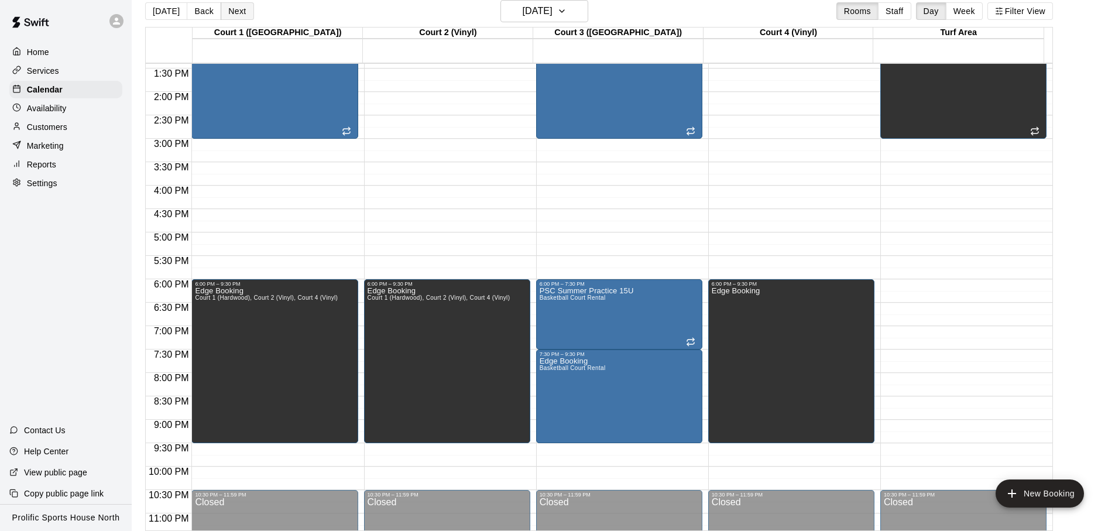
click at [224, 13] on button "Next" at bounding box center [237, 11] width 33 height 18
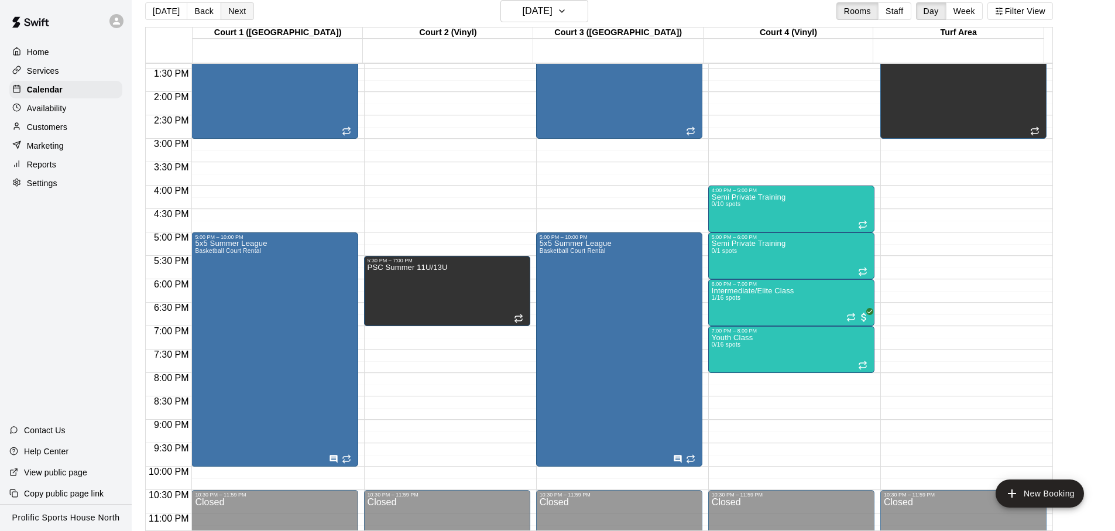
click at [224, 13] on button "Next" at bounding box center [237, 11] width 33 height 18
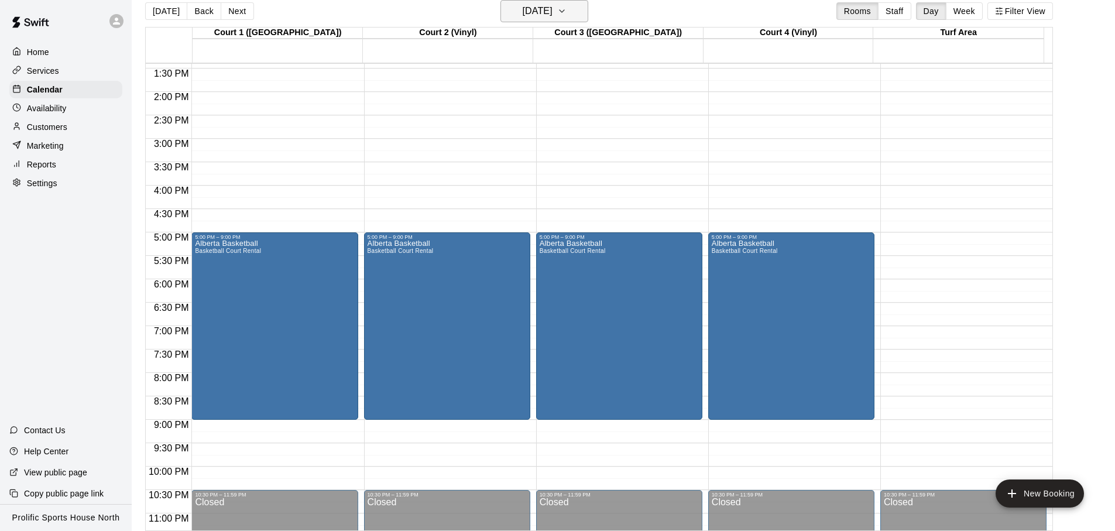
click at [553, 11] on h6 "[DATE]" at bounding box center [538, 11] width 30 height 16
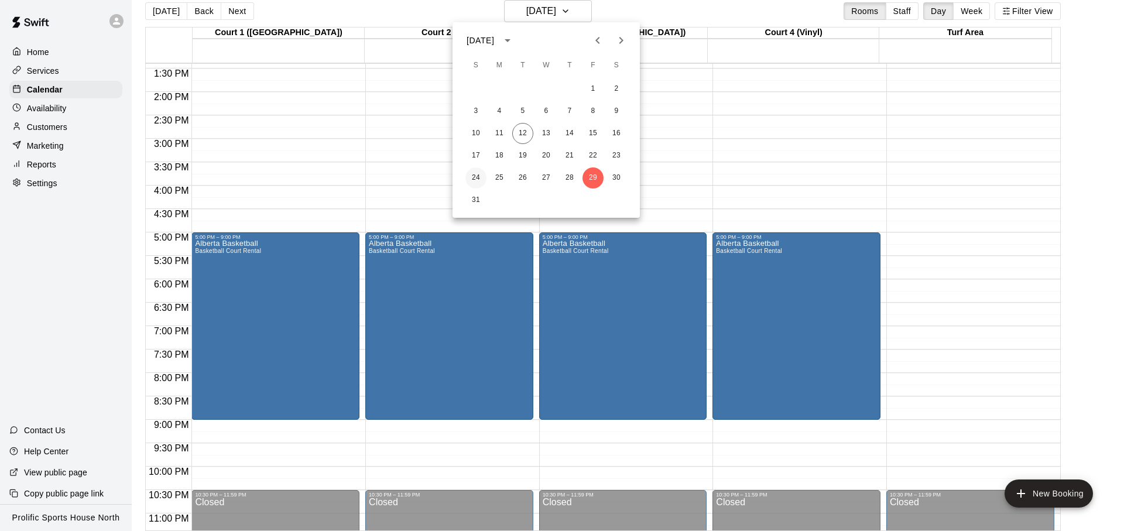
click at [473, 178] on button "24" at bounding box center [476, 177] width 21 height 21
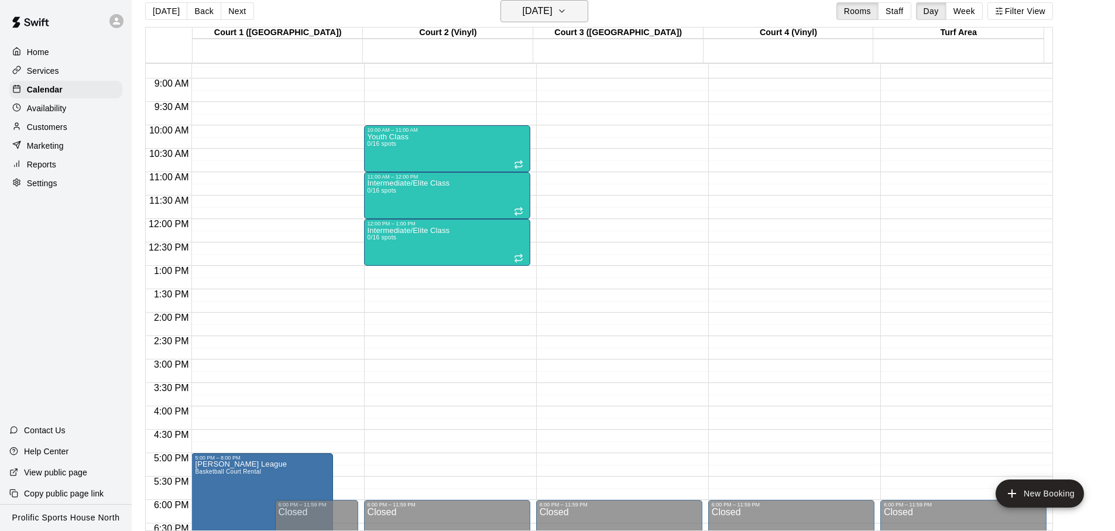
scroll to position [408, 0]
click at [553, 11] on h6 "[DATE]" at bounding box center [538, 11] width 30 height 16
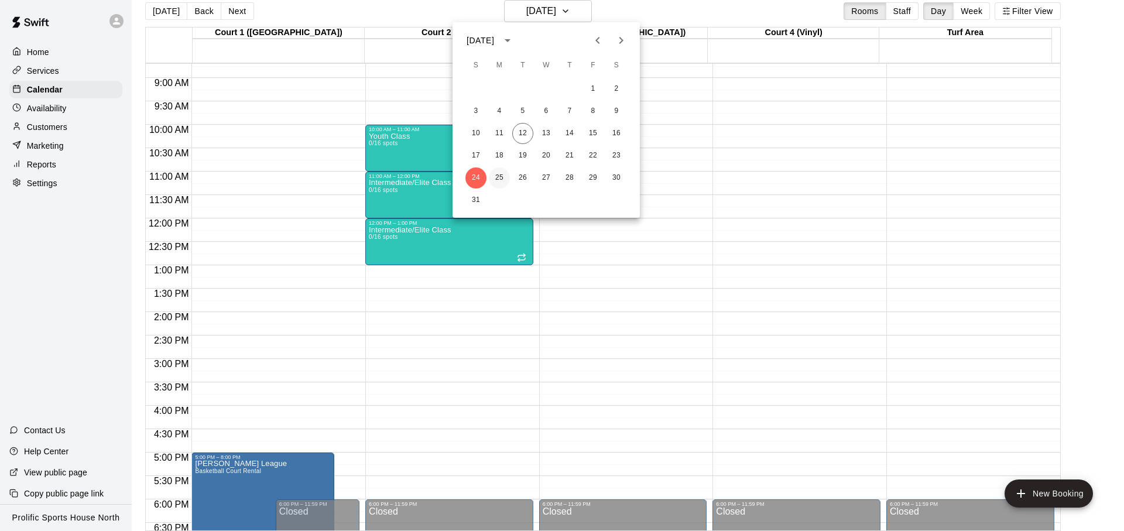
click at [507, 176] on button "25" at bounding box center [499, 177] width 21 height 21
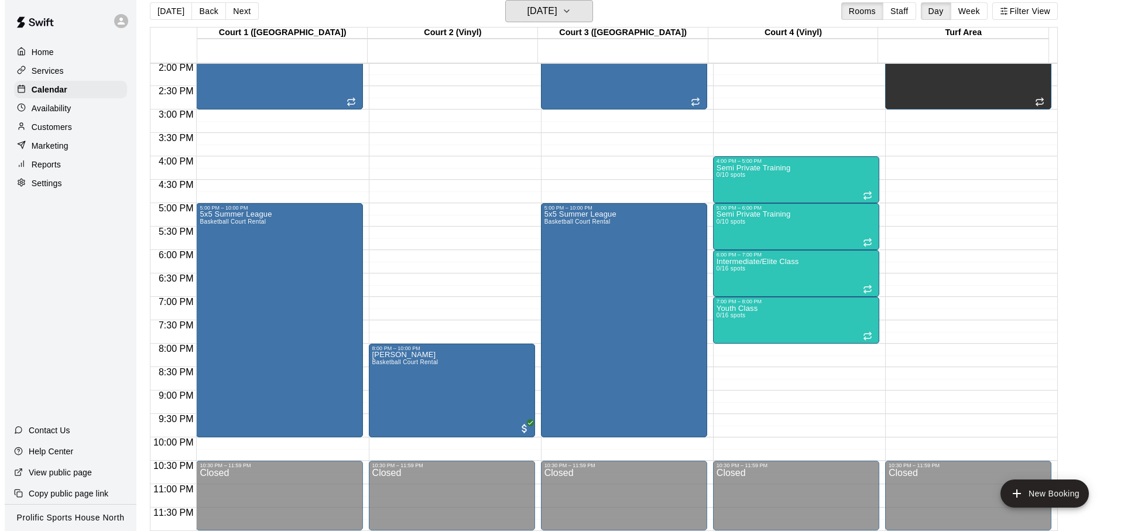
scroll to position [658, 0]
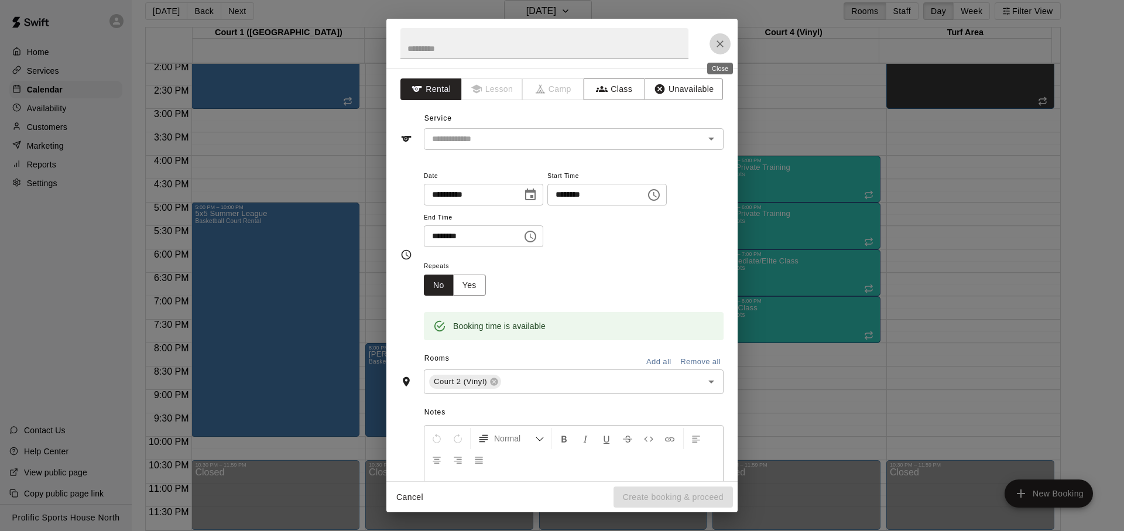
click at [718, 48] on icon "Close" at bounding box center [720, 44] width 12 height 12
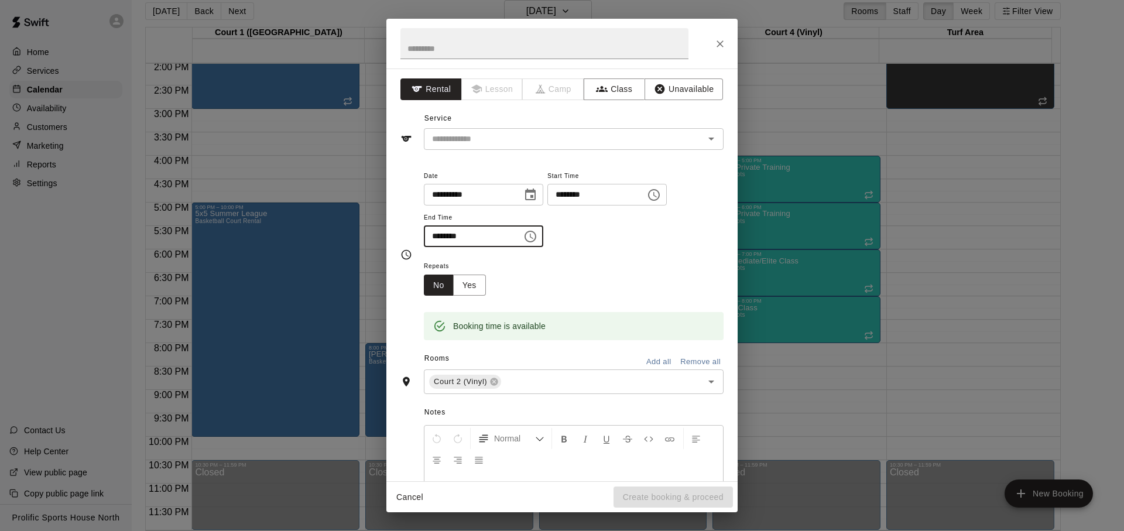
click at [439, 231] on input "********" at bounding box center [469, 236] width 90 height 22
type input "********"
click at [663, 84] on button "Unavailable" at bounding box center [684, 89] width 78 height 22
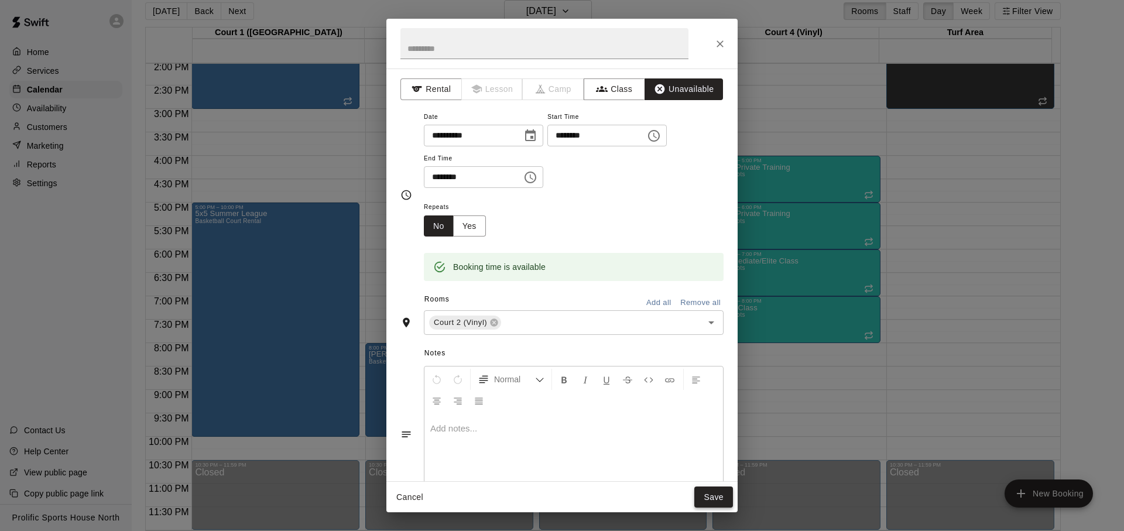
click at [706, 502] on button "Save" at bounding box center [713, 498] width 39 height 22
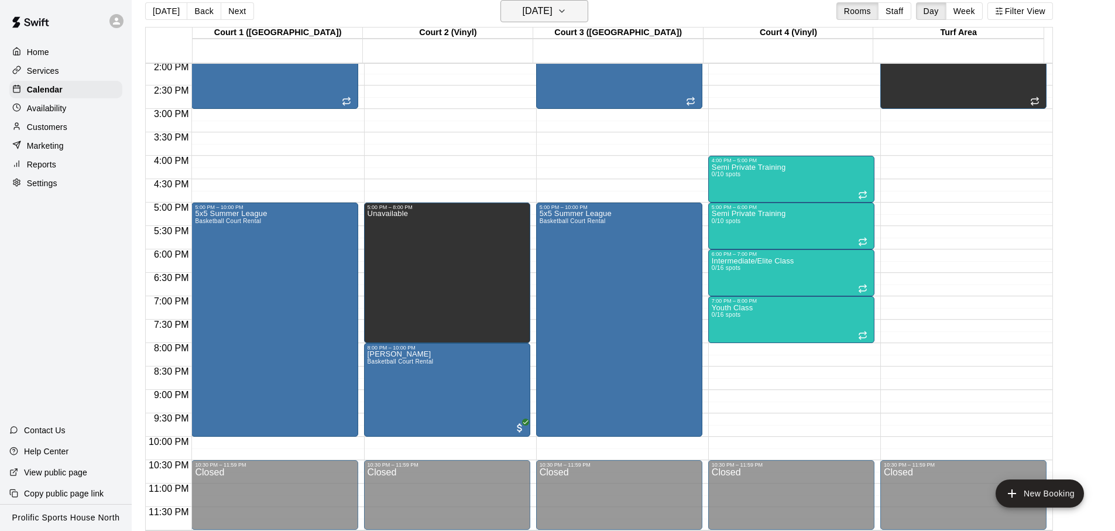
click at [550, 21] on button "[DATE]" at bounding box center [545, 11] width 88 height 22
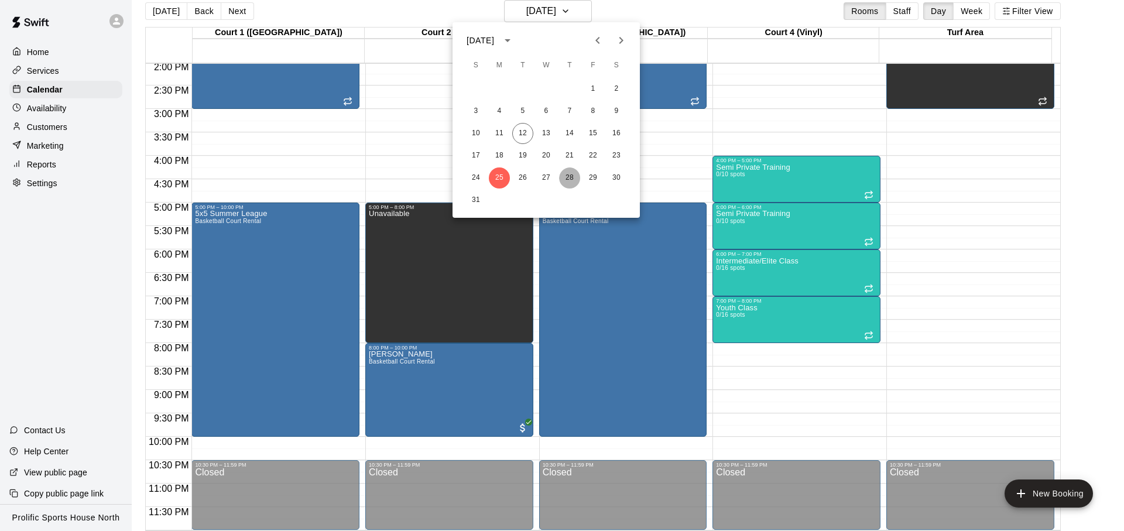
click at [573, 183] on button "28" at bounding box center [569, 177] width 21 height 21
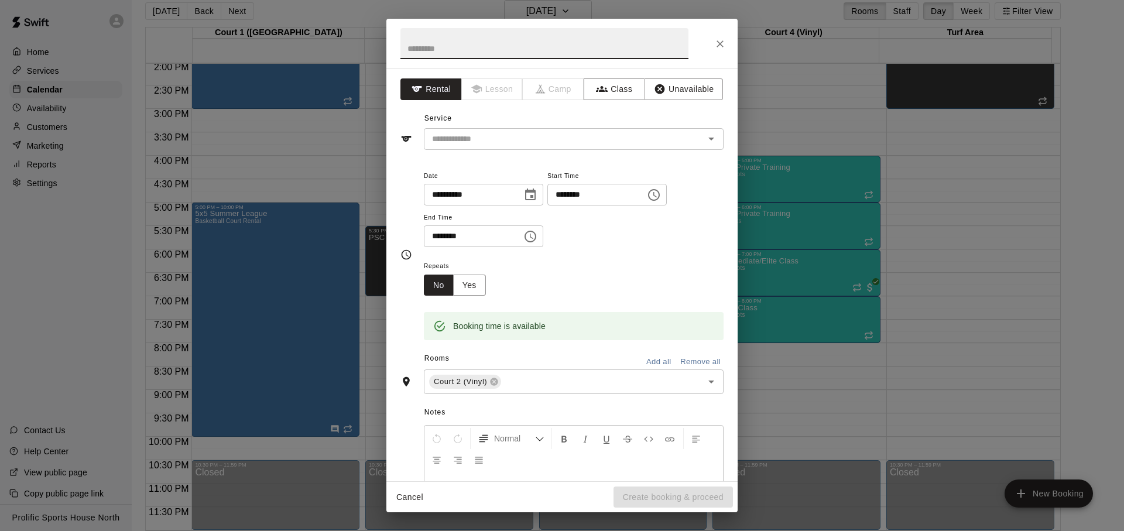
click at [437, 236] on input "********" at bounding box center [469, 236] width 90 height 22
type input "********"
click at [668, 88] on button "Unavailable" at bounding box center [684, 89] width 78 height 22
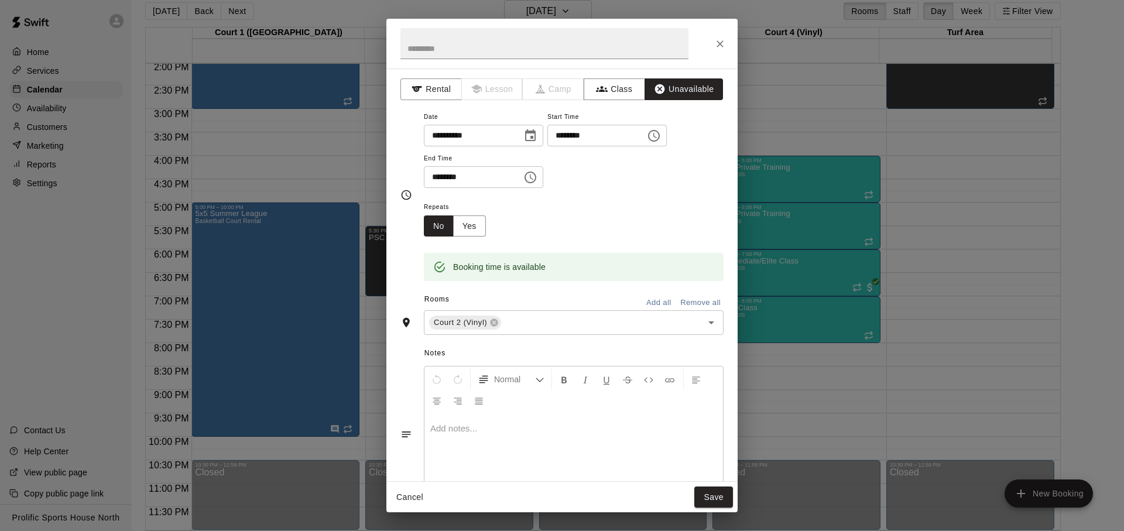
drag, startPoint x: 707, startPoint y: 507, endPoint x: 716, endPoint y: 494, distance: 14.8
click at [707, 506] on button "Save" at bounding box center [713, 498] width 39 height 22
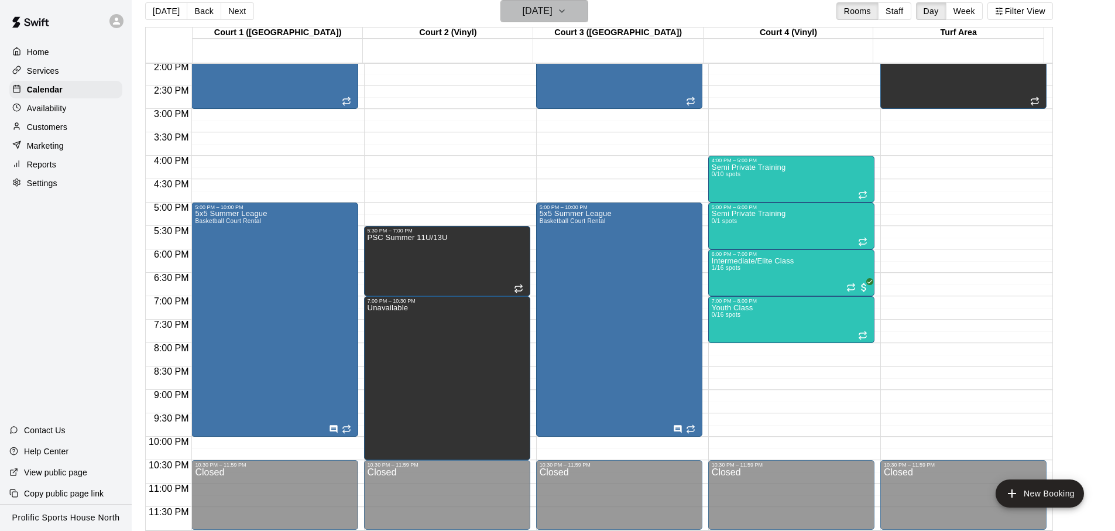
click at [523, 4] on h6 "[DATE]" at bounding box center [538, 11] width 30 height 16
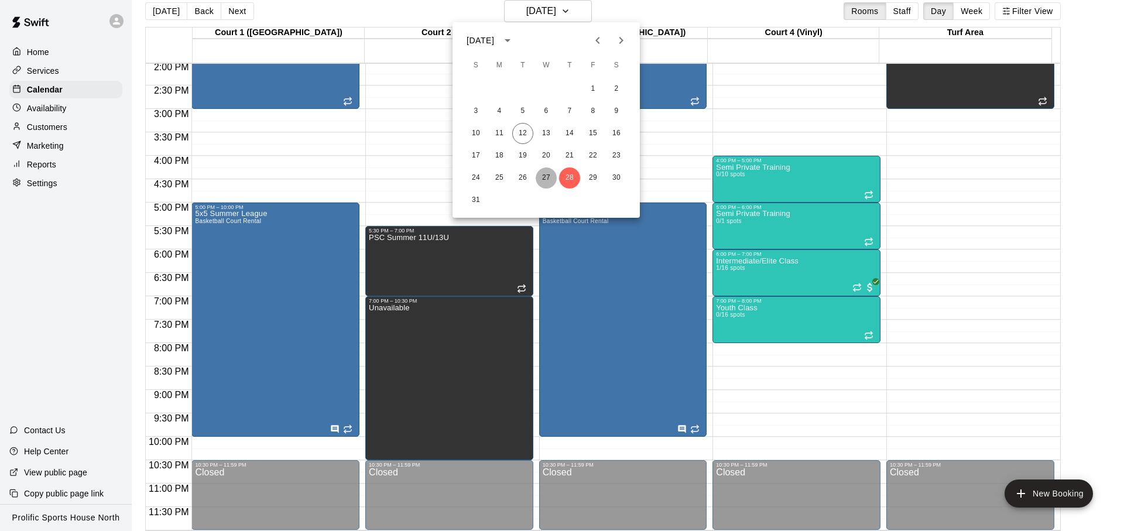
click at [538, 181] on button "27" at bounding box center [546, 177] width 21 height 21
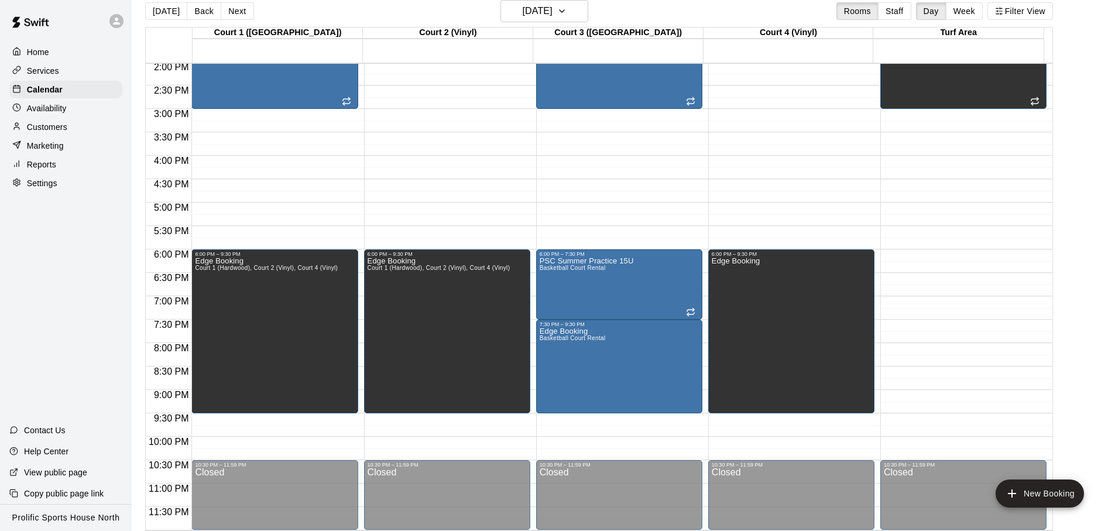
click at [314, 7] on div "[DATE] Back [DATE][DATE] Rooms Staff Day Week Filter View" at bounding box center [599, 13] width 908 height 27
click at [120, 26] on div at bounding box center [119, 20] width 25 height 23
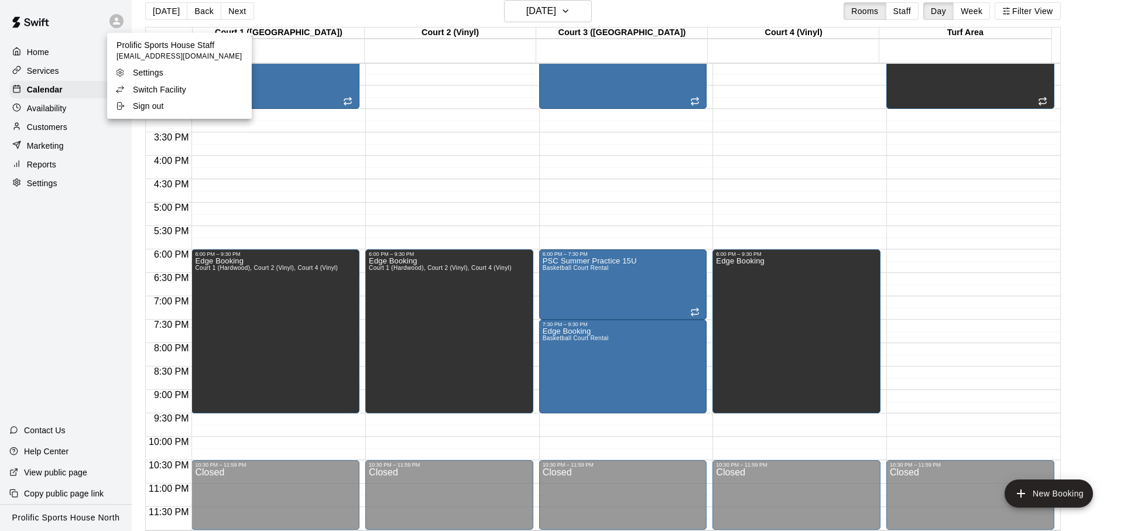
click at [174, 89] on p "Switch Facility" at bounding box center [159, 90] width 53 height 12
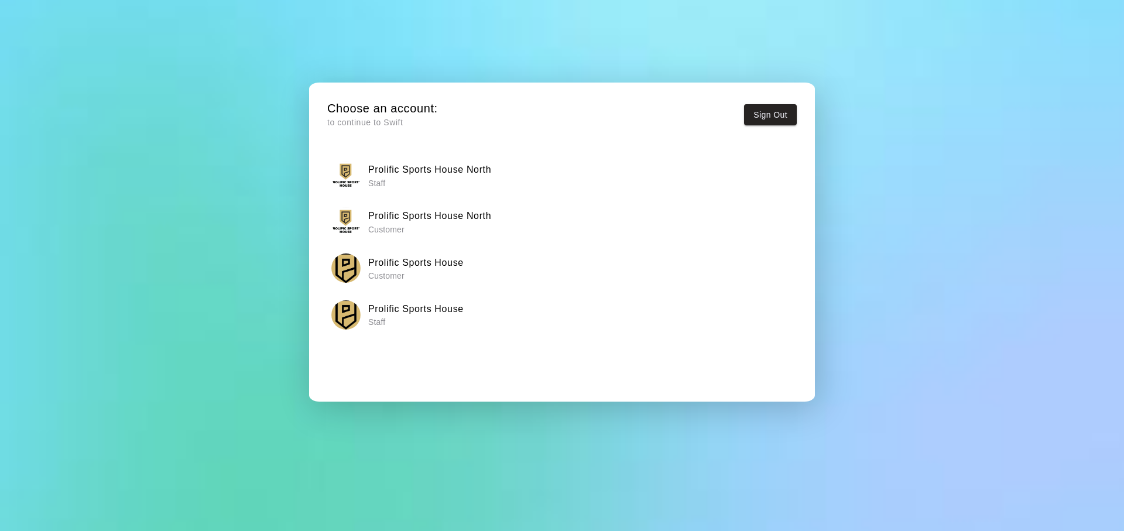
click at [502, 316] on div "Prolific Sports House Staff" at bounding box center [562, 314] width 462 height 29
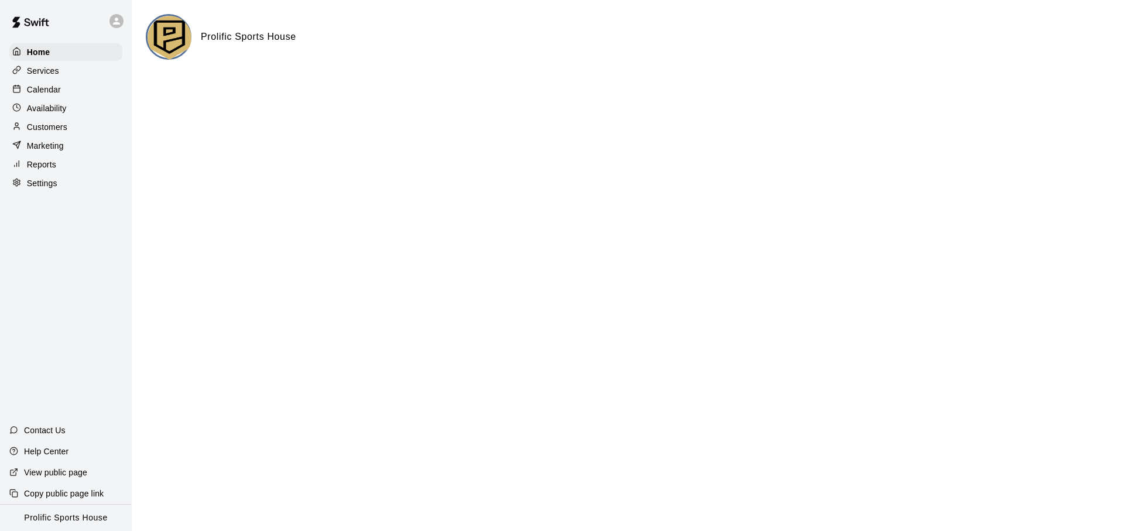
click at [84, 83] on div "Calendar" at bounding box center [65, 90] width 113 height 18
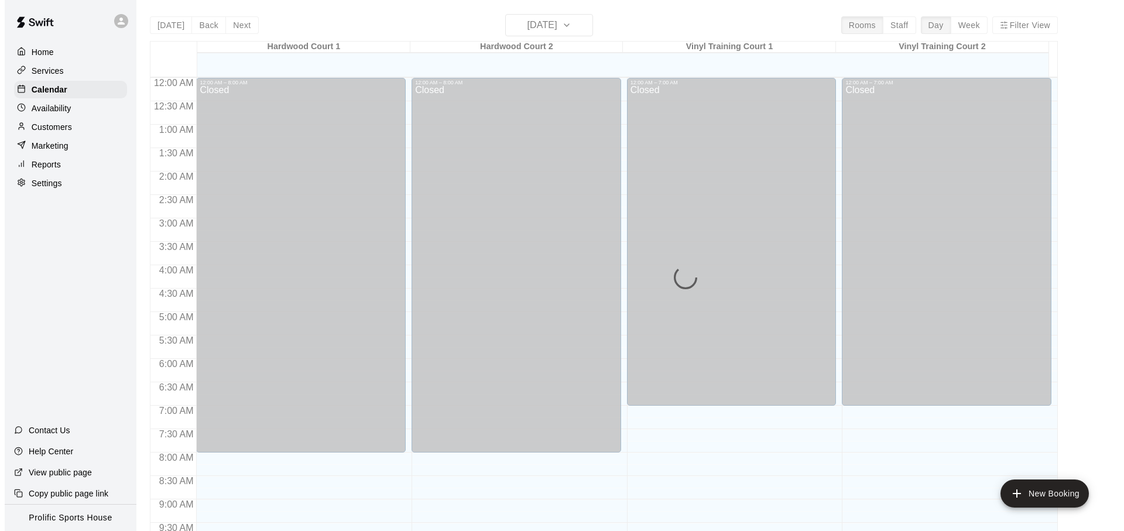
scroll to position [622, 0]
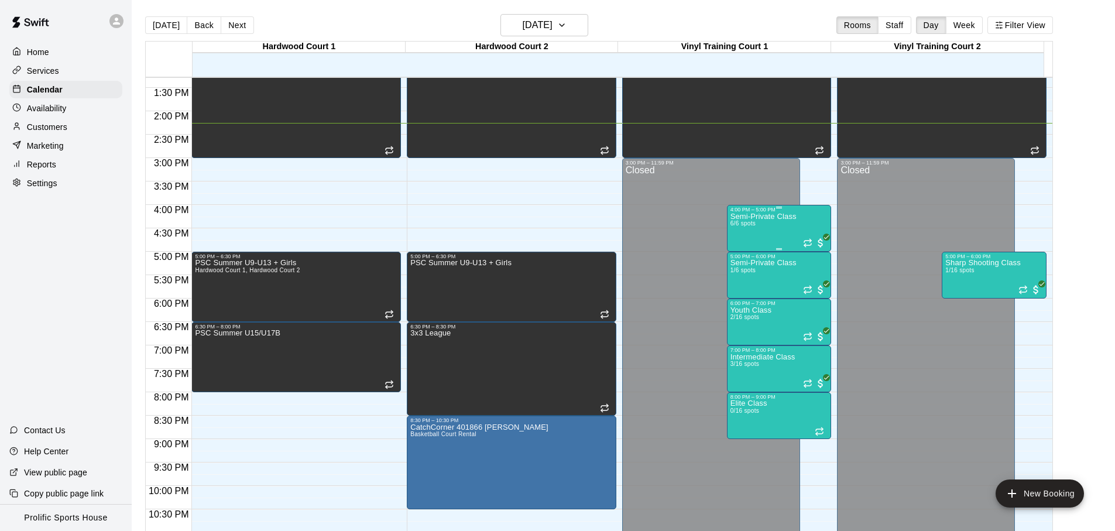
click at [817, 230] on div "Semi-Private Class 6/6 spots" at bounding box center [780, 478] width 98 height 531
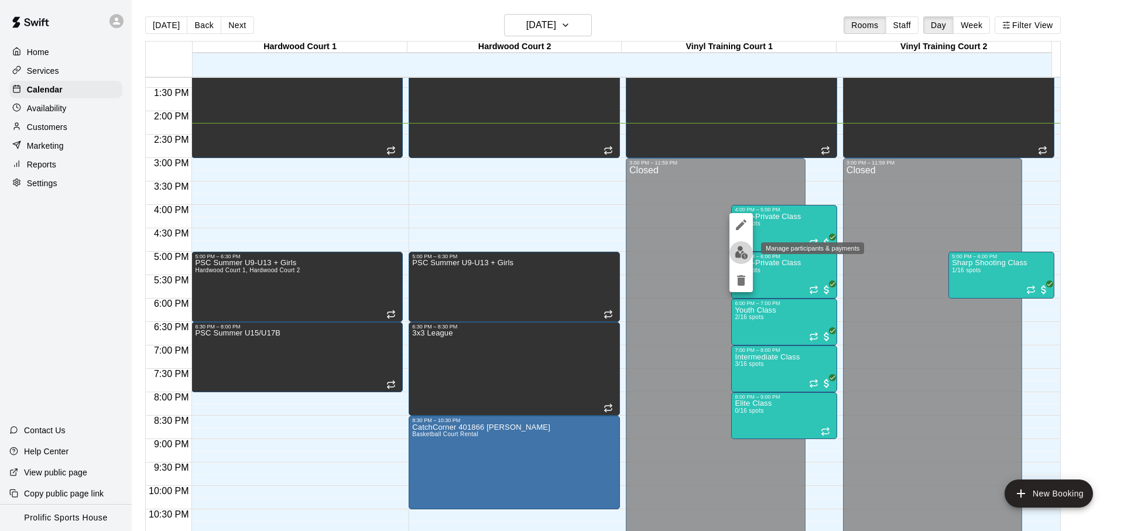
click at [749, 256] on button "edit" at bounding box center [741, 252] width 23 height 23
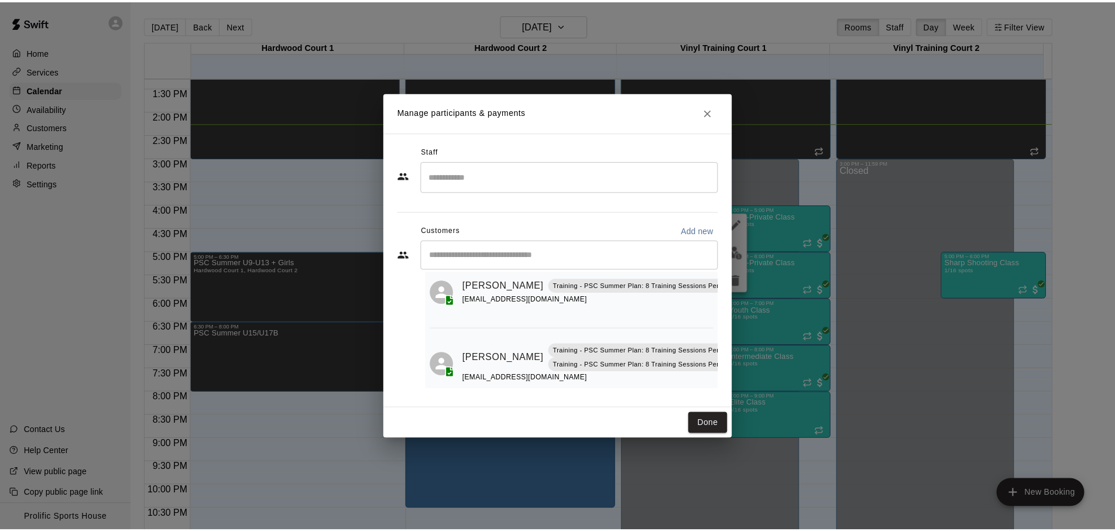
scroll to position [341, 0]
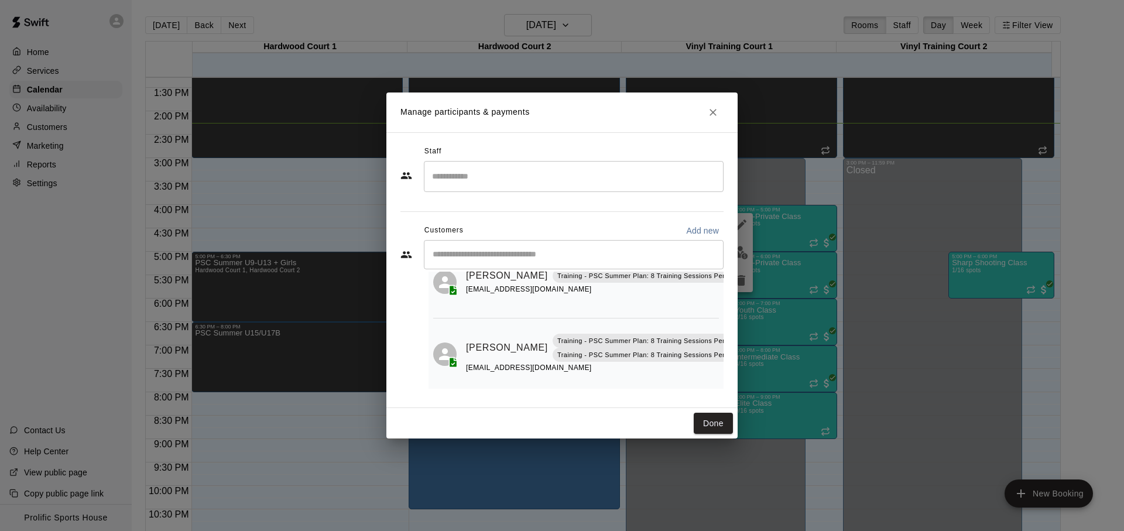
click at [710, 115] on icon "Close" at bounding box center [713, 113] width 12 height 12
